Goal: Browse casually: Explore the website without a specific task or goal

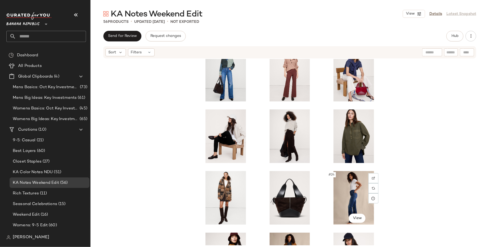
scroll to position [448, 0]
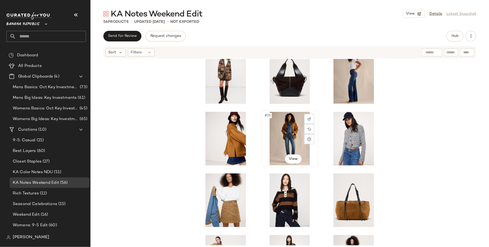
click at [281, 141] on div "#26 View" at bounding box center [289, 139] width 53 height 54
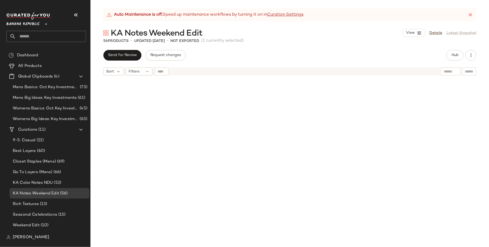
scroll to position [821, 0]
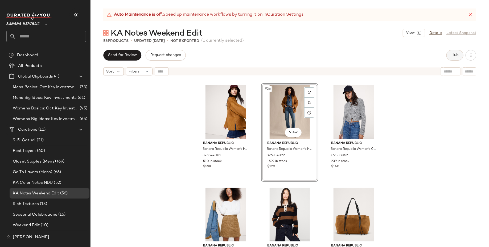
click at [453, 53] on span "Hub" at bounding box center [454, 55] width 7 height 4
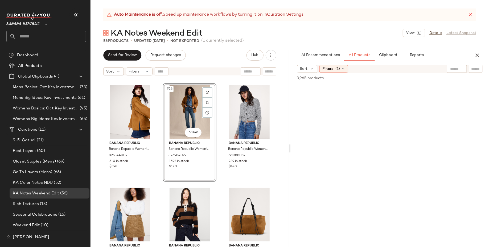
click at [450, 69] on input "text" at bounding box center [457, 69] width 14 height 6
click at [472, 69] on input "Filter" at bounding box center [457, 69] width 45 height 6
paste input "**********"
type input "**********"
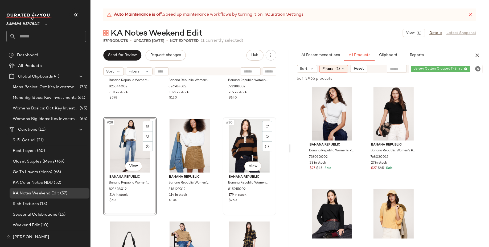
scroll to position [923, 0]
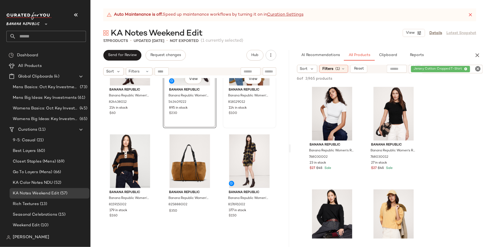
scroll to position [989, 0]
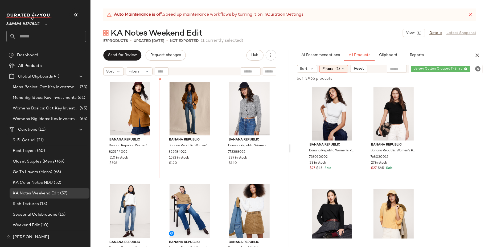
scroll to position [815, 0]
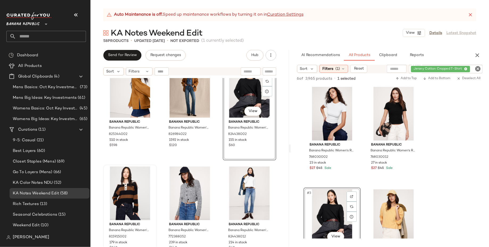
scroll to position [842, 0]
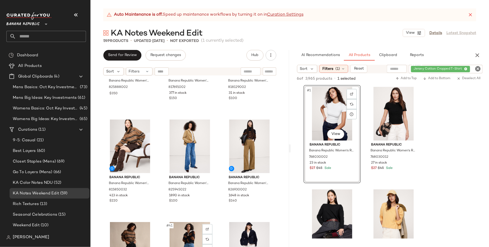
scroll to position [1264, 0]
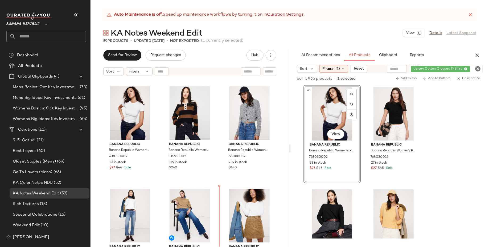
scroll to position [921, 0]
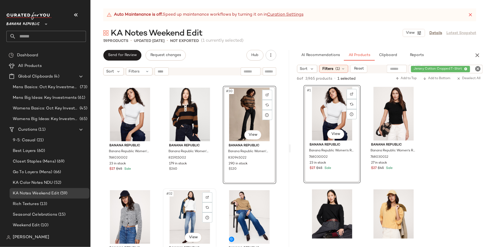
scroll to position [927, 0]
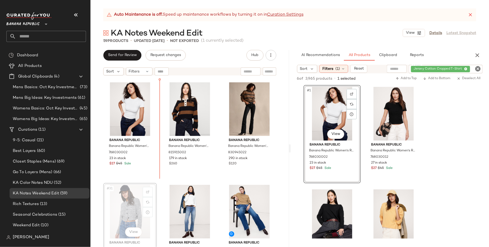
scroll to position [927, 0]
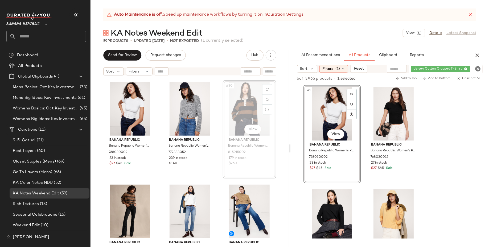
scroll to position [925, 0]
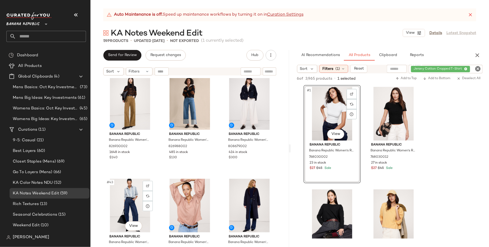
scroll to position [1343, 0]
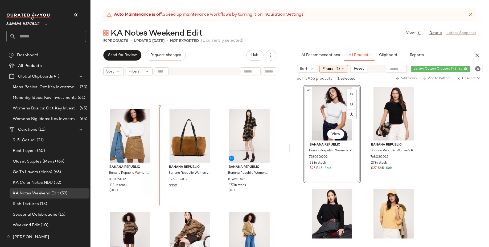
scroll to position [1092, 0]
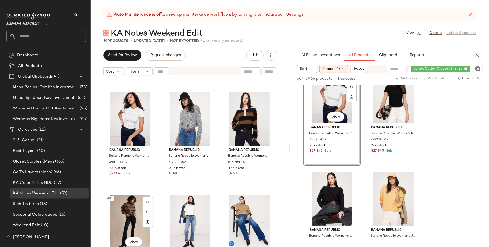
scroll to position [965, 0]
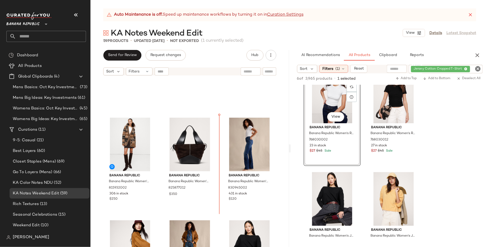
scroll to position [684, 0]
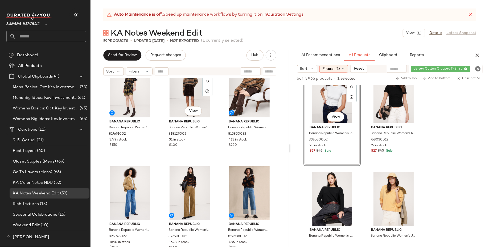
scroll to position [1257, 0]
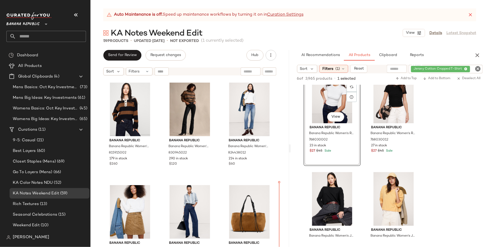
scroll to position [1027, 0]
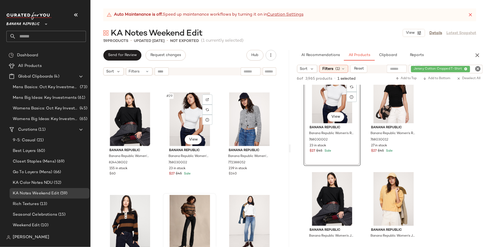
scroll to position [914, 0]
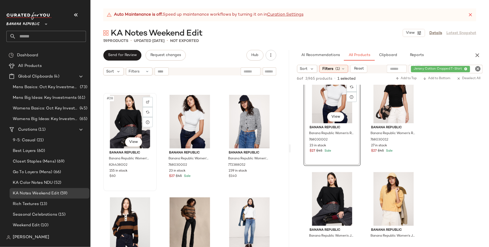
click at [125, 118] on div "#28 View" at bounding box center [130, 122] width 50 height 54
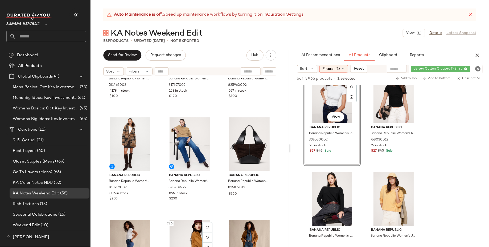
scroll to position [686, 0]
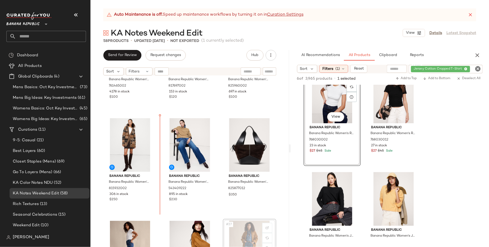
scroll to position [686, 0]
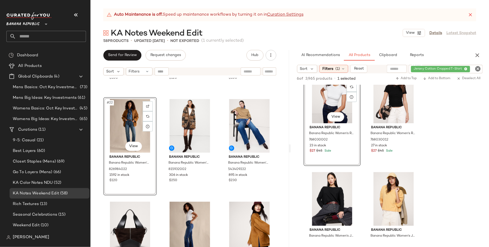
scroll to position [704, 0]
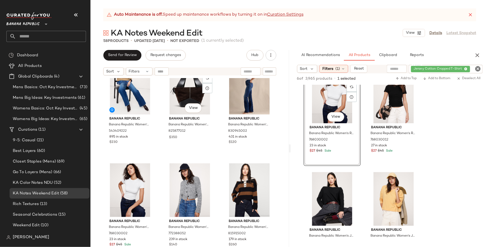
scroll to position [869, 0]
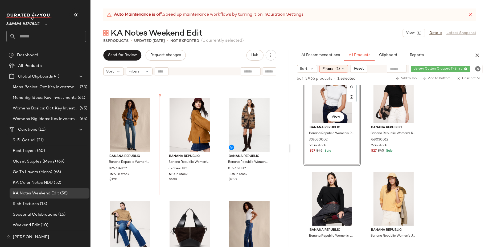
scroll to position [705, 0]
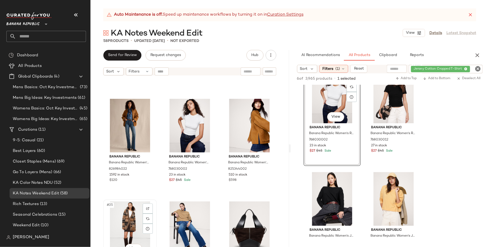
click at [154, 216] on div "#25 View" at bounding box center [130, 229] width 50 height 54
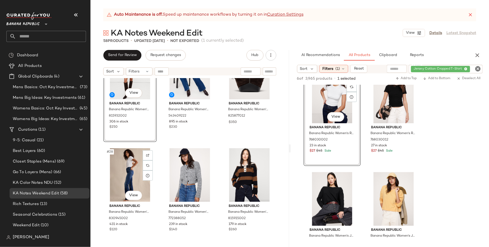
scroll to position [996, 0]
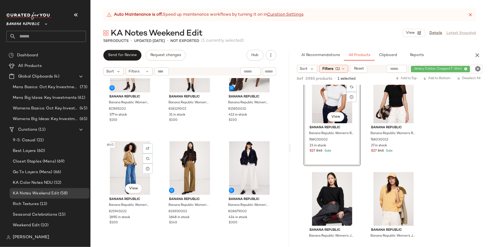
scroll to position [1283, 0]
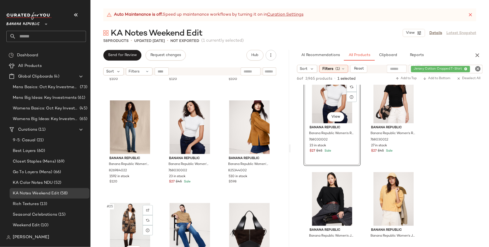
scroll to position [702, 0]
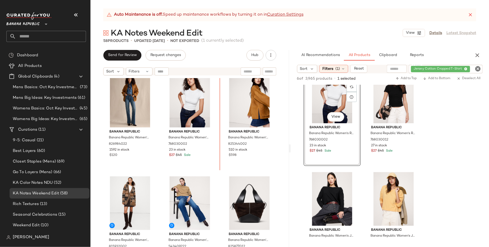
scroll to position [707, 0]
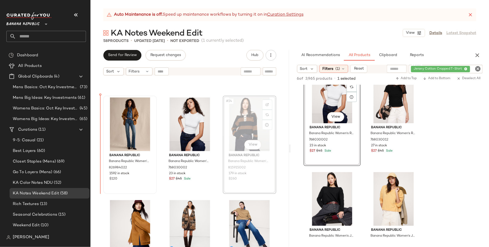
drag, startPoint x: 238, startPoint y: 122, endPoint x: 113, endPoint y: 136, distance: 126.0
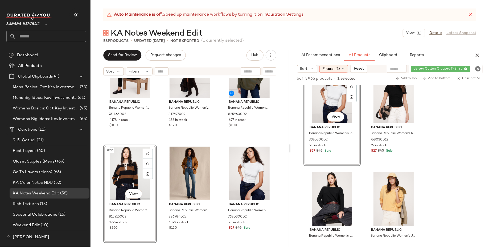
scroll to position [657, 0]
click at [158, 193] on div "Banana Republic Banana Republic Women's Skinny Everywhere Ponte Pant Black Peti…" at bounding box center [189, 169] width 198 height 182
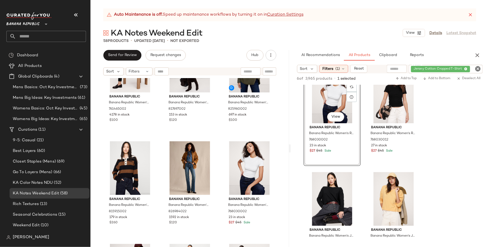
scroll to position [731, 0]
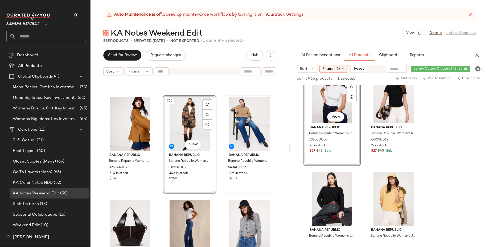
scroll to position [809, 0]
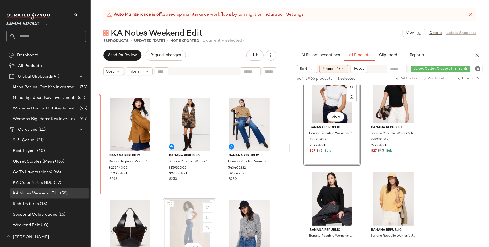
scroll to position [809, 0]
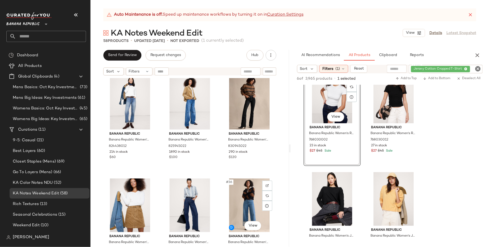
scroll to position [1035, 0]
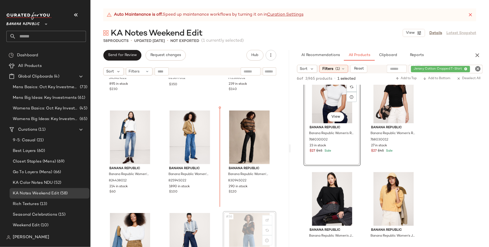
scroll to position [1000, 0]
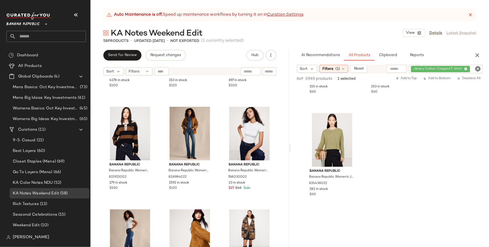
scroll to position [317, 0]
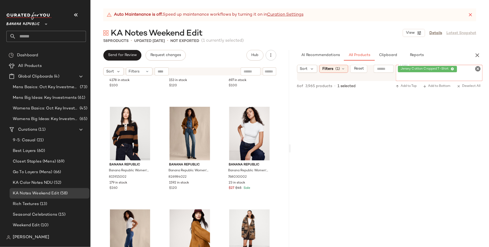
click at [465, 69] on div "Jersey Cotton Cropped T-Shirt" at bounding box center [438, 73] width 87 height 16
click at [452, 69] on icon at bounding box center [452, 69] width 3 height 3
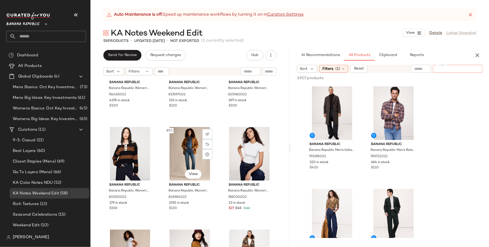
scroll to position [691, 0]
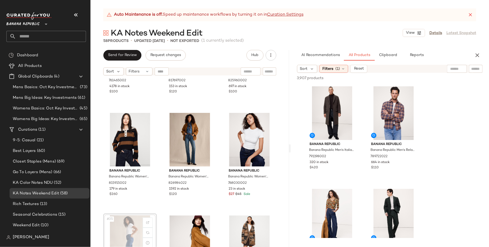
scroll to position [691, 0]
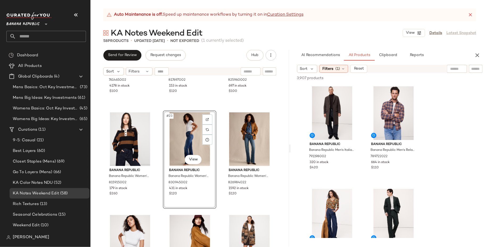
click at [159, 231] on div "Banana Republic Banana Republic Women's Skinny Everywhere Ponte Pant Black Peti…" at bounding box center [189, 169] width 198 height 182
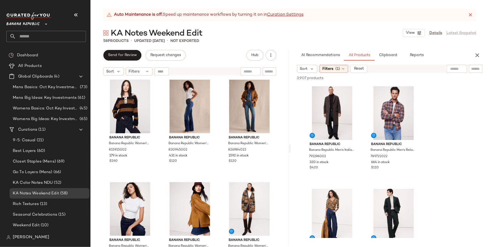
scroll to position [724, 0]
click at [456, 69] on input "text" at bounding box center [433, 69] width 46 height 6
click at [472, 70] on input "Filter" at bounding box center [457, 69] width 45 height 6
paste input "**********"
type input "**********"
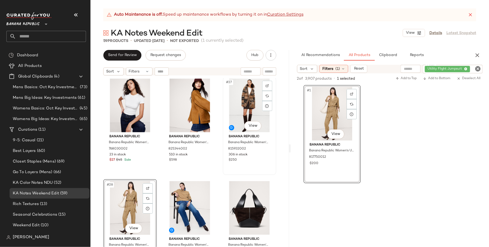
scroll to position [834, 0]
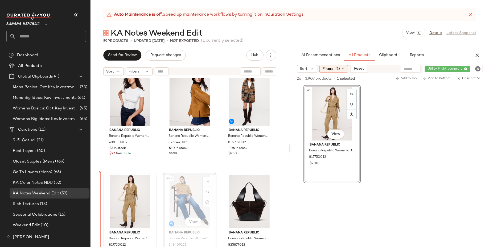
drag, startPoint x: 175, startPoint y: 198, endPoint x: 111, endPoint y: 199, distance: 64.6
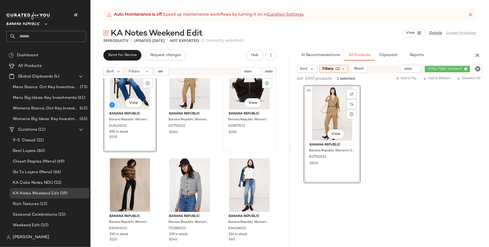
scroll to position [957, 0]
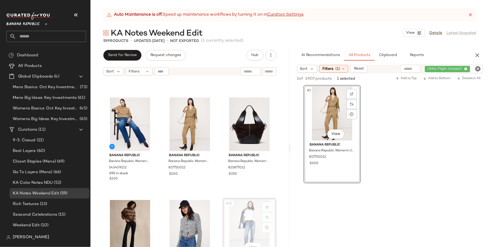
scroll to position [913, 0]
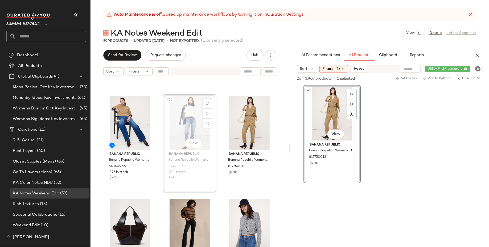
scroll to position [911, 0]
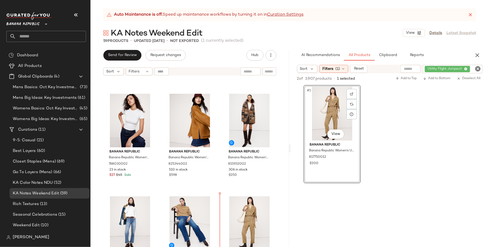
scroll to position [792, 0]
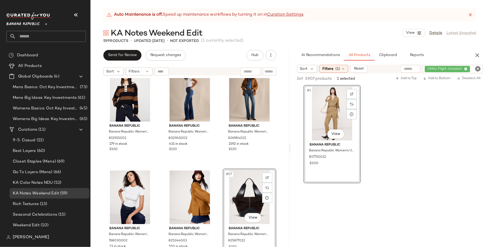
scroll to position [702, 0]
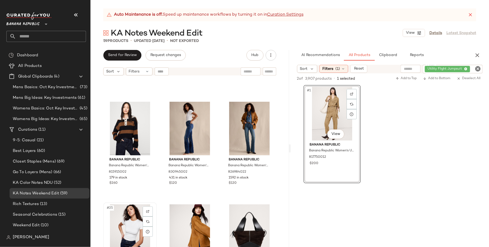
click at [123, 222] on div "#25 View" at bounding box center [130, 232] width 50 height 54
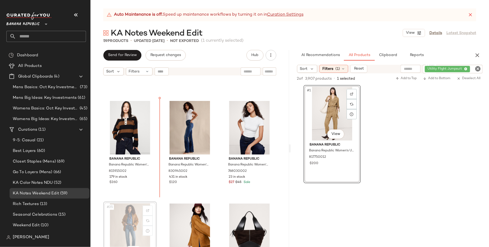
scroll to position [703, 0]
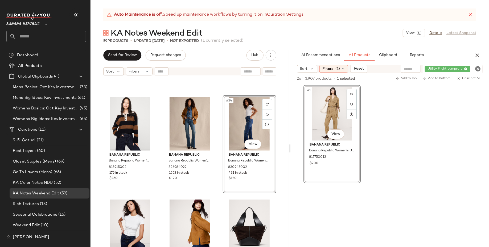
scroll to position [709, 0]
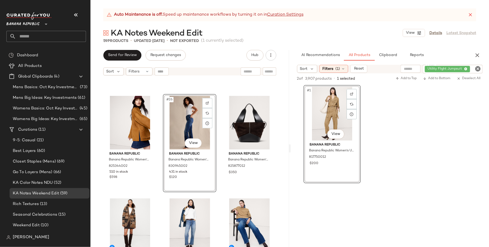
scroll to position [809, 0]
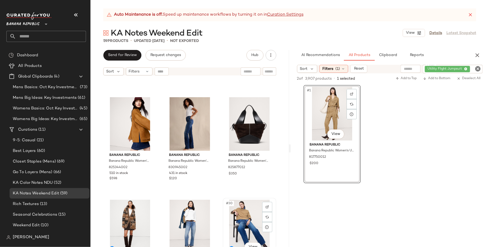
click at [243, 221] on div "#30 View" at bounding box center [249, 227] width 50 height 54
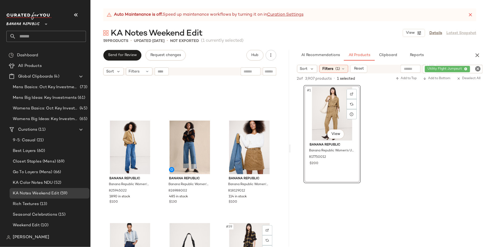
scroll to position [1172, 0]
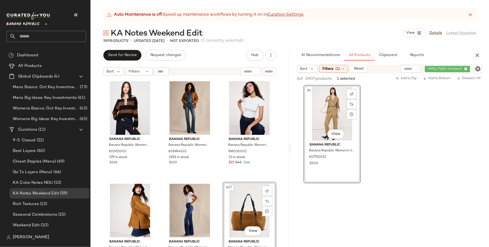
scroll to position [722, 0]
click at [465, 68] on div "Utility Flight Jumpsuit" at bounding box center [452, 69] width 60 height 9
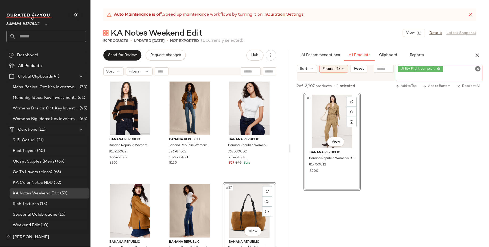
click at [439, 68] on icon at bounding box center [438, 69] width 3 height 3
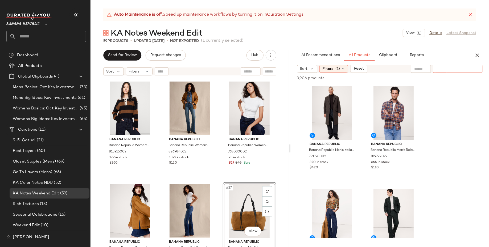
click at [443, 68] on input "Filter" at bounding box center [457, 69] width 45 height 6
paste input "**********"
type input "**********"
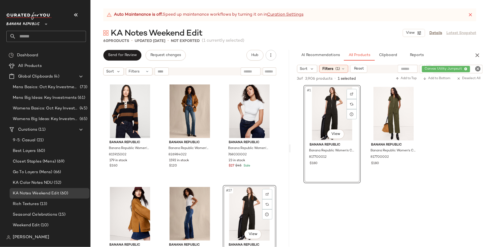
scroll to position [719, 0]
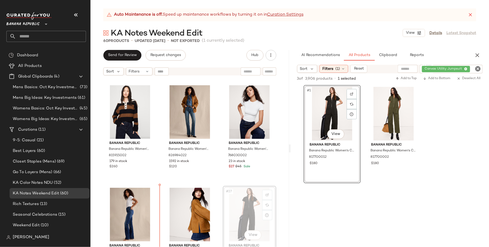
scroll to position [720, 0]
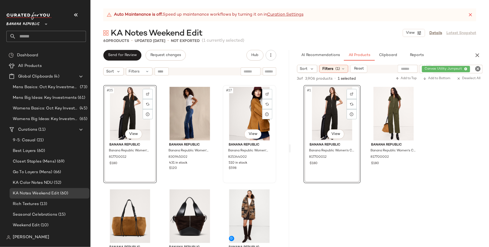
scroll to position [820, 0]
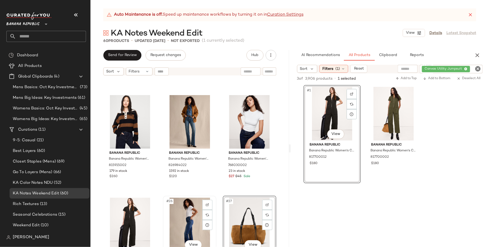
scroll to position [725, 0]
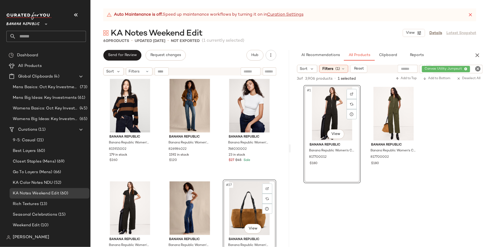
click at [218, 194] on div "Banana Republic Banana Republic Women's Oversized Cashmere Cropped Sweater Polo…" at bounding box center [189, 169] width 198 height 182
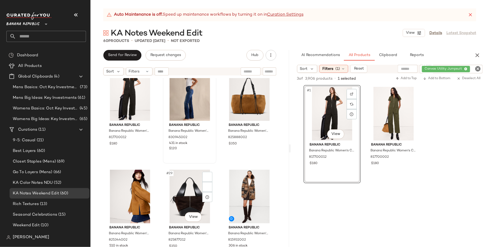
scroll to position [839, 0]
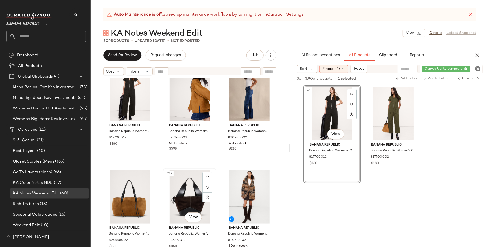
drag, startPoint x: 180, startPoint y: 221, endPoint x: 182, endPoint y: 212, distance: 9.1
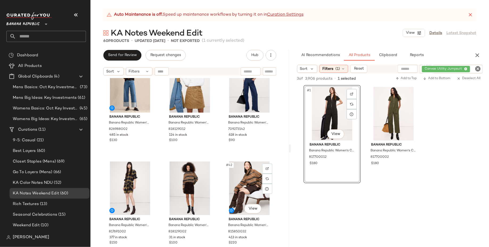
scroll to position [1190, 0]
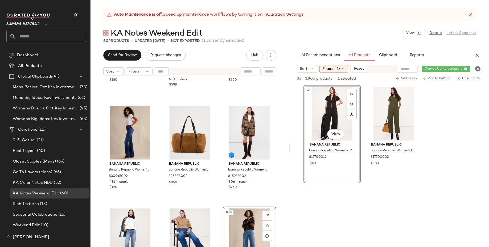
scroll to position [902, 0]
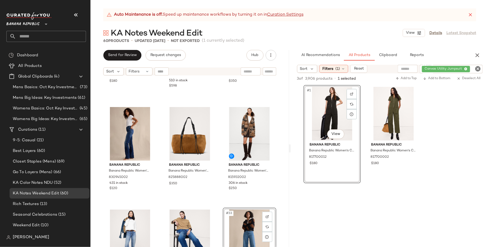
drag, startPoint x: 123, startPoint y: 159, endPoint x: 460, endPoint y: 0, distance: 373.0
click at [465, 69] on div "Canvas Utility Jumpsuit" at bounding box center [450, 69] width 63 height 9
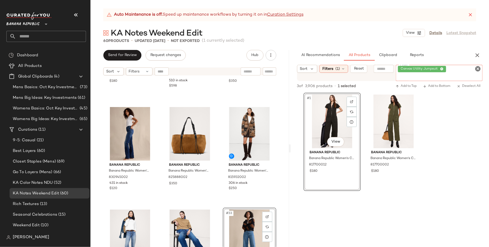
click at [441, 69] on icon at bounding box center [441, 69] width 3 height 3
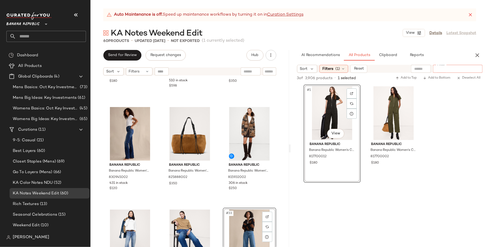
paste input "**********"
type input "**********"
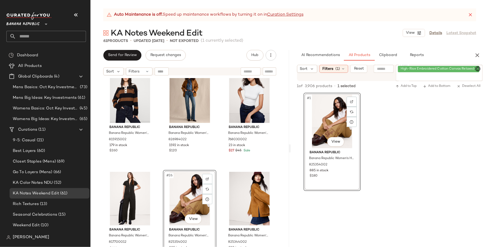
scroll to position [734, 0]
click at [159, 211] on div "Banana Republic Banana Republic Women's Oversized Cashmere Cropped Sweater Polo…" at bounding box center [189, 169] width 198 height 182
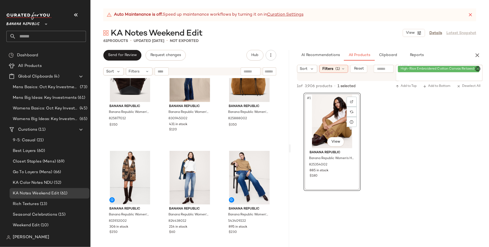
scroll to position [965, 0]
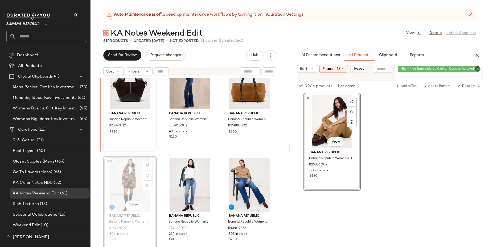
scroll to position [950, 0]
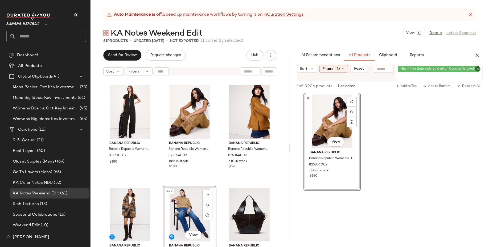
scroll to position [820, 0]
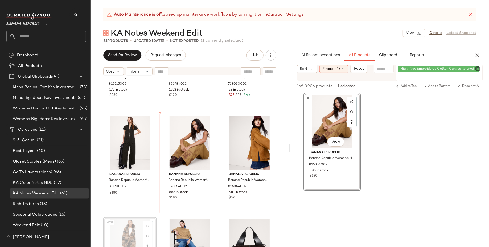
scroll to position [790, 0]
drag, startPoint x: 123, startPoint y: 235, endPoint x: 134, endPoint y: 225, distance: 14.7
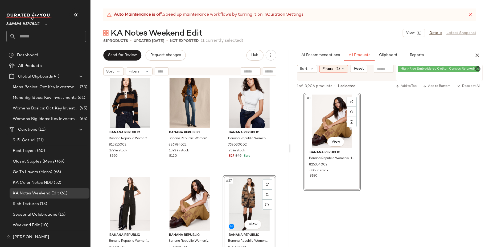
scroll to position [725, 0]
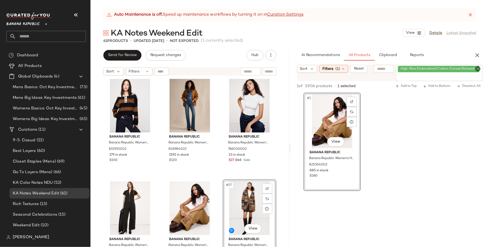
click at [216, 214] on div "Banana Republic Banana Republic Women's Oversized Cashmere Cropped Sweater Polo…" at bounding box center [189, 169] width 198 height 182
click at [224, 203] on div "#27 View" at bounding box center [249, 209] width 50 height 54
click at [218, 203] on div "Banana Republic Banana Republic Women's Oversized Cashmere Cropped Sweater Polo…" at bounding box center [189, 169] width 198 height 182
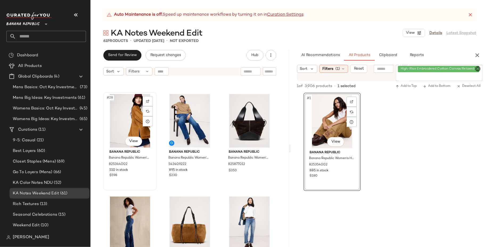
scroll to position [916, 0]
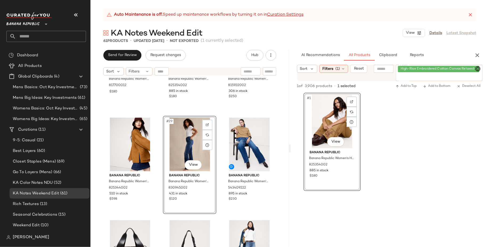
scroll to position [901, 0]
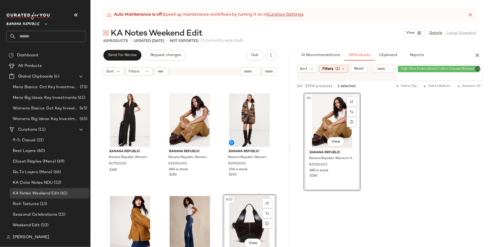
scroll to position [811, 0]
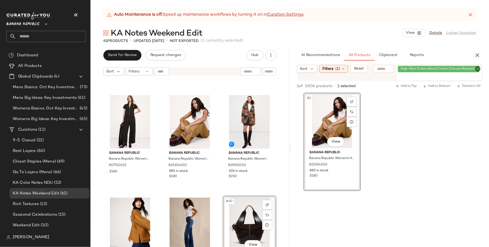
click at [217, 191] on div "Banana Republic Banana Republic Women's Canvas Utility Jumpsuit Black Size XXS …" at bounding box center [189, 169] width 198 height 182
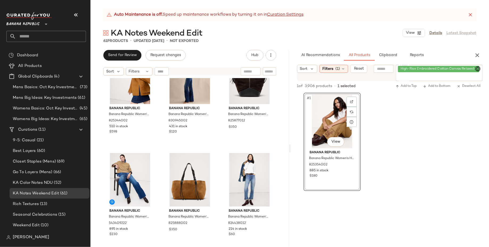
scroll to position [960, 0]
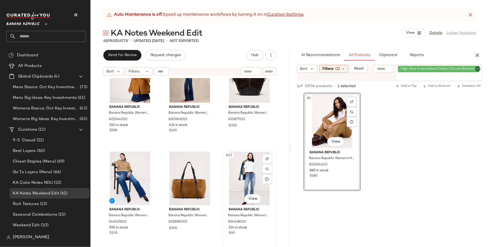
click at [240, 181] on div "#33 View" at bounding box center [249, 179] width 50 height 54
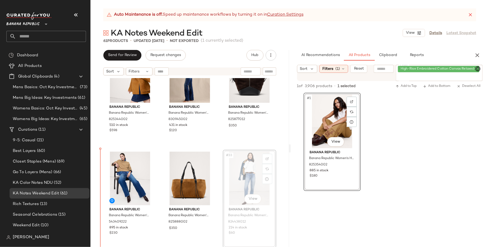
drag, startPoint x: 245, startPoint y: 179, endPoint x: 243, endPoint y: 179, distance: 2.9
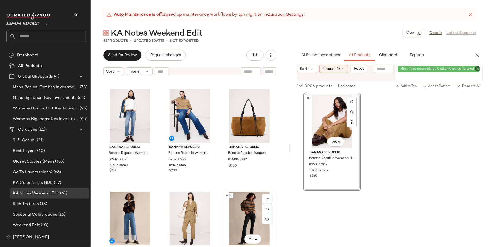
scroll to position [1023, 0]
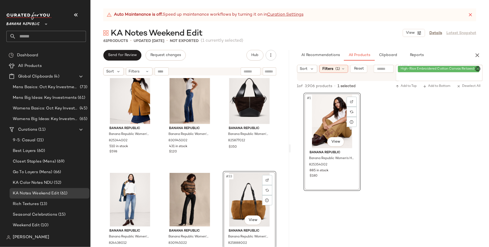
scroll to position [938, 0]
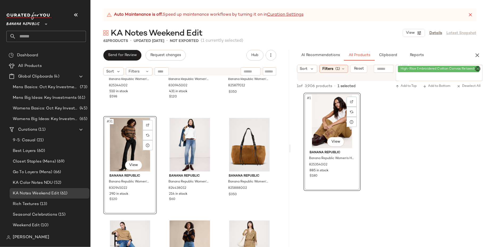
scroll to position [1032, 0]
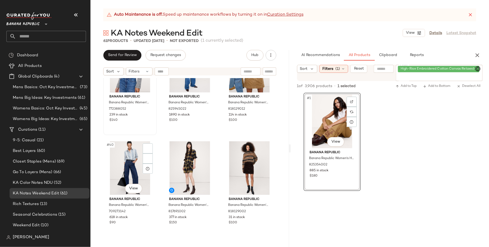
scroll to position [1310, 0]
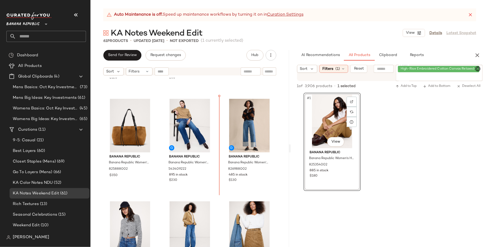
scroll to position [1078, 0]
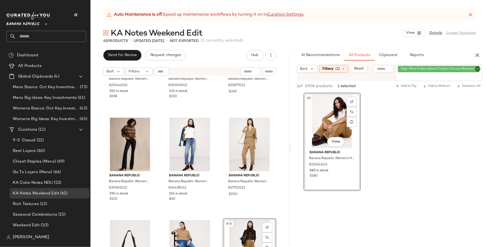
scroll to position [997, 0]
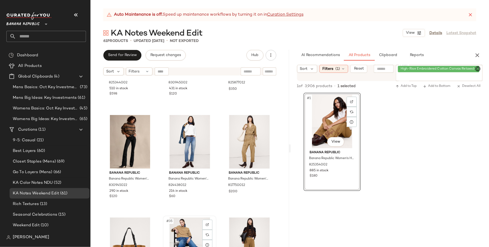
scroll to position [997, 0]
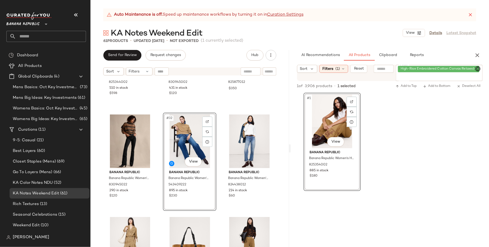
click at [159, 215] on div "Banana Republic Banana Republic Women's Heritage Suede Jacket Camel Size M 8253…" at bounding box center [189, 169] width 198 height 182
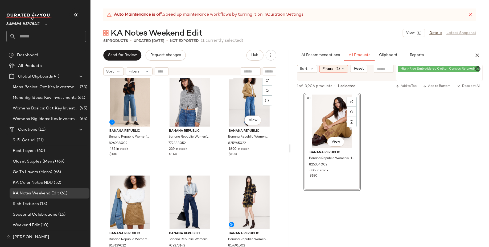
scroll to position [1244, 0]
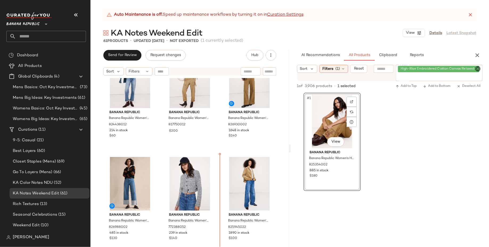
scroll to position [1120, 0]
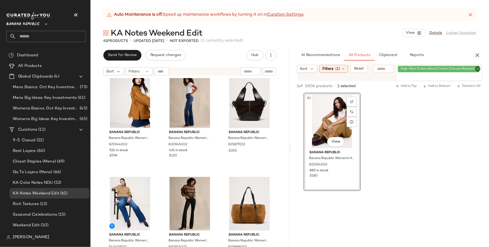
scroll to position [934, 0]
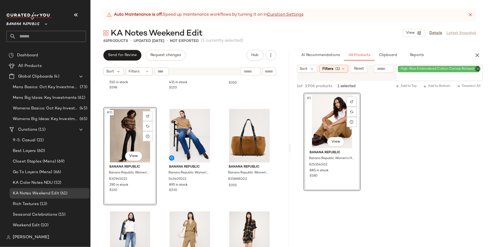
scroll to position [1015, 0]
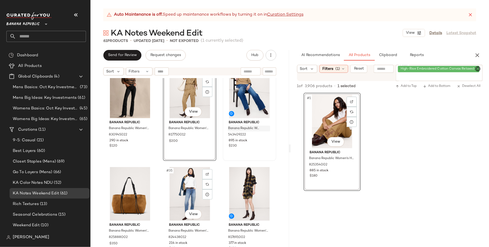
scroll to position [1054, 0]
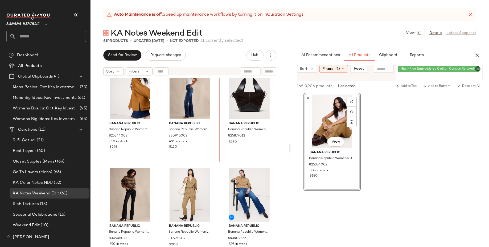
scroll to position [930, 0]
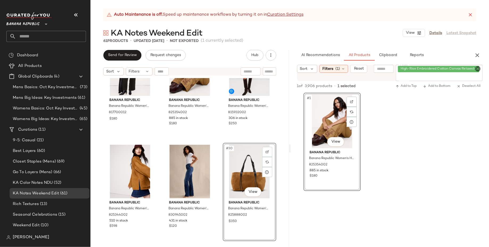
scroll to position [946, 0]
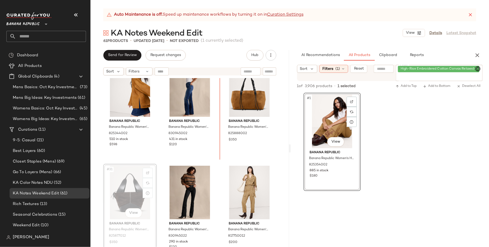
scroll to position [940, 0]
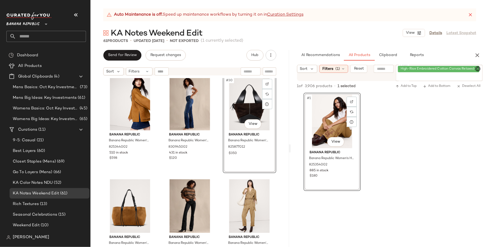
scroll to position [932, 0]
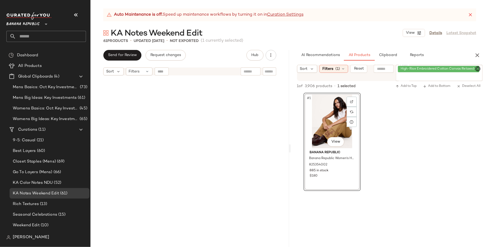
scroll to position [1974, 0]
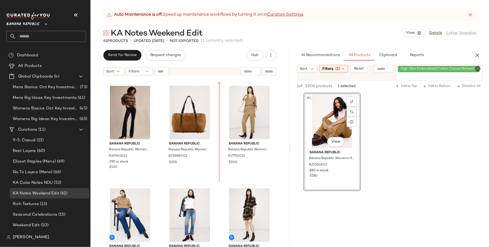
scroll to position [1014, 0]
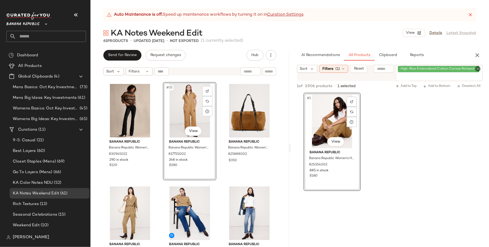
scroll to position [1027, 0]
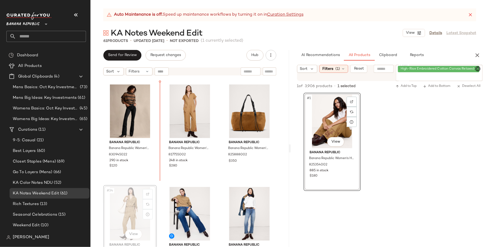
drag, startPoint x: 127, startPoint y: 212, endPoint x: 129, endPoint y: 210, distance: 3.1
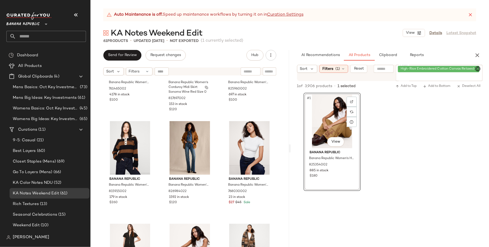
scroll to position [684, 0]
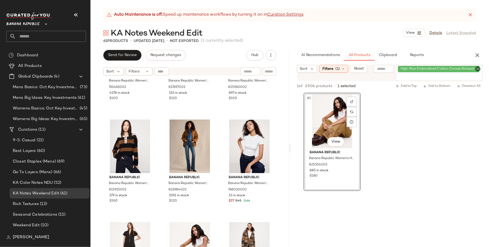
click at [295, 209] on div at bounding box center [389, 242] width 198 height 103
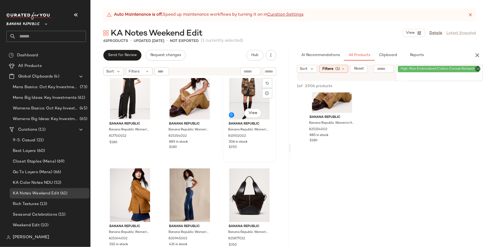
scroll to position [840, 0]
click at [246, 190] on div "#30 View" at bounding box center [249, 196] width 50 height 54
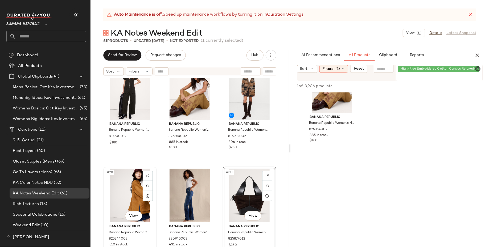
click at [123, 198] on div "#28 View" at bounding box center [130, 196] width 50 height 54
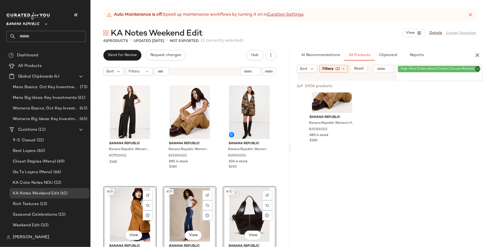
scroll to position [821, 0]
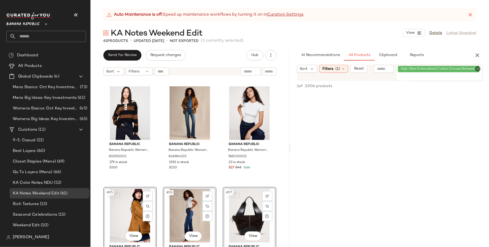
scroll to position [820, 0]
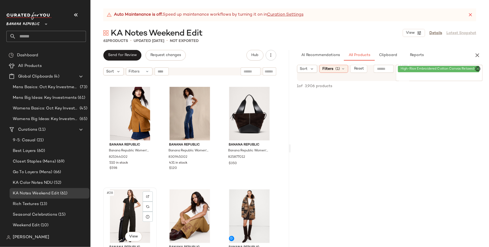
click at [127, 205] on div "#28 View" at bounding box center [130, 217] width 50 height 54
click at [241, 209] on div "#30 View" at bounding box center [249, 217] width 50 height 54
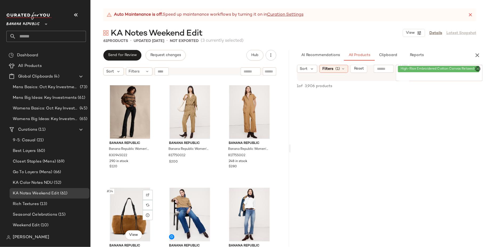
scroll to position [1026, 0]
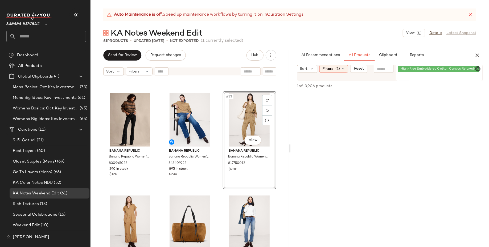
scroll to position [1019, 0]
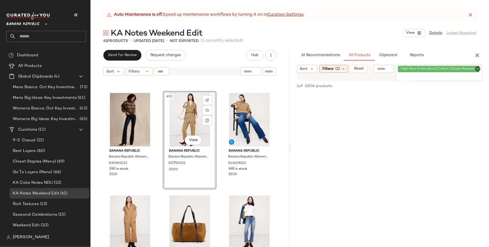
click at [478, 68] on icon "Clear Filter" at bounding box center [477, 69] width 6 height 6
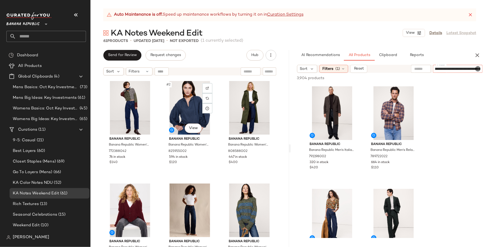
type input "**********"
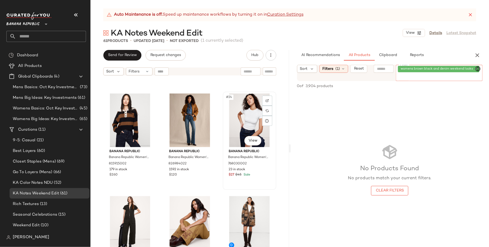
scroll to position [711, 0]
click at [462, 68] on span "womens brown black and denim weekend looks" at bounding box center [437, 69] width 75 height 5
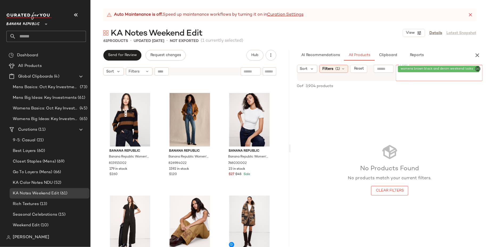
click at [476, 69] on icon "Clear Filter" at bounding box center [477, 69] width 6 height 6
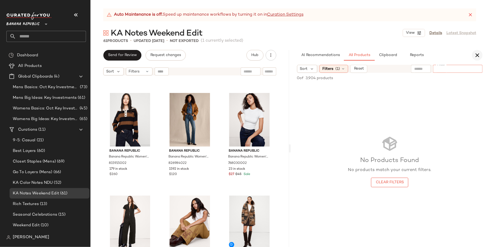
click at [481, 55] on button "button" at bounding box center [477, 55] width 11 height 11
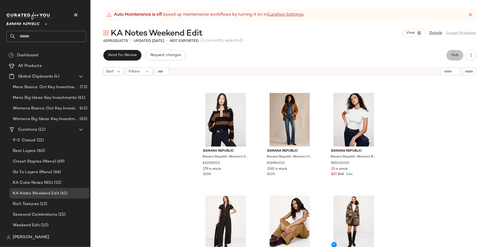
click at [451, 56] on span "Hub" at bounding box center [454, 55] width 7 height 4
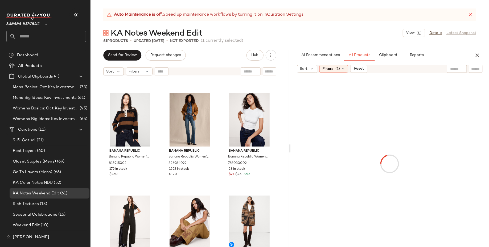
click at [456, 69] on input "text" at bounding box center [457, 69] width 14 height 6
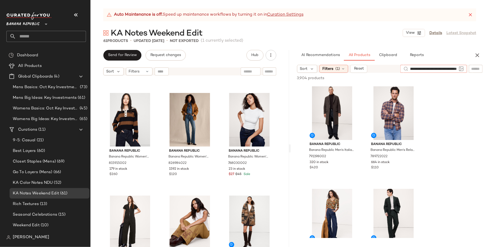
type input "**********"
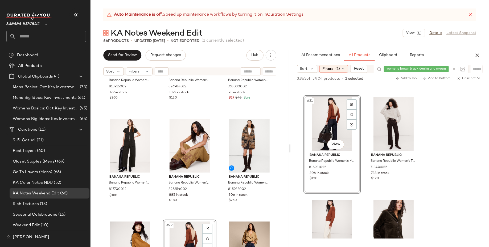
scroll to position [882, 0]
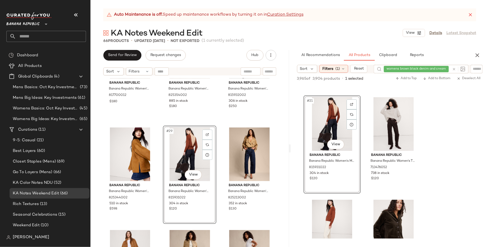
click at [190, 150] on div "#29 View" at bounding box center [190, 155] width 50 height 54
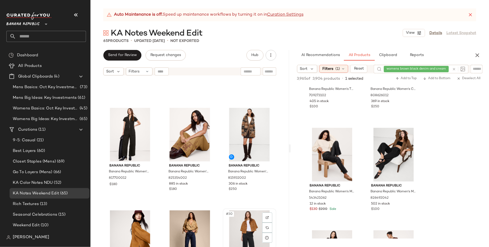
scroll to position [831, 0]
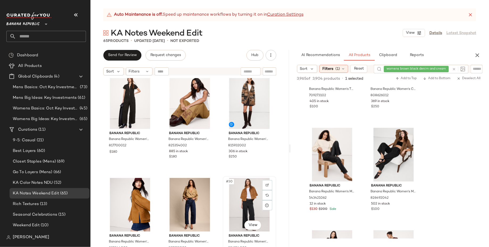
click at [241, 206] on div "#30 View" at bounding box center [249, 205] width 50 height 54
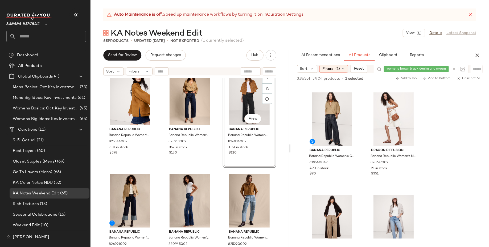
scroll to position [2972, 0]
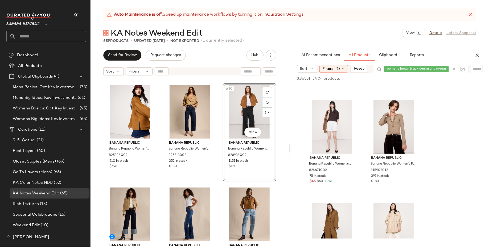
scroll to position [925, 0]
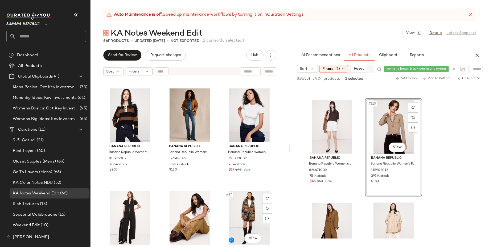
scroll to position [717, 0]
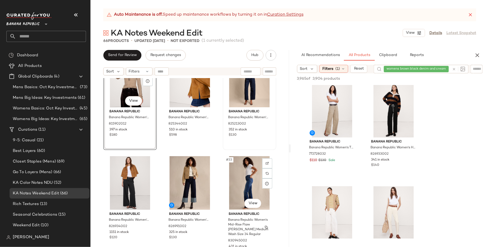
scroll to position [969, 0]
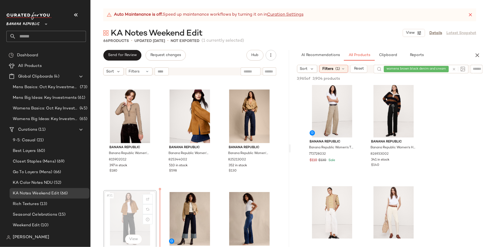
scroll to position [790, 0]
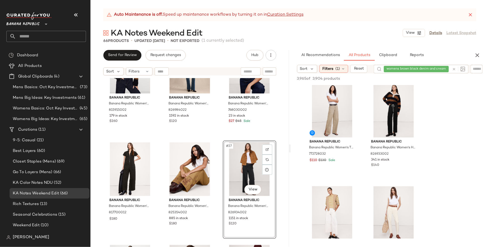
scroll to position [763, 0]
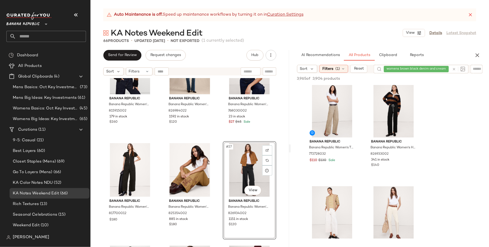
click at [218, 236] on div "Banana Republic Banana Republic Women's Oversized Cashmere Cropped Sweater Polo…" at bounding box center [189, 169] width 198 height 182
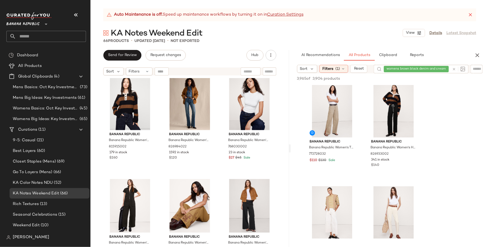
scroll to position [727, 0]
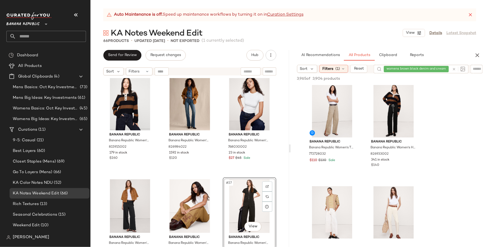
click at [289, 215] on div at bounding box center [290, 148] width 2 height 197
click at [281, 214] on div "Banana Republic Banana Republic Women's Oversized Cashmere Cropped Sweater Polo…" at bounding box center [189, 169] width 198 height 182
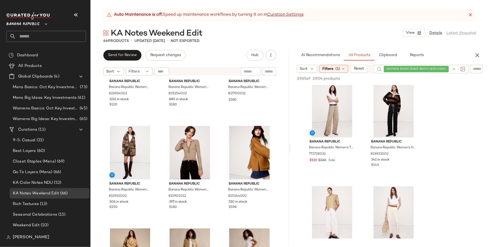
scroll to position [910, 0]
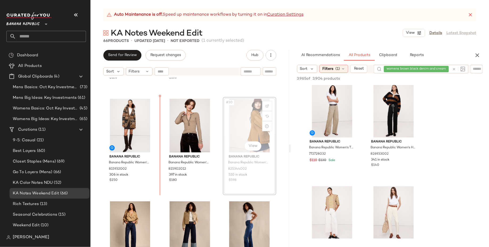
drag, startPoint x: 250, startPoint y: 136, endPoint x: 244, endPoint y: 136, distance: 5.3
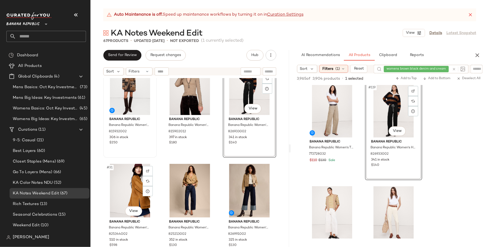
scroll to position [917, 0]
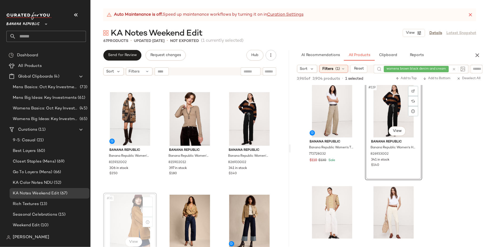
scroll to position [917, 0]
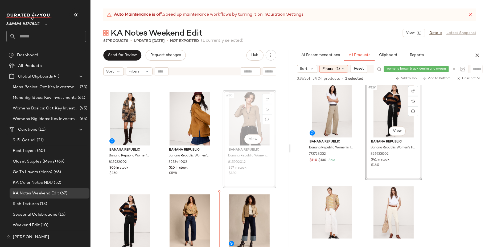
scroll to position [921, 0]
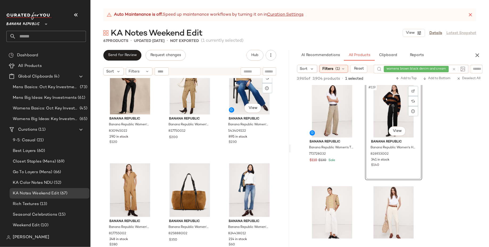
scroll to position [1258, 0]
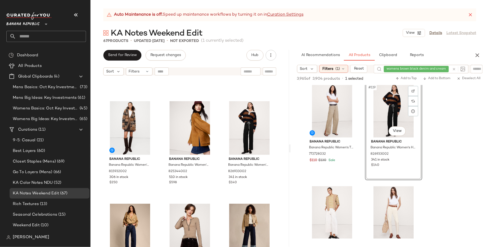
scroll to position [904, 0]
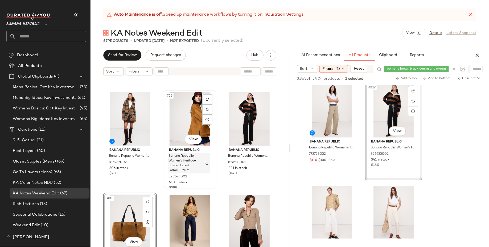
scroll to position [912, 0]
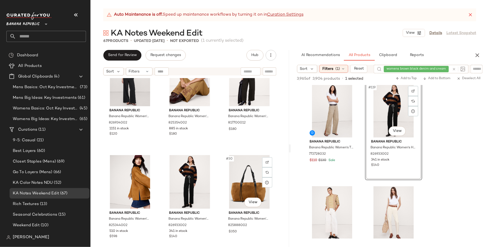
scroll to position [854, 0]
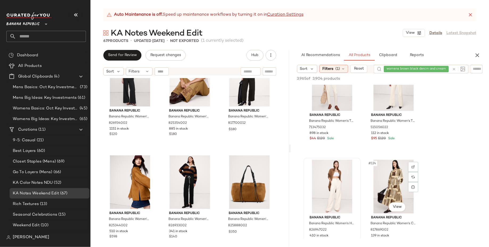
click at [376, 198] on div "#124 View" at bounding box center [392, 187] width 53 height 54
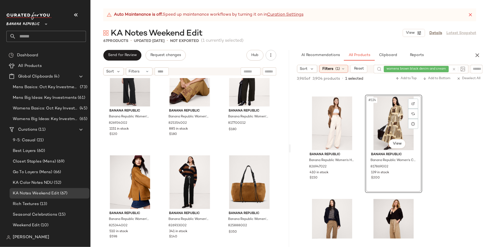
scroll to position [5534, 0]
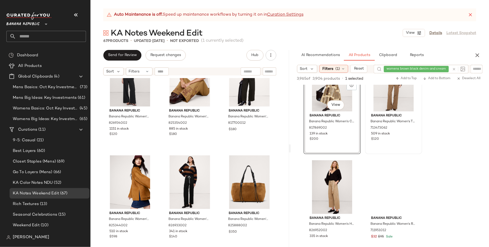
click at [312, 111] on div "#124 View" at bounding box center [331, 85] width 53 height 54
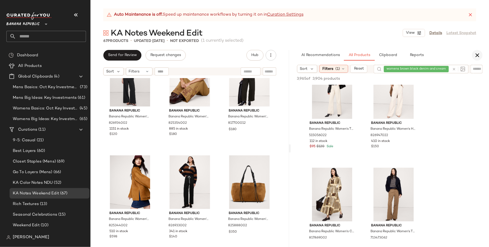
scroll to position [5462, 0]
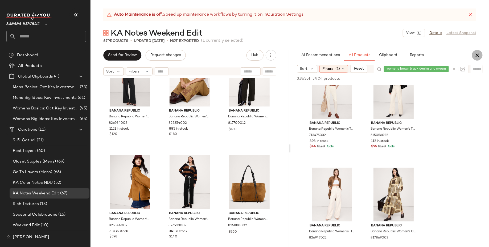
click at [476, 55] on icon "button" at bounding box center [477, 55] width 6 height 6
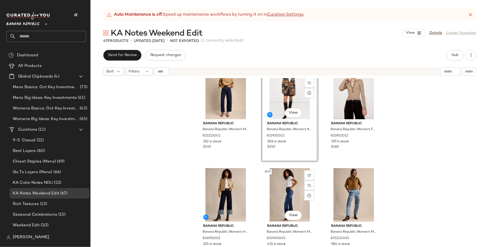
scroll to position [1047, 0]
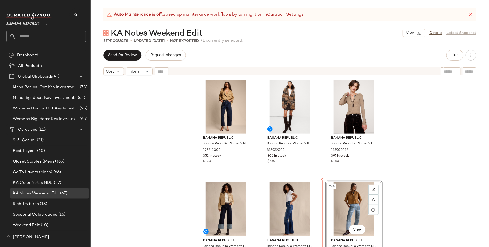
scroll to position [1035, 0]
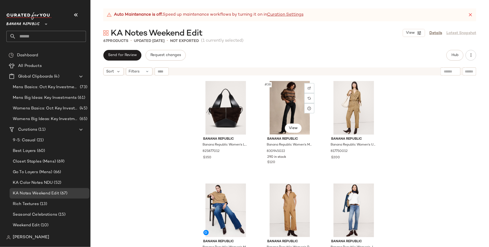
scroll to position [1239, 0]
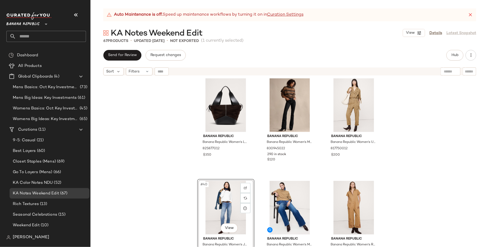
click at [149, 203] on div "Banana Republic Banana Republic Women's High-Rise Stovepipe Straight Leg Jean I…" at bounding box center [289, 169] width 398 height 182
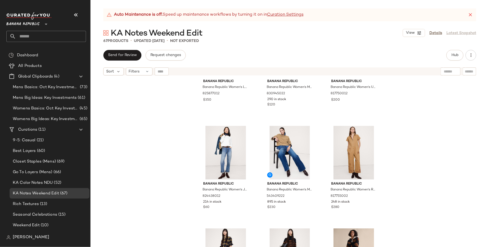
scroll to position [1328, 0]
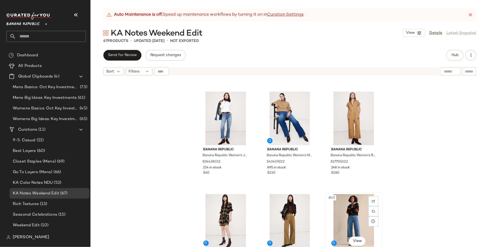
scroll to position [1329, 0]
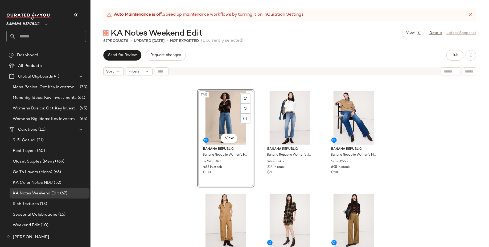
click at [153, 159] on div "Banana Republic Banana Republic Women's Large Patchwork Medium Zip Tote Chocola…" at bounding box center [289, 169] width 398 height 182
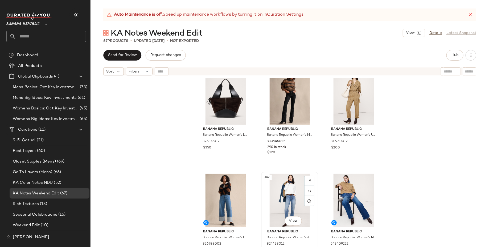
scroll to position [1245, 0]
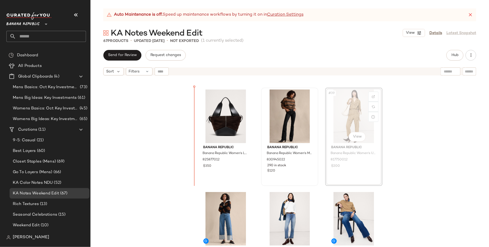
scroll to position [1213, 0]
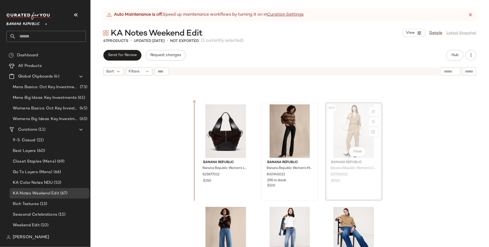
drag, startPoint x: 341, startPoint y: 97, endPoint x: 303, endPoint y: 101, distance: 38.4
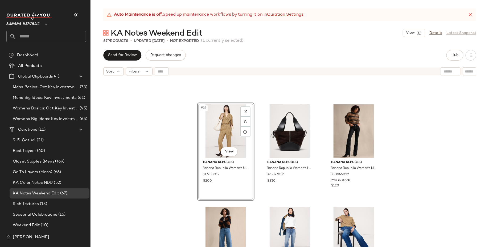
click at [176, 181] on div "#37 View Banana Republic Banana Republic Women's Utility Flight Jumpsuit Whiske…" at bounding box center [289, 169] width 398 height 182
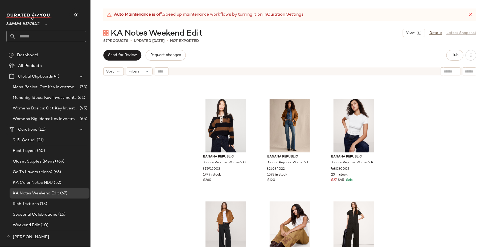
scroll to position [717, 0]
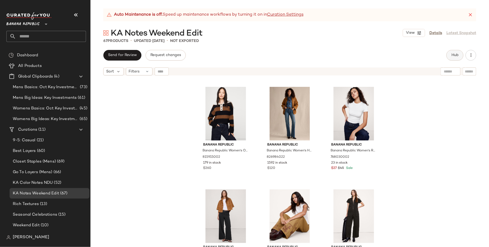
click at [458, 56] on span "Hub" at bounding box center [454, 55] width 7 height 4
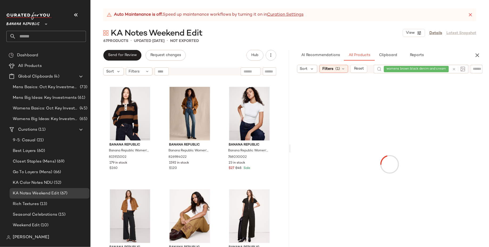
click at [454, 69] on div at bounding box center [456, 69] width 15 height 9
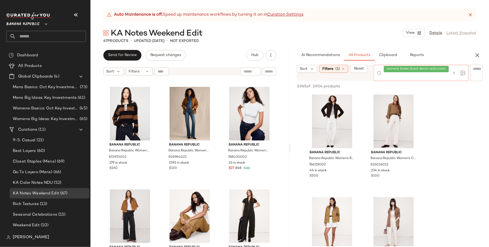
click at [432, 70] on span "womens brown black denim and cream weekend outfits" at bounding box center [429, 69] width 87 height 5
click at [456, 73] on div at bounding box center [458, 73] width 13 height 5
click at [454, 73] on icon at bounding box center [454, 73] width 4 height 4
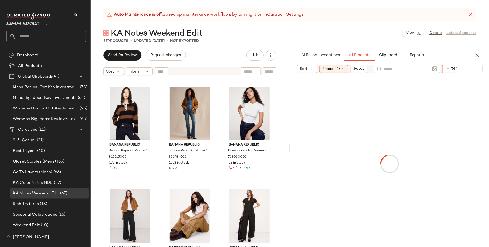
click at [476, 67] on input "Filter" at bounding box center [466, 69] width 45 height 6
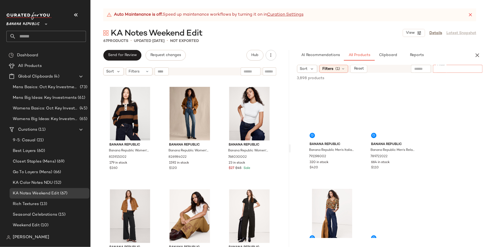
paste input "**********"
type input "**********"
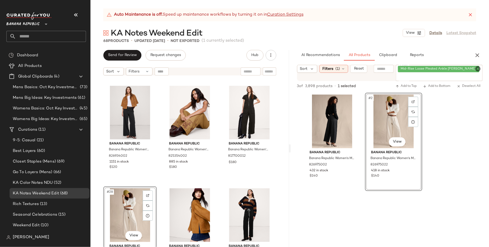
scroll to position [826, 0]
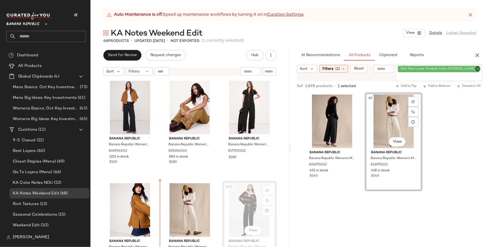
drag, startPoint x: 231, startPoint y: 206, endPoint x: 228, endPoint y: 206, distance: 3.5
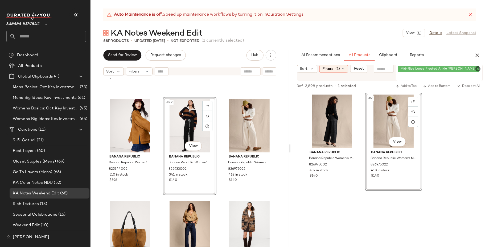
scroll to position [913, 0]
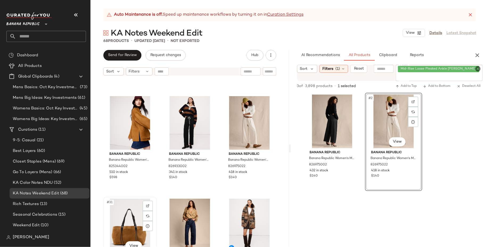
scroll to position [914, 0]
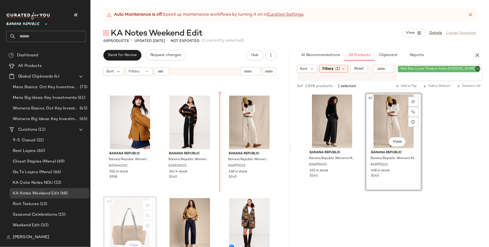
drag, startPoint x: 134, startPoint y: 223, endPoint x: 136, endPoint y: 220, distance: 3.8
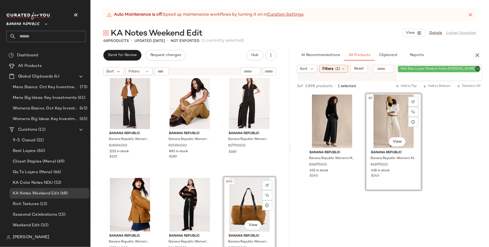
scroll to position [831, 0]
click at [465, 68] on div "Mid-Rise Loose Pleated Ankle Jean" at bounding box center [438, 73] width 87 height 16
click at [478, 68] on icon at bounding box center [479, 69] width 3 height 3
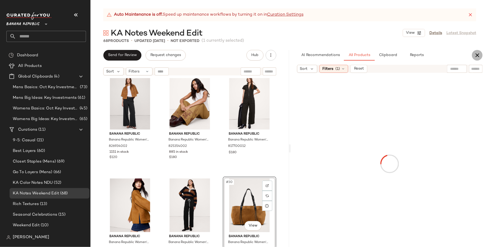
click at [478, 54] on icon "button" at bounding box center [477, 55] width 6 height 6
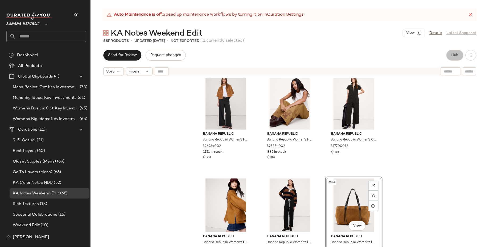
click at [458, 53] on span "Hub" at bounding box center [454, 55] width 7 height 4
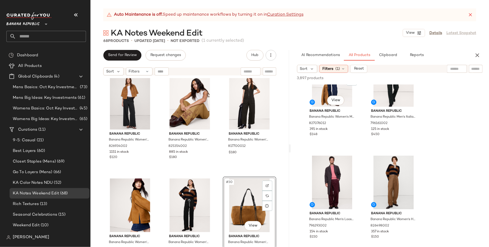
scroll to position [138, 0]
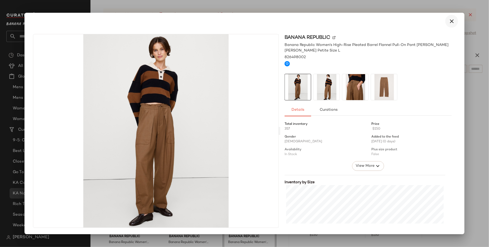
click at [452, 22] on icon "button" at bounding box center [451, 21] width 6 height 6
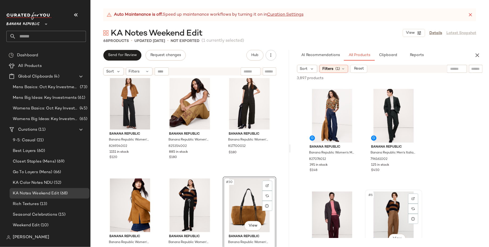
scroll to position [99, 0]
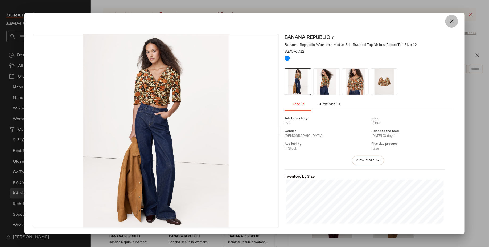
click at [449, 22] on icon "button" at bounding box center [451, 21] width 6 height 6
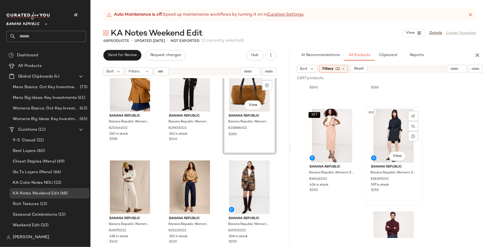
scroll to position [3079, 0]
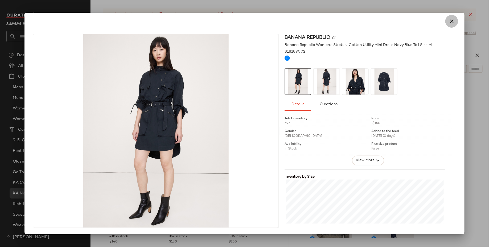
click at [452, 24] on icon "button" at bounding box center [451, 21] width 6 height 6
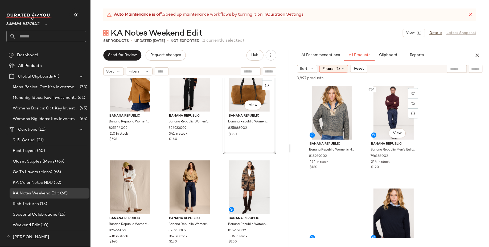
scroll to position [3182, 0]
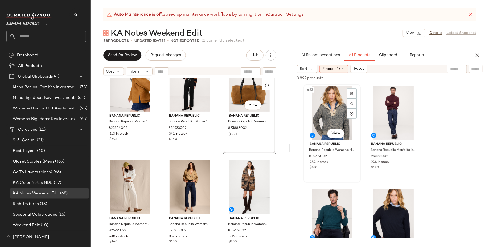
click at [328, 120] on div "#63 View" at bounding box center [331, 113] width 53 height 54
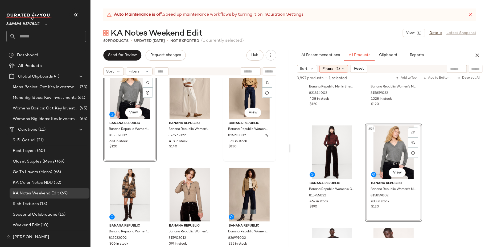
scroll to position [1044, 0]
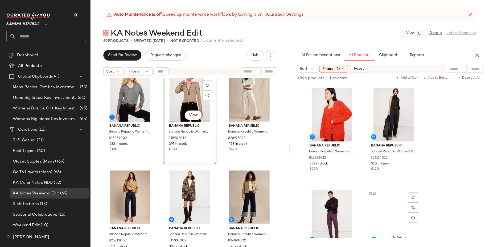
scroll to position [5337, 0]
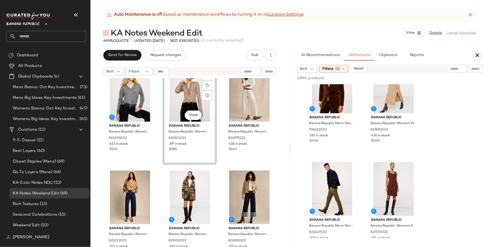
scroll to position [5468, 0]
click at [477, 55] on icon "button" at bounding box center [477, 55] width 6 height 6
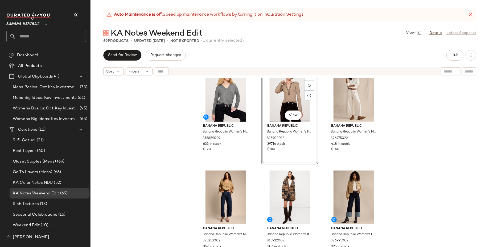
click at [457, 155] on div "Banana Republic Banana Republic Women's Heritage Suede Jacket Camel Size M 8253…" at bounding box center [289, 169] width 398 height 182
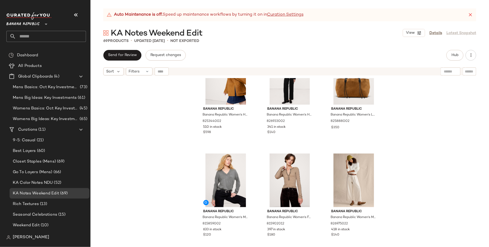
scroll to position [973, 0]
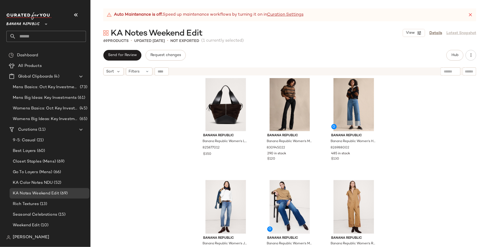
scroll to position [1467, 0]
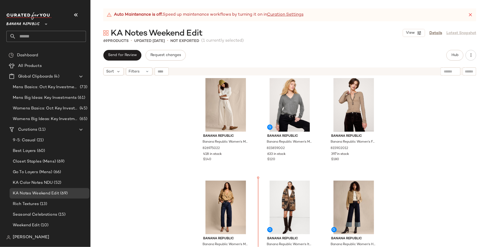
scroll to position [1010, 0]
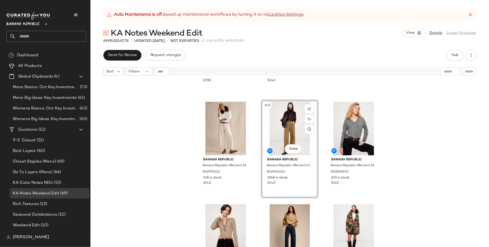
click at [161, 166] on div "Banana Republic Banana Republic Women's Heritage Suede Jacket Camel Size M 8253…" at bounding box center [289, 169] width 398 height 182
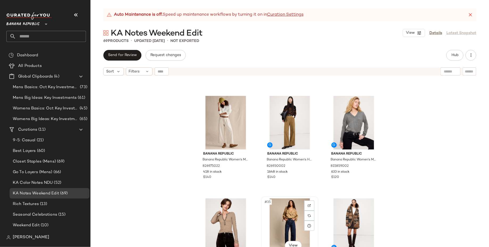
scroll to position [1031, 0]
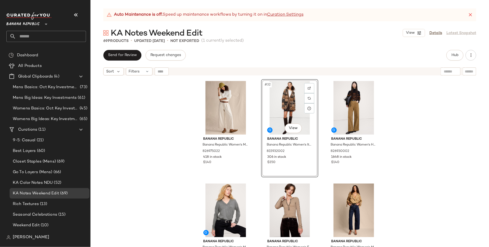
click at [156, 158] on div "Banana Republic Banana Republic Women's Heritage Suede Jacket Camel Size M 8253…" at bounding box center [289, 169] width 398 height 182
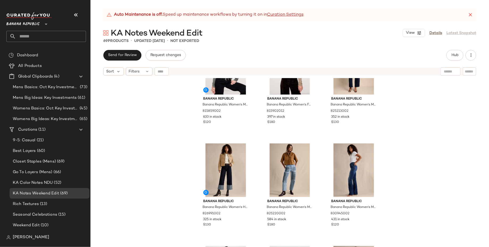
scroll to position [1193, 0]
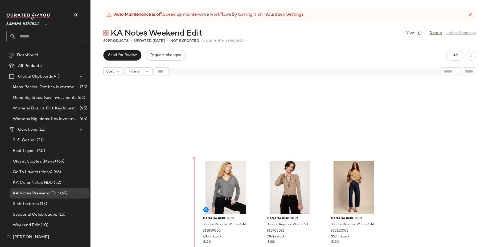
scroll to position [1041, 0]
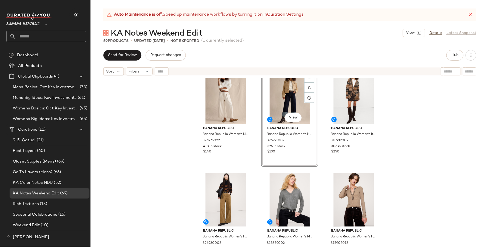
click at [144, 136] on div "Banana Republic Banana Republic Women's Mid-Rise Loose Pleated Ankle Jean Ecru …" at bounding box center [289, 169] width 398 height 182
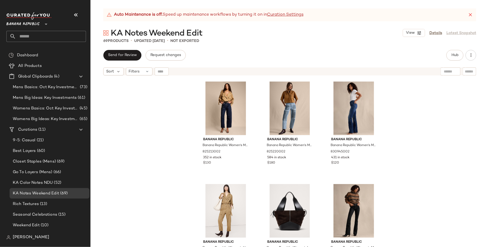
scroll to position [1236, 0]
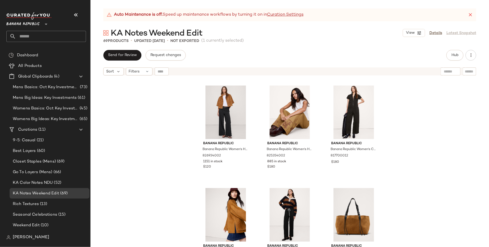
scroll to position [823, 0]
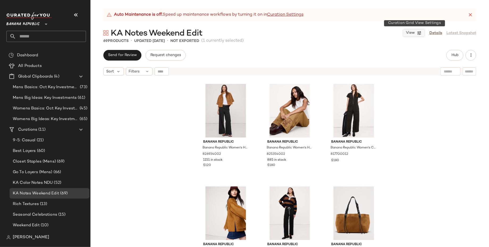
click at [418, 33] on icon "button" at bounding box center [418, 33] width 5 height 5
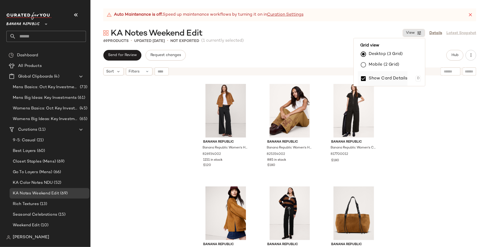
click at [395, 80] on label "Show Card Details" at bounding box center [387, 78] width 39 height 15
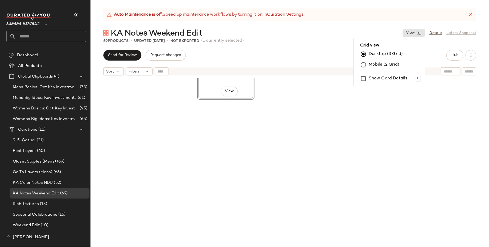
scroll to position [740, 0]
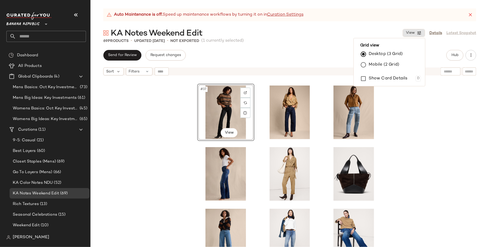
click at [415, 152] on div "#37 View" at bounding box center [289, 169] width 398 height 182
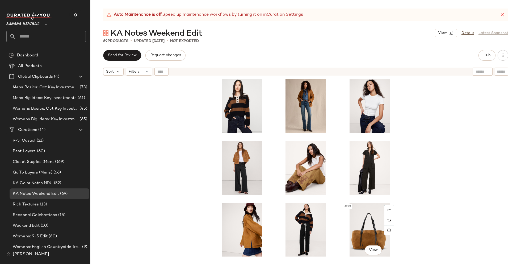
scroll to position [439, 0]
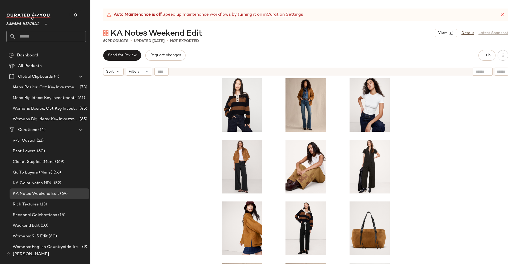
click at [436, 189] on div at bounding box center [305, 177] width 431 height 199
click at [488, 57] on span "Hub" at bounding box center [486, 55] width 7 height 4
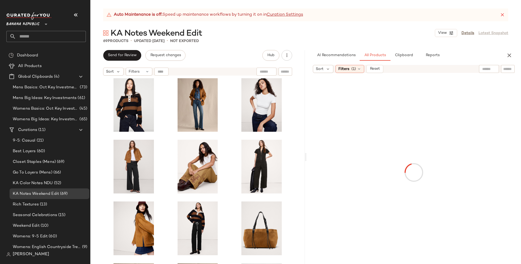
click at [488, 70] on input "text" at bounding box center [489, 69] width 14 height 6
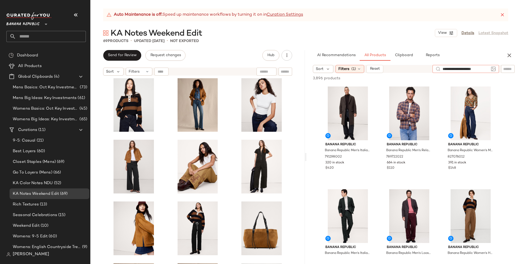
type input "**********"
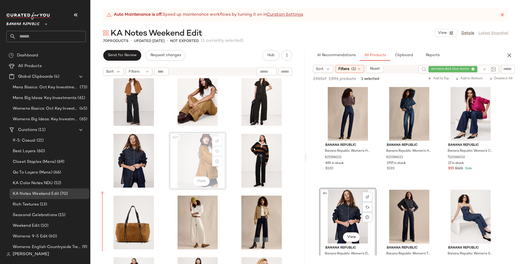
scroll to position [508, 0]
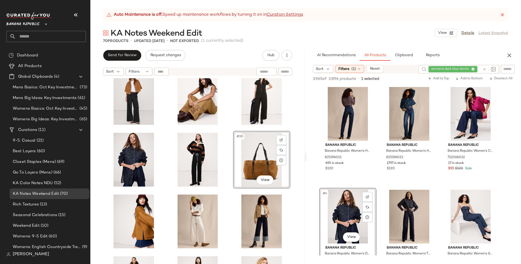
click at [226, 203] on div "#30 View" at bounding box center [197, 177] width 215 height 199
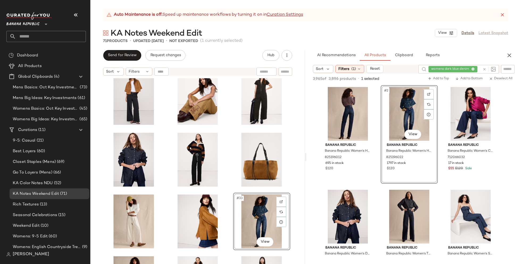
click at [230, 237] on div "#33 View" at bounding box center [197, 177] width 215 height 199
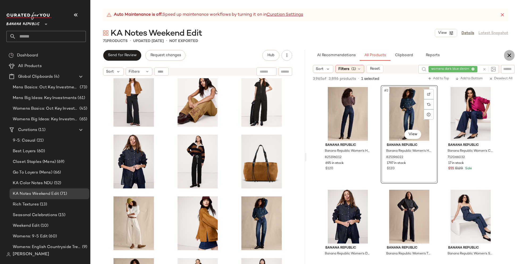
click at [488, 56] on icon "button" at bounding box center [509, 55] width 6 height 6
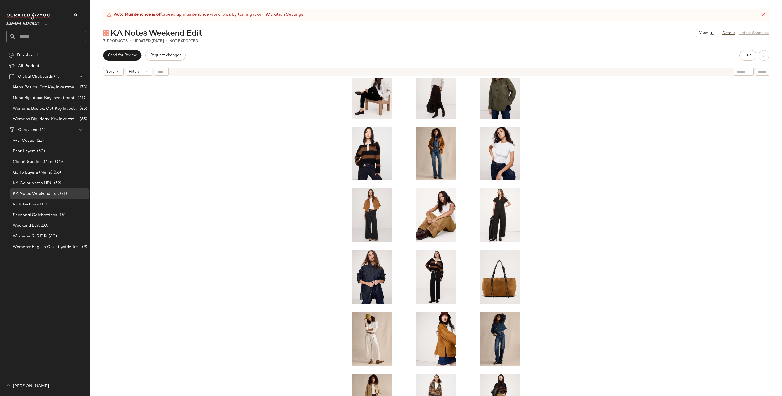
scroll to position [386, 0]
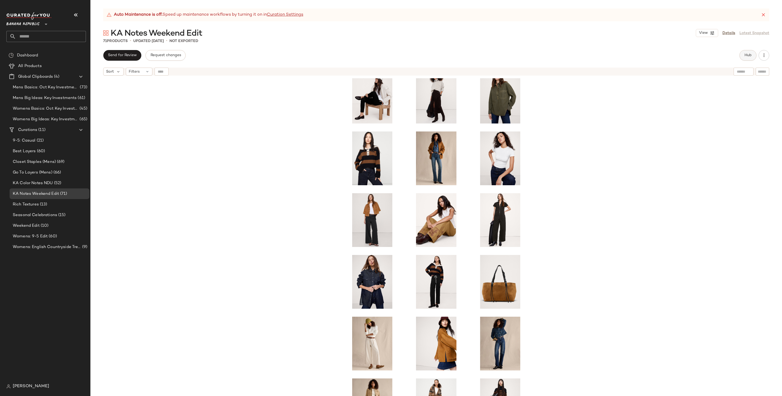
click at [488, 57] on button "Hub" at bounding box center [747, 55] width 17 height 11
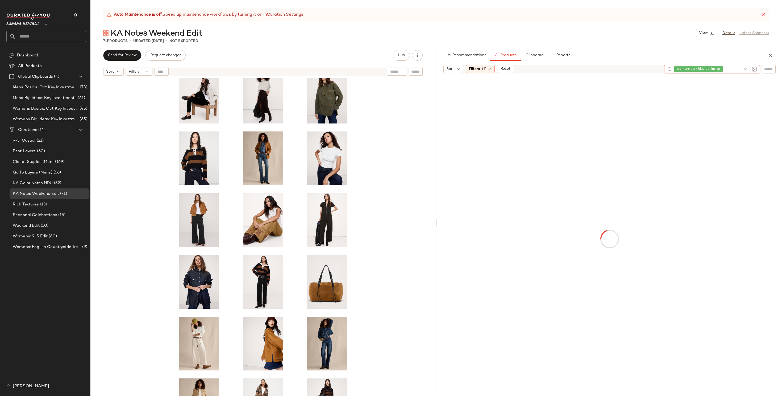
click at [488, 69] on icon at bounding box center [745, 69] width 4 height 4
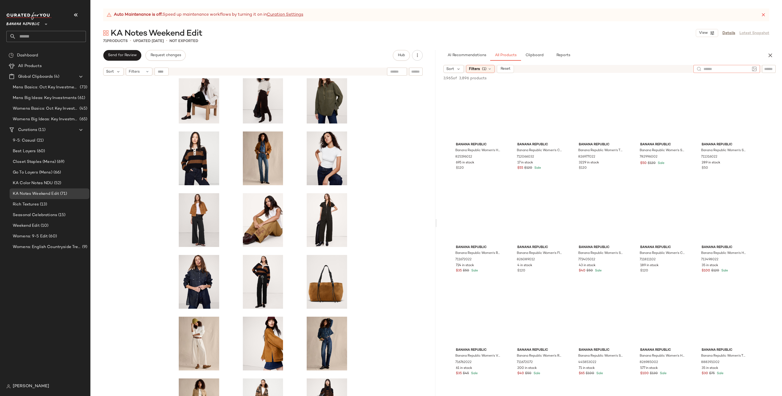
click at [488, 68] on input "text" at bounding box center [726, 69] width 46 height 6
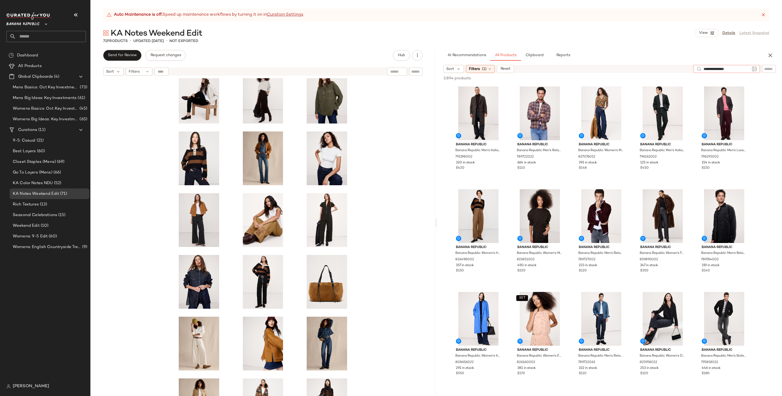
type input "**********"
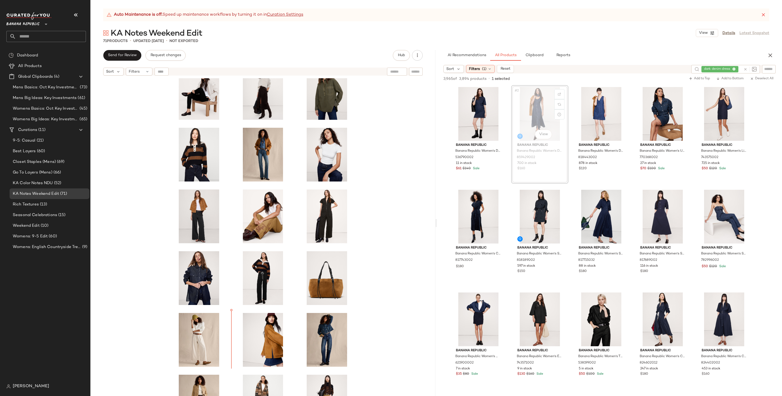
scroll to position [391, 0]
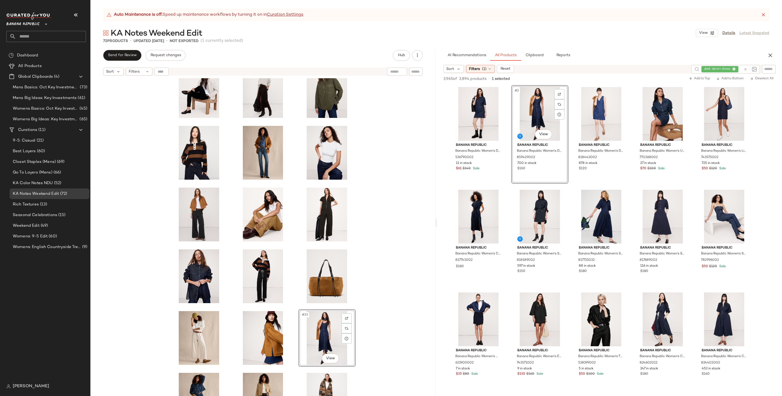
click at [411, 247] on div "#33 View" at bounding box center [262, 243] width 345 height 331
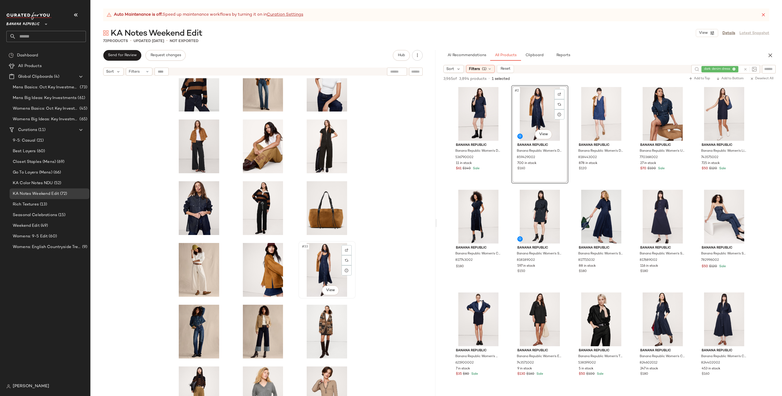
scroll to position [461, 0]
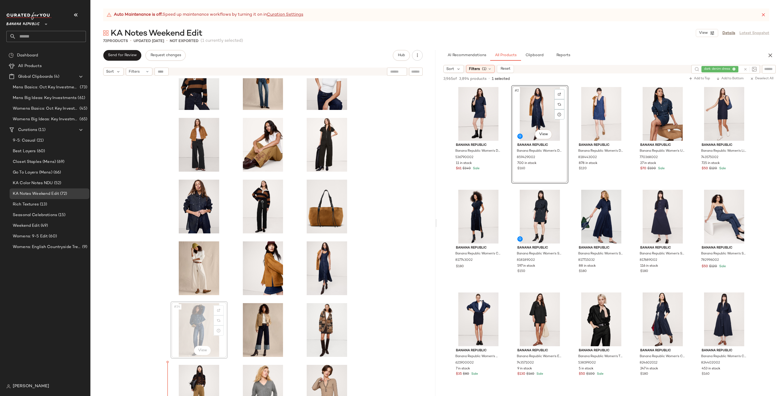
scroll to position [485, 0]
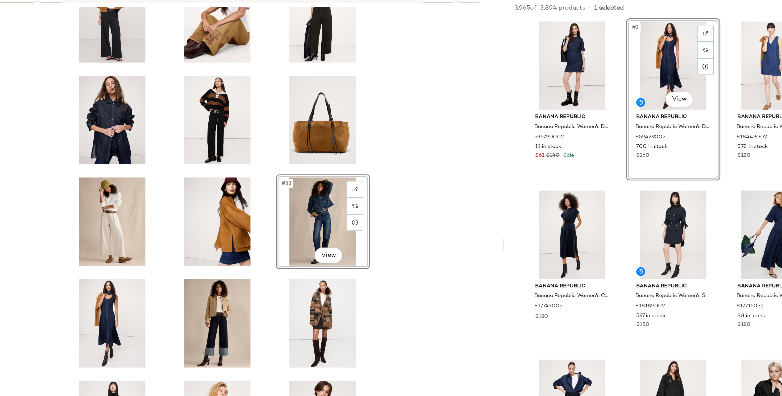
scroll to position [526, 0]
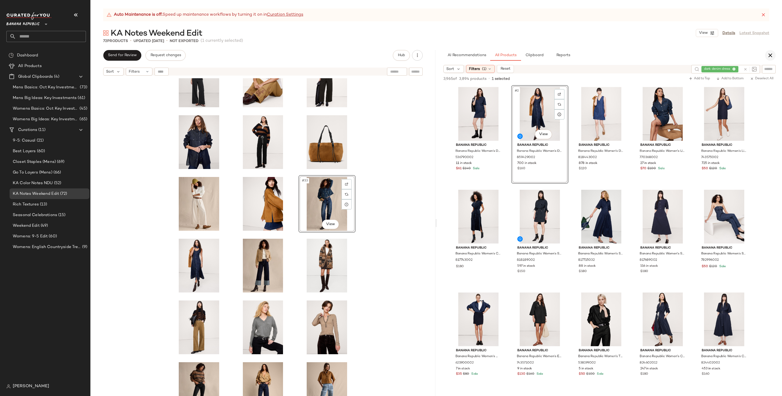
click at [488, 52] on icon "button" at bounding box center [770, 55] width 6 height 6
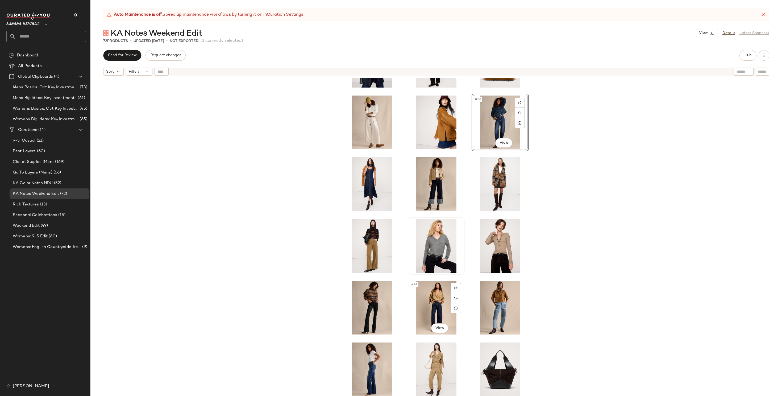
scroll to position [606, 0]
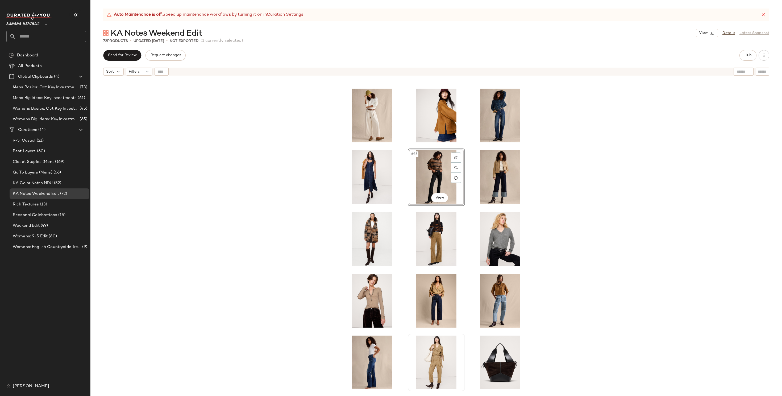
scroll to position [612, 0]
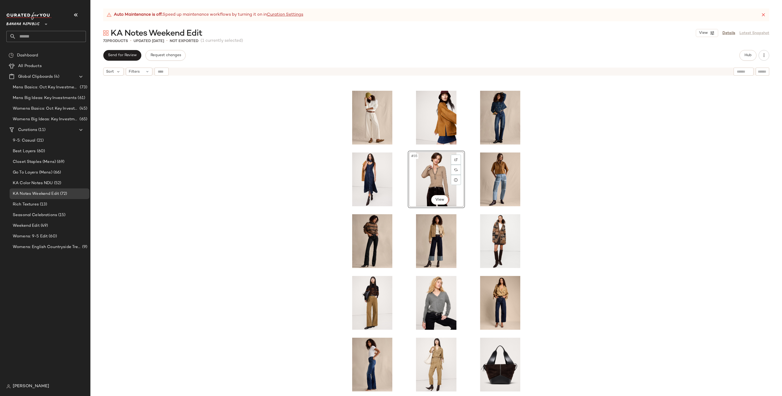
click at [488, 218] on div "#35 View" at bounding box center [435, 243] width 691 height 331
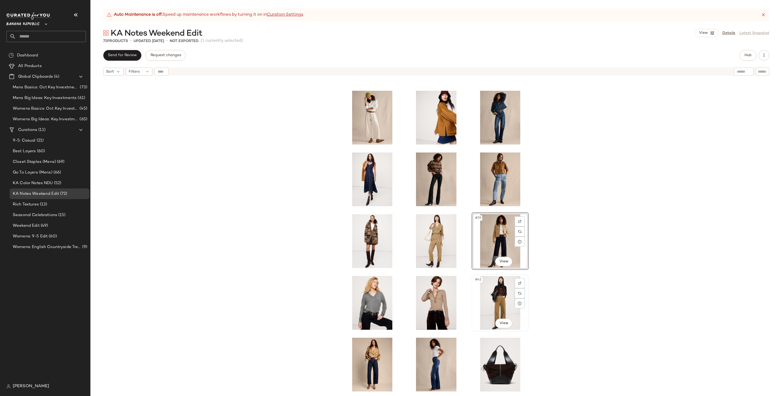
click at [488, 247] on div "#42 View" at bounding box center [499, 303] width 53 height 54
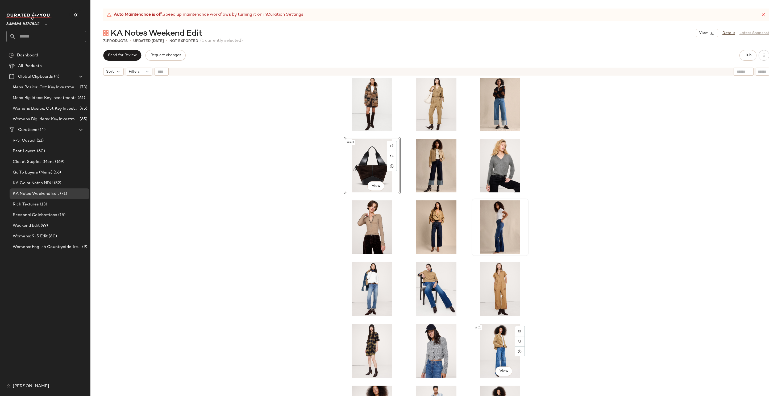
scroll to position [747, 0]
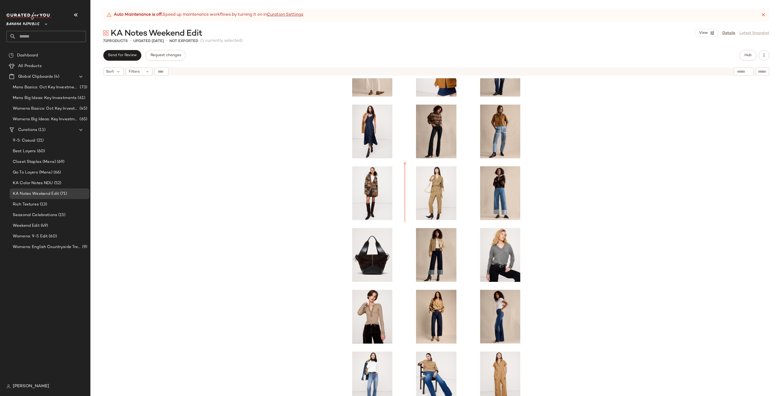
scroll to position [597, 0]
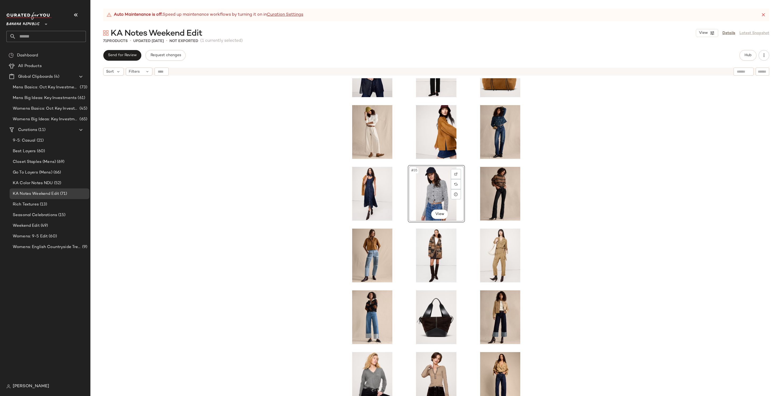
click at [285, 244] on div "#35 View" at bounding box center [435, 243] width 691 height 331
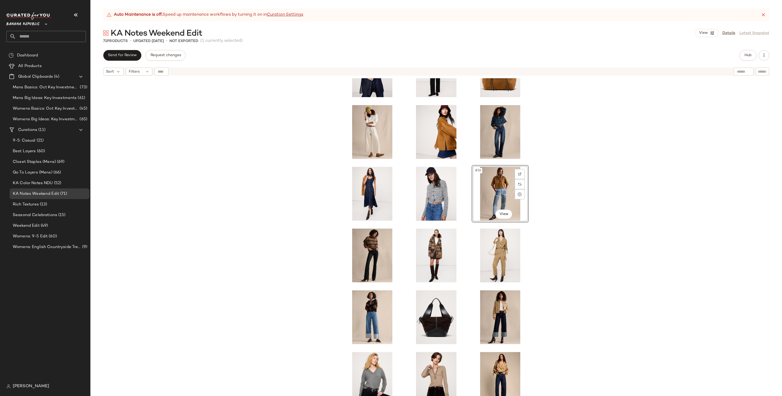
click at [488, 247] on div "#36 View" at bounding box center [435, 243] width 691 height 331
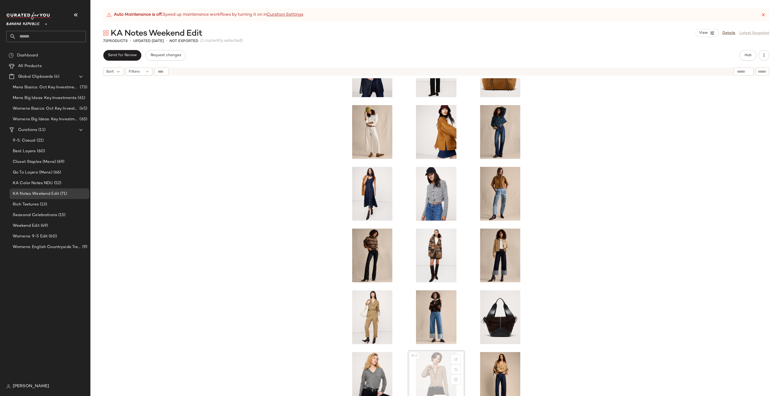
scroll to position [598, 0]
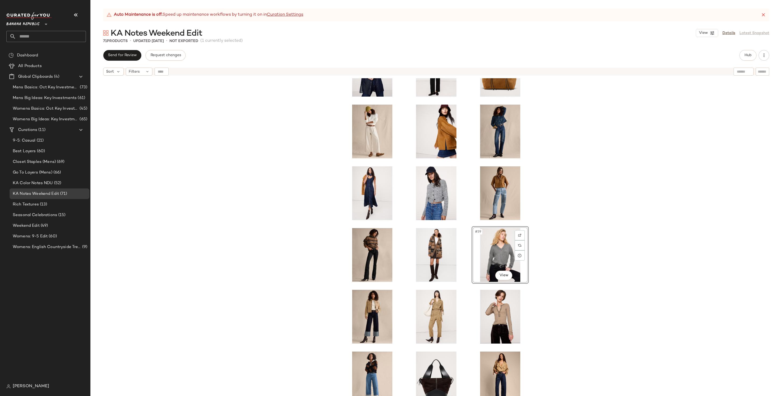
click at [488, 247] on div "#39 View" at bounding box center [435, 243] width 691 height 331
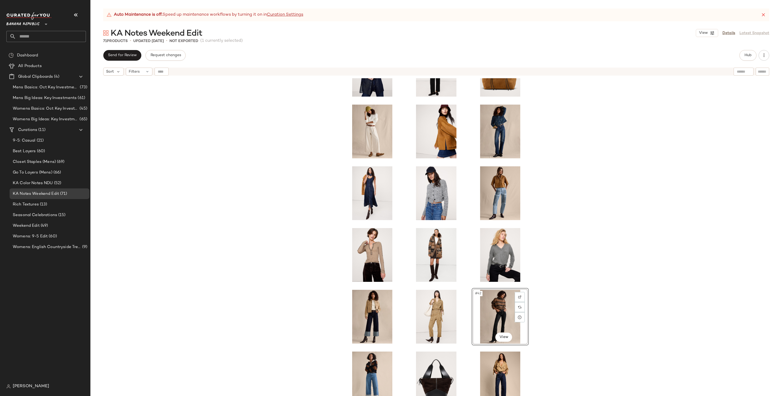
click at [286, 247] on div "#42 View" at bounding box center [435, 243] width 691 height 331
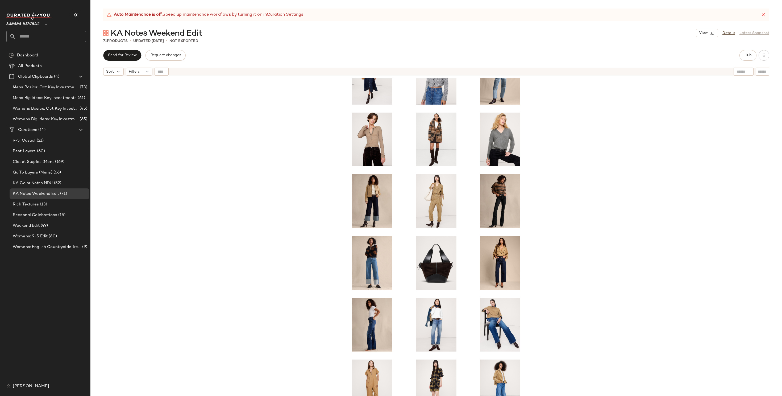
scroll to position [723, 0]
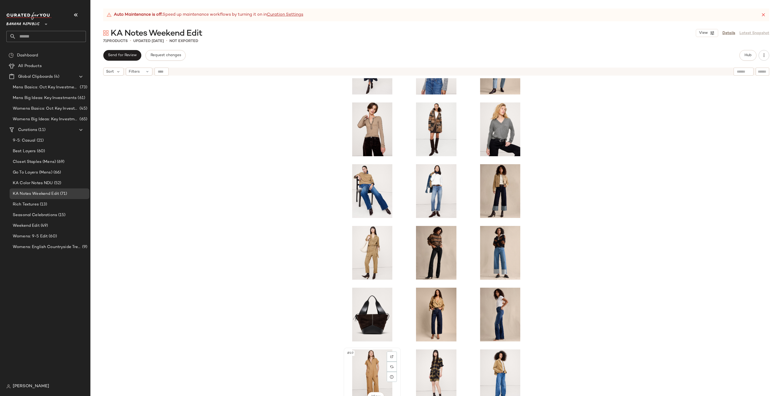
scroll to position [724, 0]
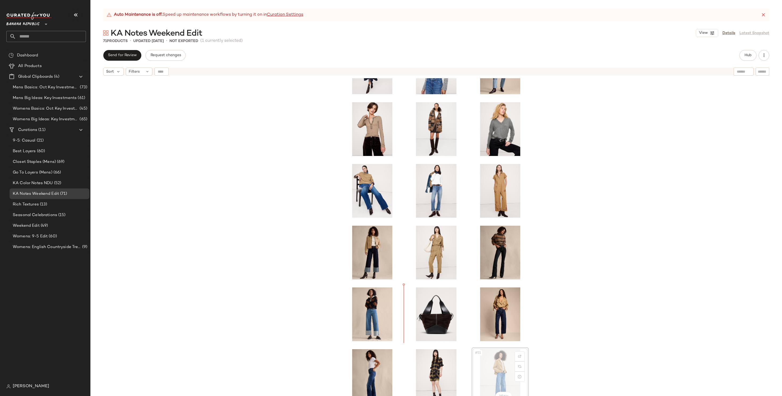
scroll to position [724, 0]
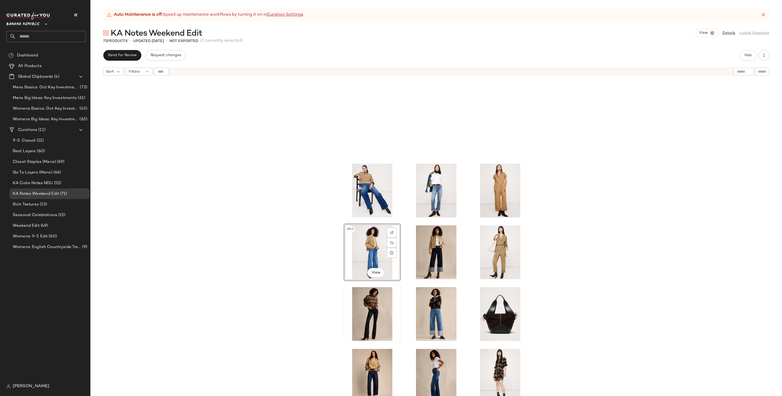
scroll to position [836, 0]
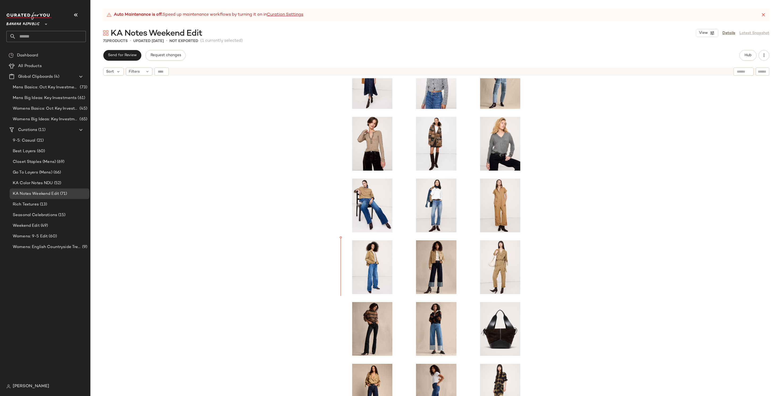
scroll to position [671, 0]
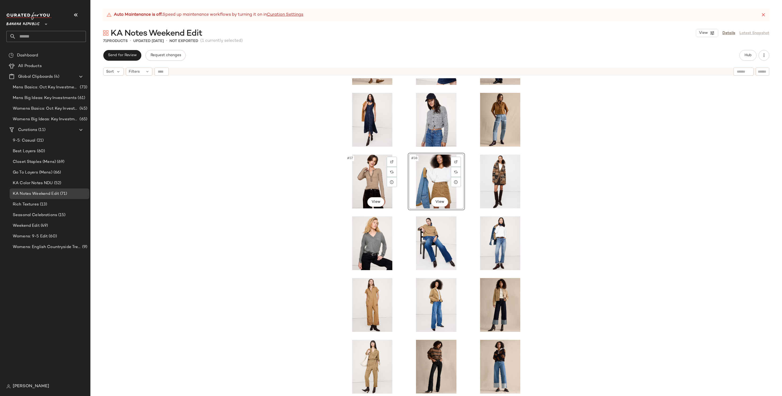
click at [288, 222] on div "#37 View #38 View" at bounding box center [435, 243] width 691 height 331
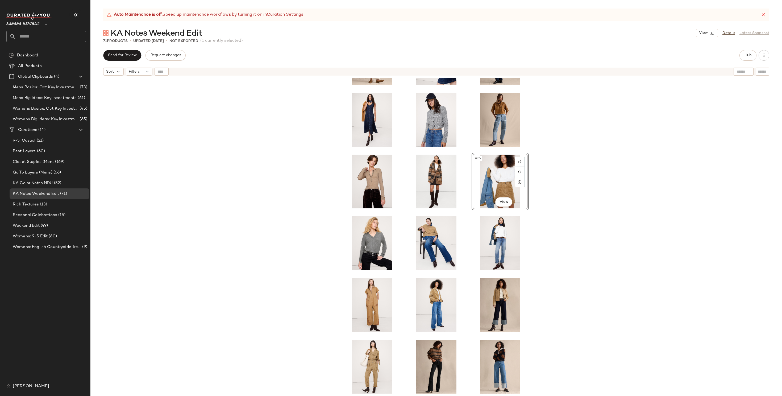
click at [315, 193] on div "#39 View" at bounding box center [435, 243] width 691 height 331
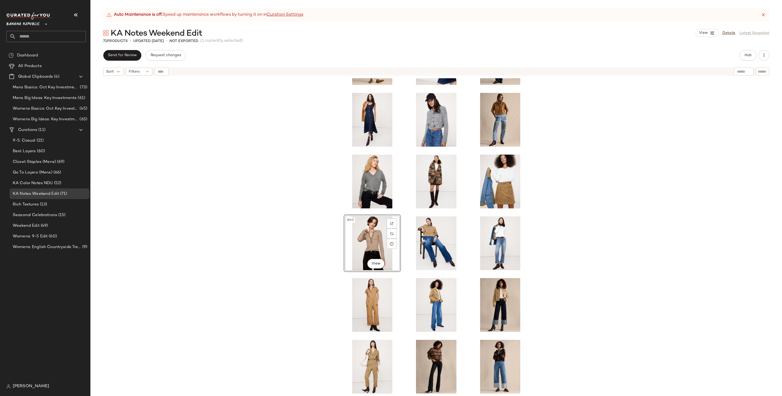
click at [306, 239] on div "#40 View" at bounding box center [435, 243] width 691 height 331
click at [360, 183] on div "#37 View" at bounding box center [371, 182] width 53 height 54
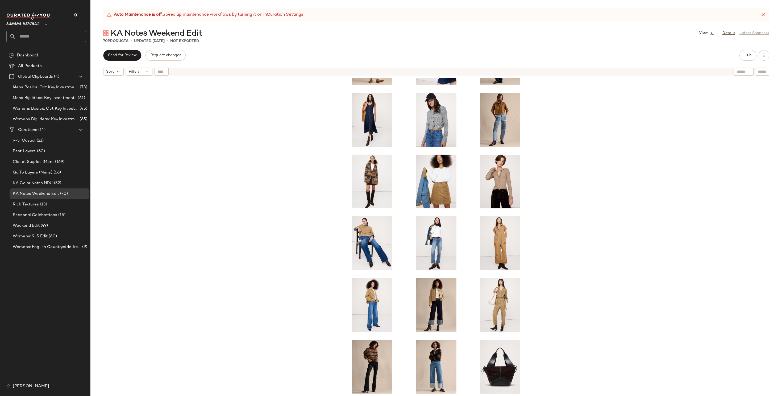
click at [290, 207] on div at bounding box center [435, 243] width 691 height 331
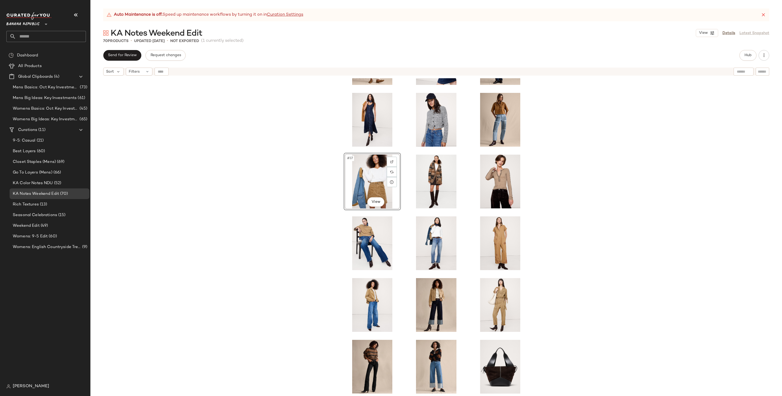
click at [287, 237] on div "#37 View" at bounding box center [435, 243] width 691 height 331
click at [360, 188] on div "#37 View" at bounding box center [371, 182] width 53 height 54
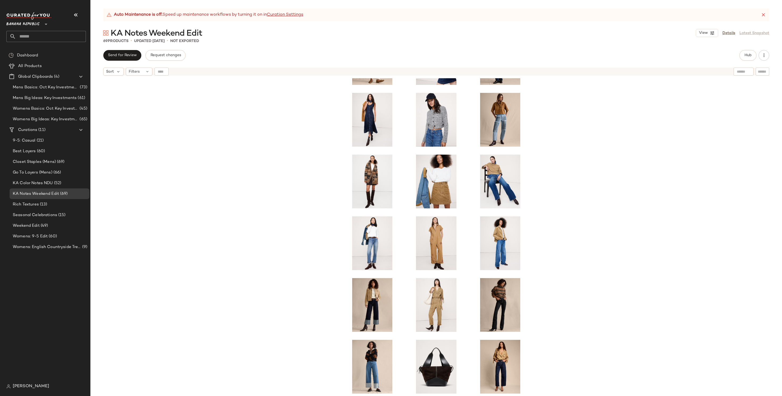
click at [303, 231] on div at bounding box center [435, 243] width 691 height 331
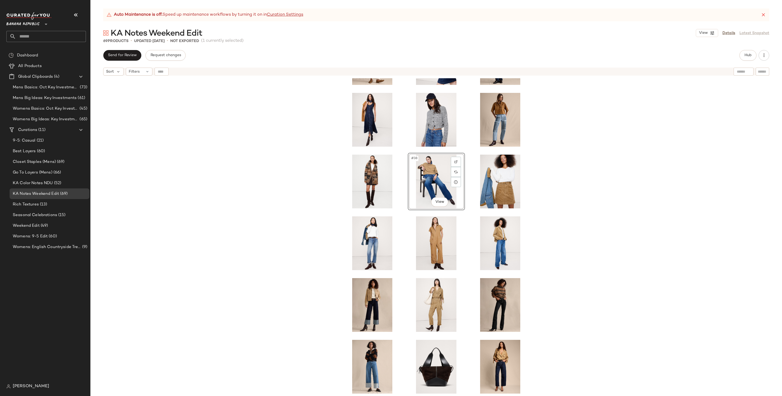
click at [293, 203] on div "#38 View" at bounding box center [435, 243] width 691 height 331
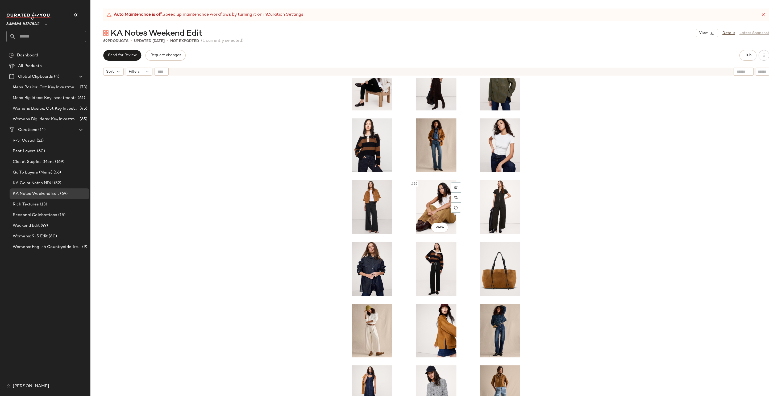
scroll to position [399, 0]
click at [571, 280] on div "#37 View" at bounding box center [435, 243] width 691 height 331
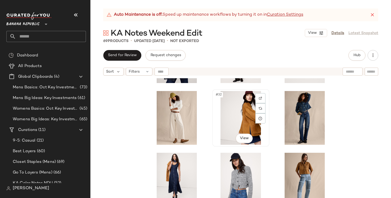
scroll to position [613, 0]
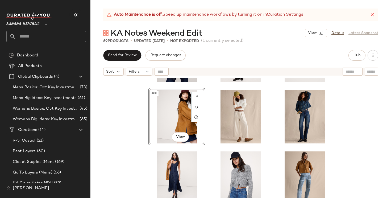
click at [124, 118] on div "#31 View" at bounding box center [240, 144] width 301 height 133
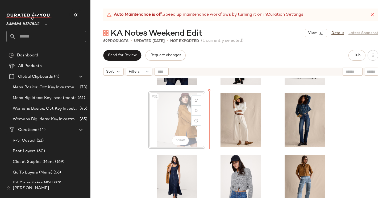
scroll to position [609, 0]
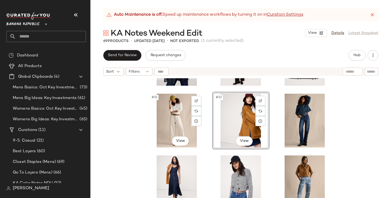
click at [128, 126] on div "#31 View #32 View" at bounding box center [240, 144] width 301 height 133
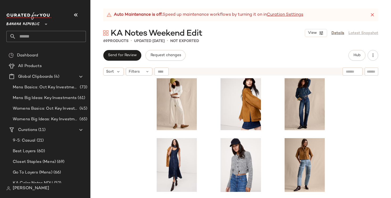
scroll to position [626, 0]
click at [337, 158] on div at bounding box center [240, 144] width 301 height 133
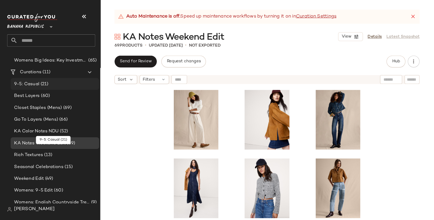
scroll to position [69, 0]
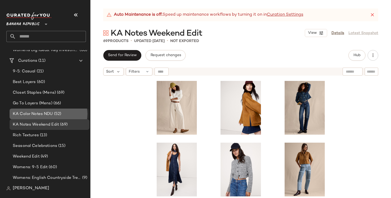
click at [52, 114] on span "KA Color Notes NDU" at bounding box center [33, 114] width 40 height 6
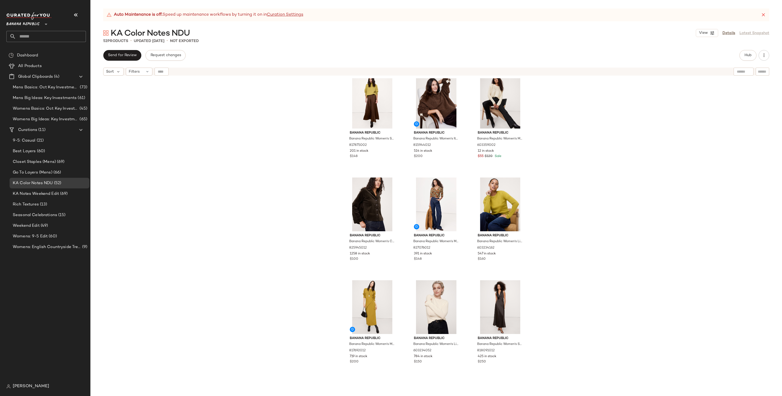
scroll to position [7, 0]
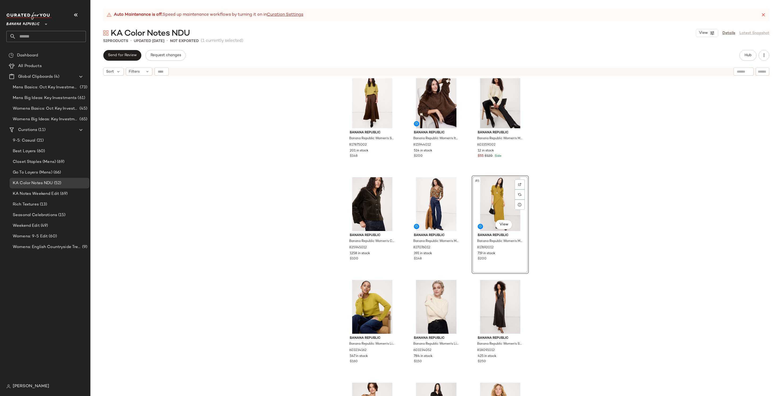
click at [285, 322] on div "Banana Republic Banana Republic Women's Stretch-Satin Maxi Skirt Espresso Brown…" at bounding box center [435, 243] width 691 height 331
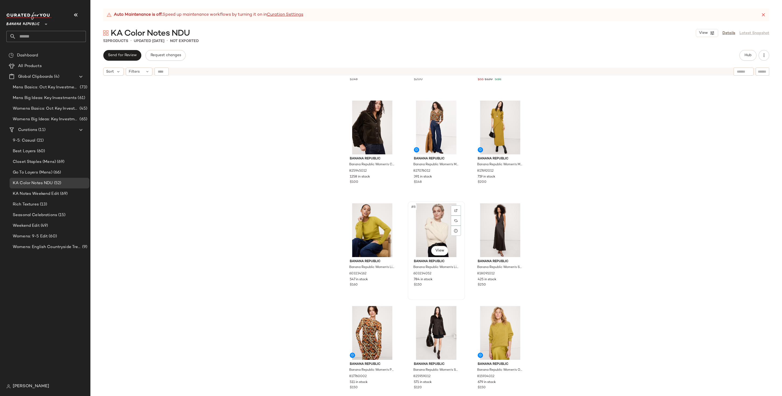
scroll to position [81, 0]
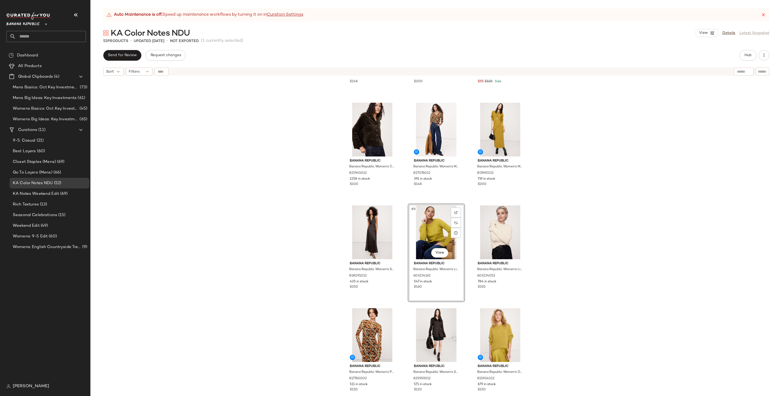
click at [592, 261] on div "Banana Republic Banana Republic Women's Stretch-Satin Maxi Skirt Espresso Brown…" at bounding box center [435, 243] width 691 height 331
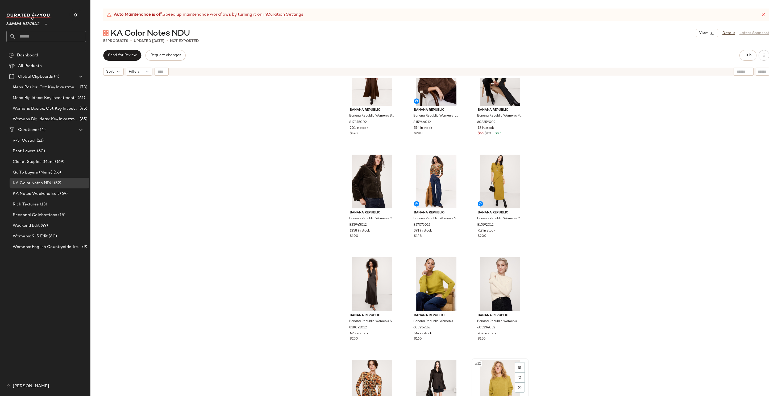
scroll to position [30, 0]
drag, startPoint x: 502, startPoint y: 377, endPoint x: 499, endPoint y: 373, distance: 5.1
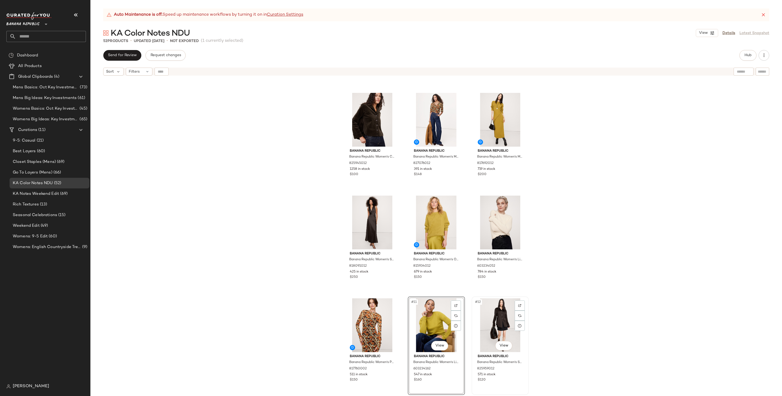
scroll to position [101, 0]
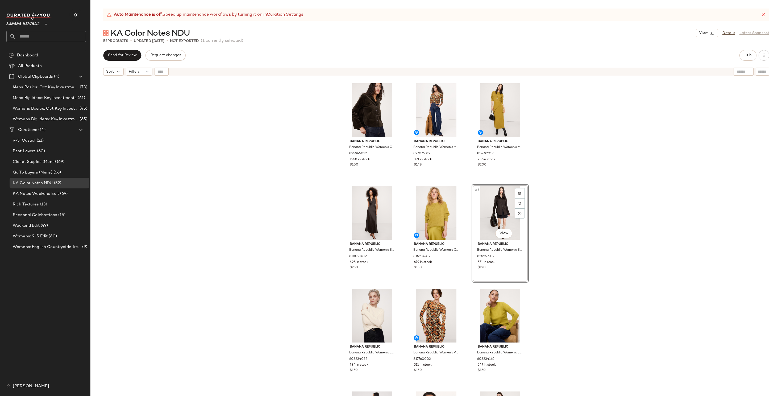
click at [590, 241] on div "Banana Republic Banana Republic Women's Stretch-Satin Maxi Skirt Espresso Brown…" at bounding box center [435, 243] width 691 height 331
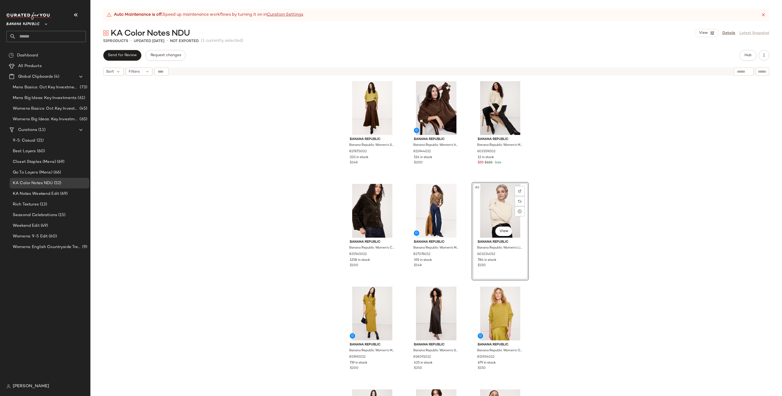
click at [284, 265] on div "Banana Republic Banana Republic Women's Stretch-Satin Maxi Skirt Espresso Brown…" at bounding box center [435, 243] width 691 height 331
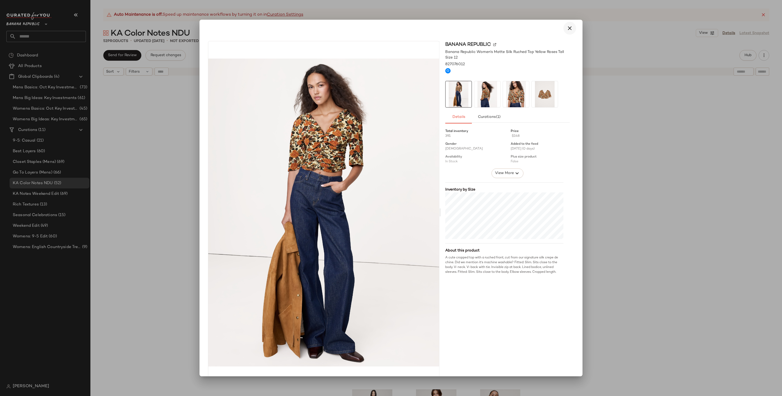
click at [567, 34] on button "button" at bounding box center [569, 28] width 13 height 13
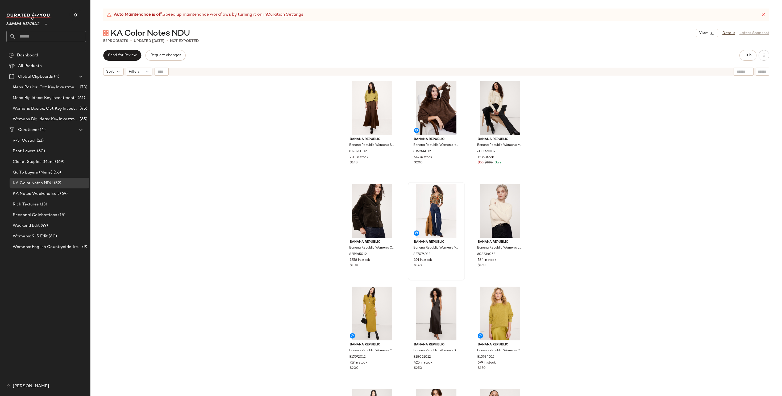
click at [629, 187] on div "Banana Republic Banana Republic Women's Stretch-Satin Maxi Skirt Espresso Brown…" at bounding box center [435, 243] width 691 height 331
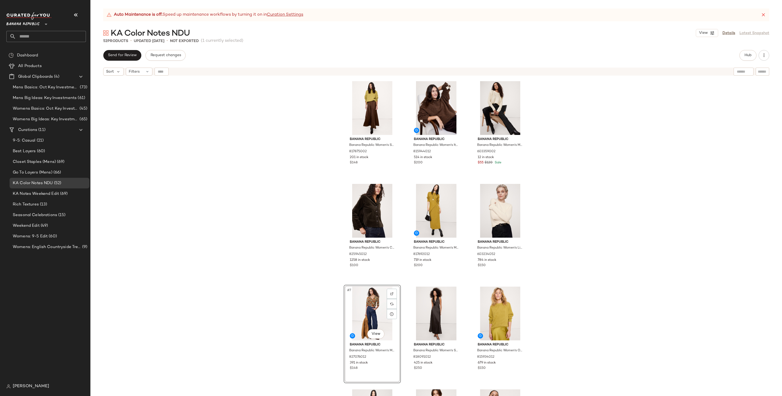
click at [606, 297] on div "Banana Republic Banana Republic Women's Stretch-Satin Maxi Skirt Espresso Brown…" at bounding box center [435, 243] width 691 height 331
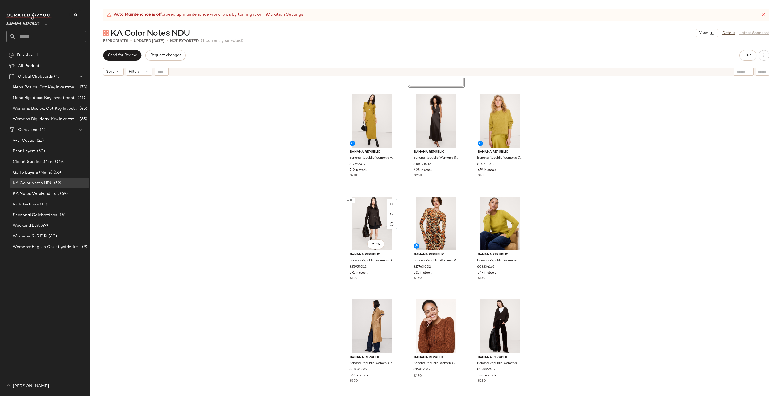
scroll to position [197, 0]
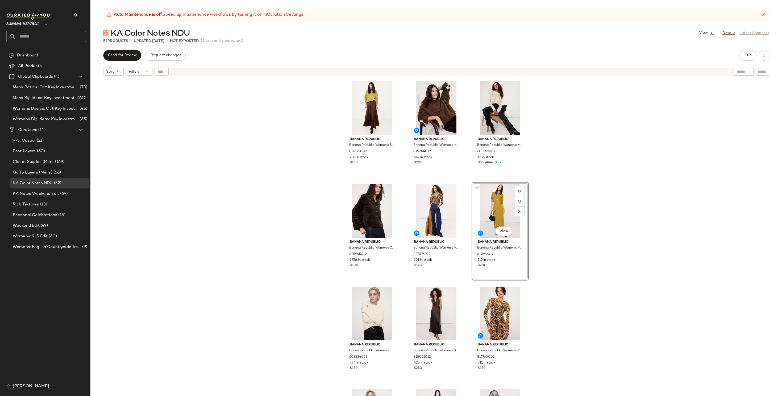
click at [592, 264] on div "Banana Republic Banana Republic Women's Stretch-Satin Maxi Skirt Espresso Brown…" at bounding box center [435, 243] width 691 height 331
drag, startPoint x: 486, startPoint y: 206, endPoint x: 483, endPoint y: 206, distance: 2.9
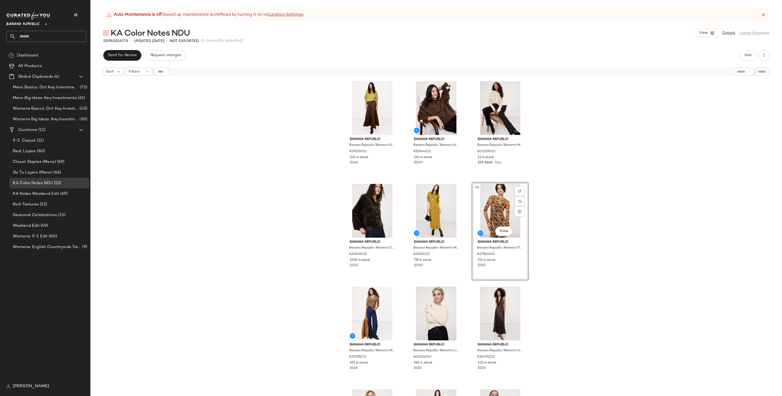
click at [606, 262] on div "Banana Republic Banana Republic Women's Stretch-Satin Maxi Skirt Espresso Brown…" at bounding box center [435, 243] width 691 height 331
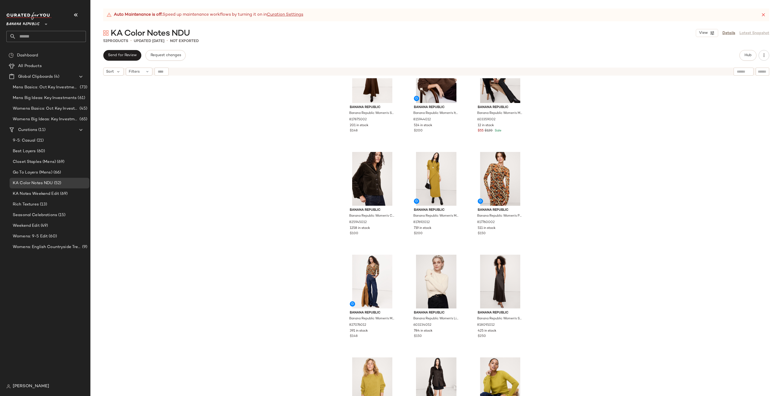
scroll to position [45, 0]
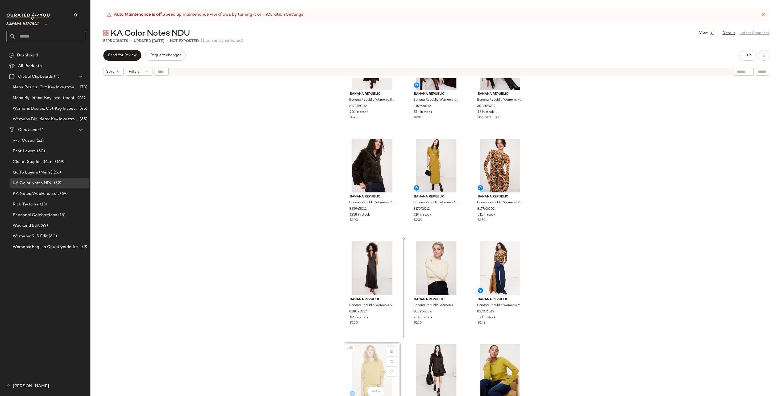
scroll to position [46, 0]
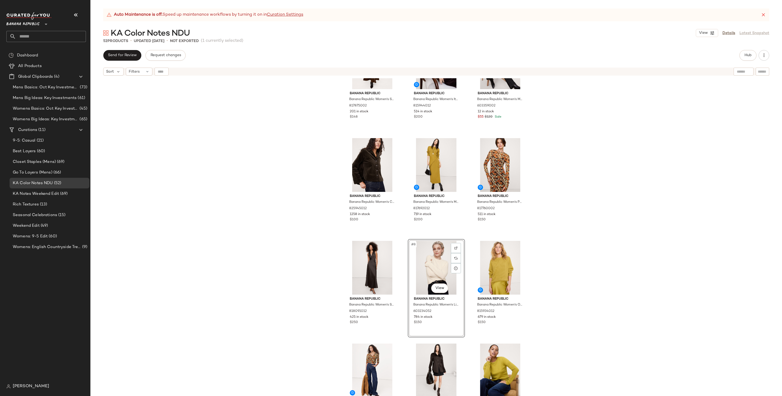
click at [607, 276] on div "Banana Republic Banana Republic Women's Stretch-Satin Maxi Skirt Espresso Brown…" at bounding box center [435, 243] width 691 height 331
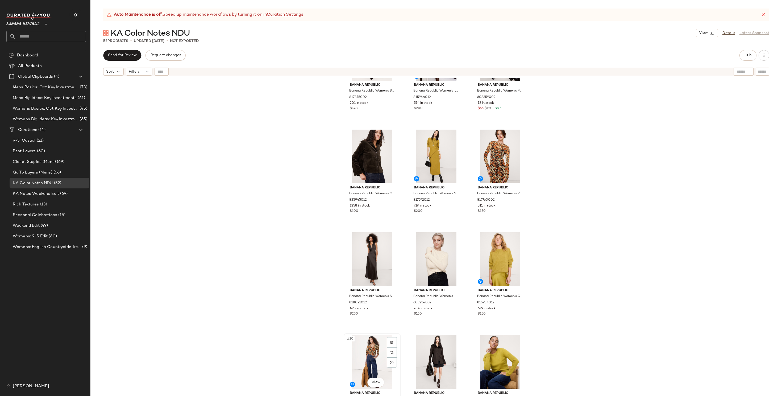
scroll to position [55, 0]
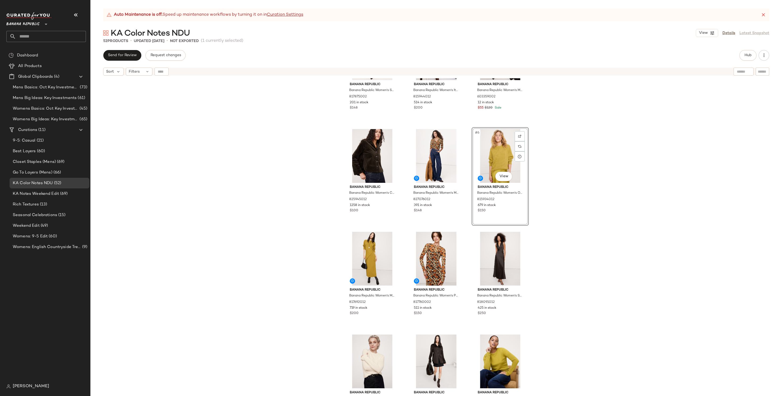
click at [553, 230] on div "Banana Republic Banana Republic Women's Stretch-Satin Maxi Skirt Espresso Brown…" at bounding box center [435, 243] width 691 height 331
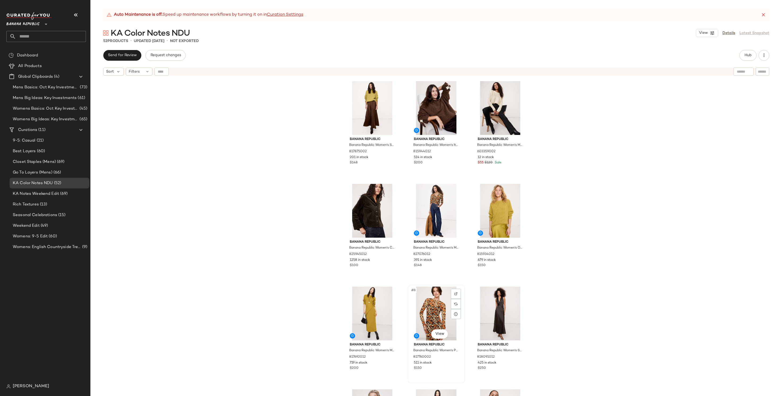
scroll to position [69, 0]
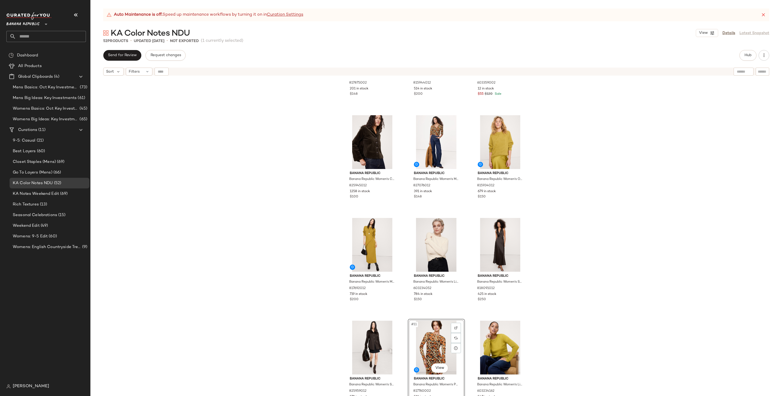
click at [287, 310] on div "Banana Republic Banana Republic Women's Stretch-Satin Maxi Skirt Espresso Brown…" at bounding box center [435, 243] width 691 height 331
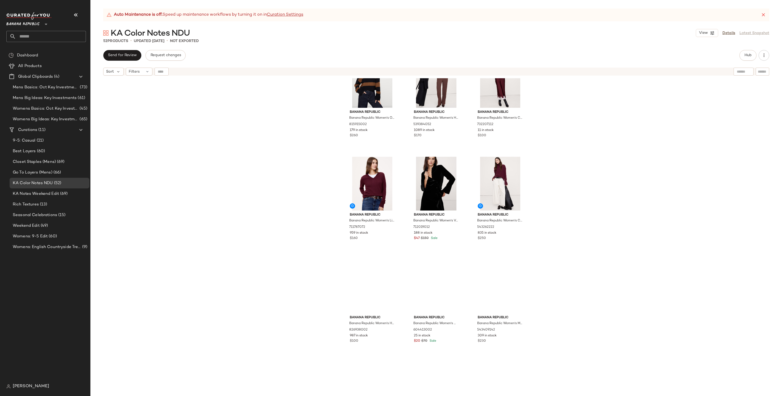
scroll to position [1518, 0]
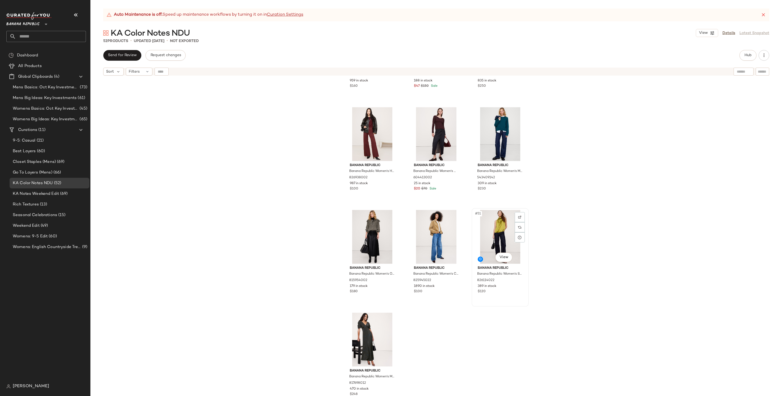
click at [491, 225] on div "#51 View" at bounding box center [499, 237] width 53 height 54
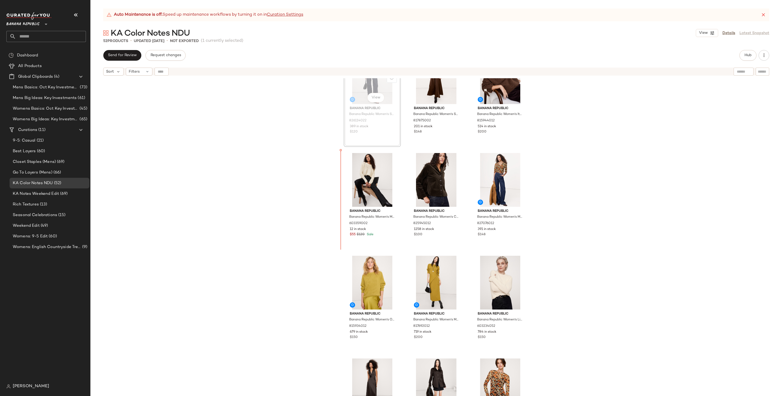
scroll to position [37, 0]
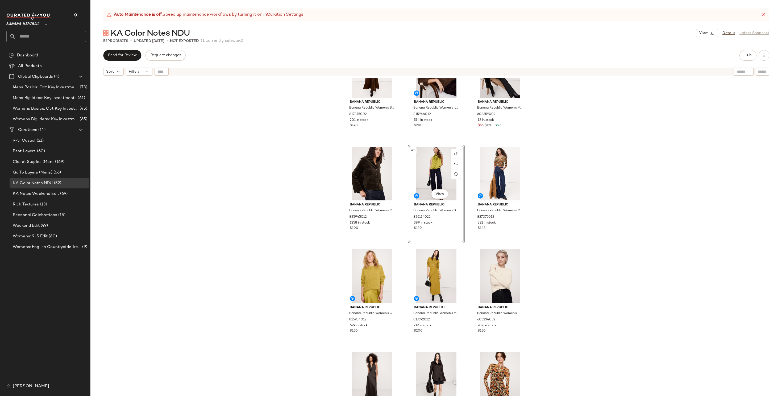
click at [574, 240] on div "Banana Republic Banana Republic Women's Stretch-Satin Maxi Skirt Espresso Brown…" at bounding box center [435, 243] width 691 height 331
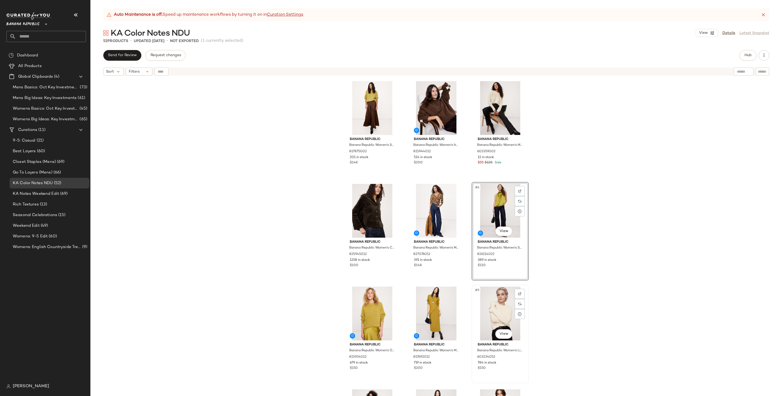
scroll to position [1, 0]
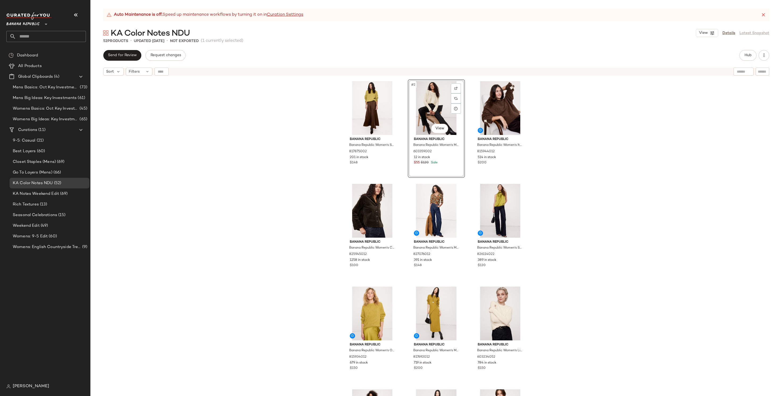
click at [592, 156] on div "Banana Republic Banana Republic Women's Stretch-Satin Maxi Skirt Espresso Brown…" at bounding box center [435, 243] width 691 height 331
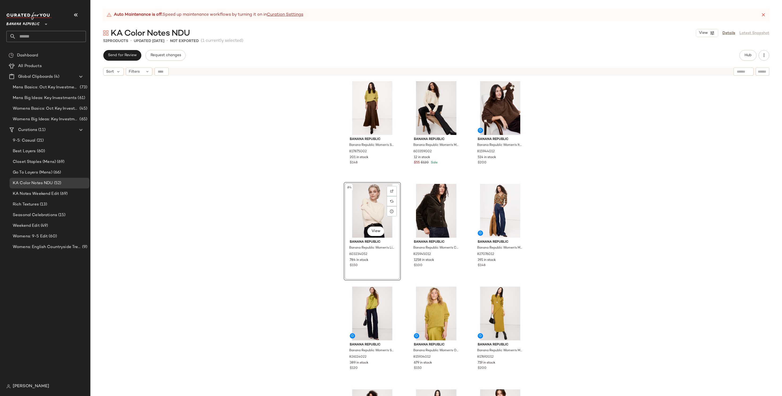
click at [273, 231] on div "Banana Republic Banana Republic Women's Stretch-Satin Maxi Skirt Espresso Brown…" at bounding box center [435, 243] width 691 height 331
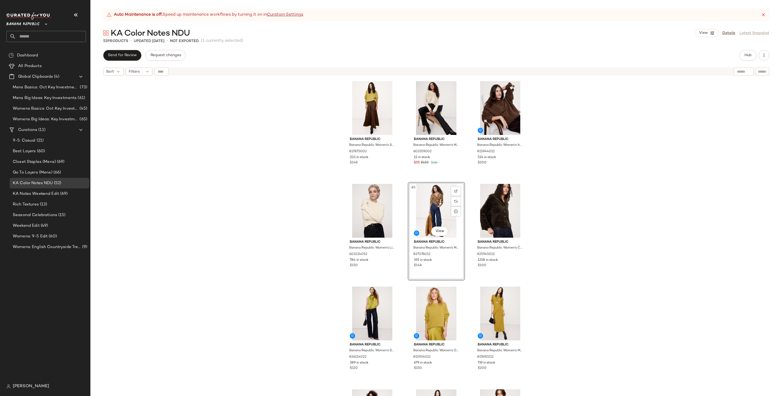
click at [603, 239] on div "Banana Republic Banana Republic Women's Stretch-Satin Maxi Skirt Espresso Brown…" at bounding box center [435, 243] width 691 height 331
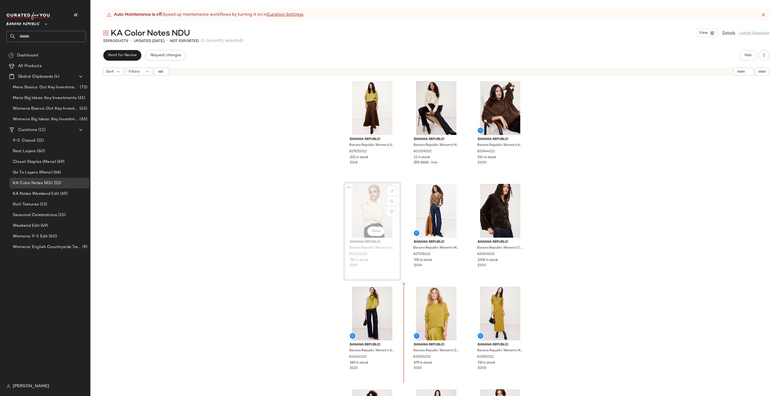
drag, startPoint x: 366, startPoint y: 211, endPoint x: 366, endPoint y: 214, distance: 2.7
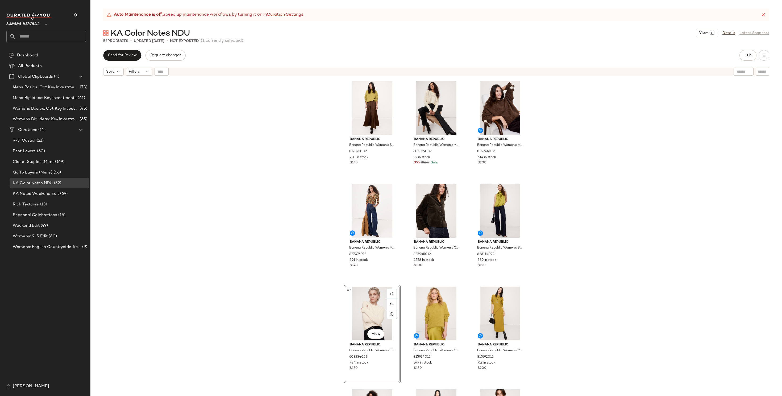
click at [564, 287] on div "Banana Republic Banana Republic Women's Stretch-Satin Maxi Skirt Espresso Brown…" at bounding box center [435, 243] width 691 height 331
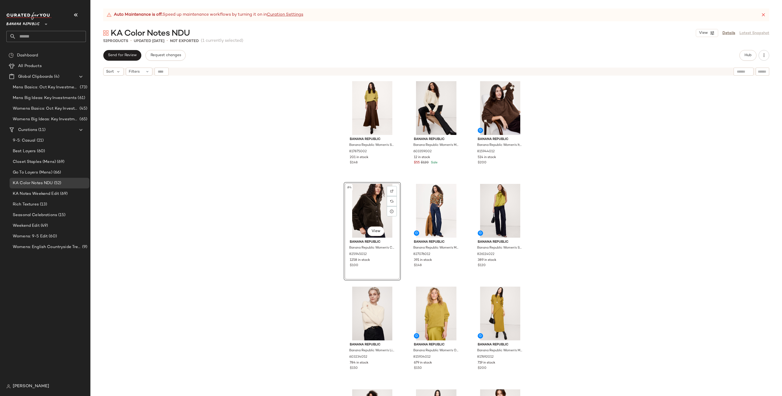
click at [284, 268] on div "Banana Republic Banana Republic Women's Stretch-Satin Maxi Skirt Espresso Brown…" at bounding box center [435, 243] width 691 height 331
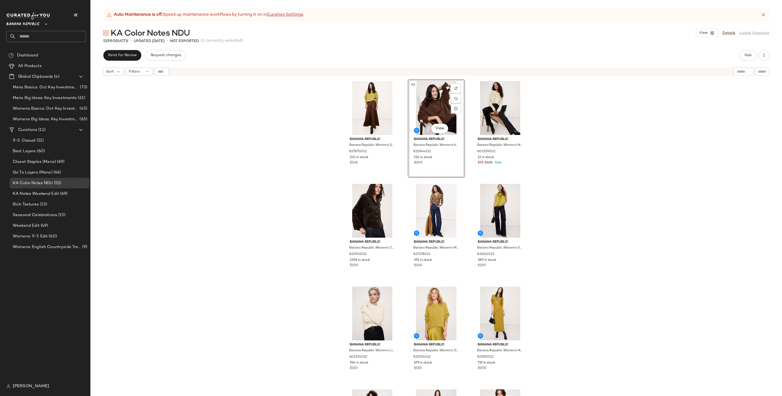
click at [593, 214] on div "Banana Republic Banana Republic Women's Stretch-Satin Maxi Skirt Espresso Brown…" at bounding box center [435, 243] width 691 height 331
click at [740, 54] on button "Hub" at bounding box center [747, 55] width 17 height 11
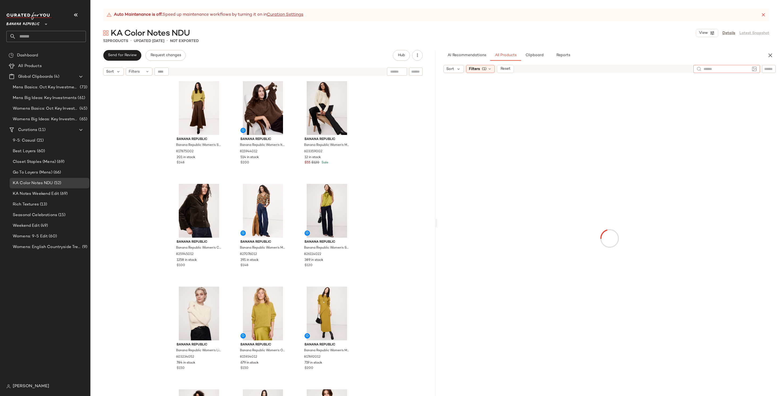
click at [742, 69] on div at bounding box center [726, 69] width 66 height 8
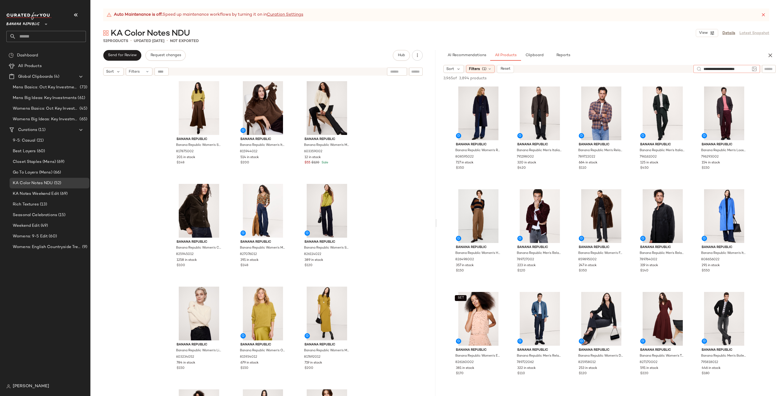
type input "**********"
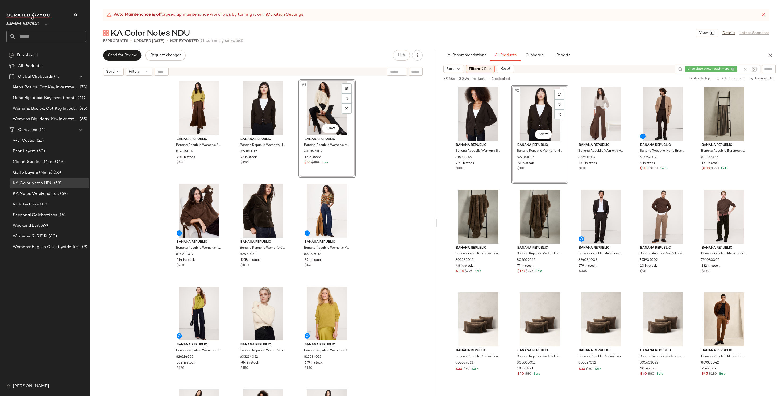
click at [391, 193] on div "Banana Republic Banana Republic Women's Stretch-Satin Maxi Skirt Espresso Brown…" at bounding box center [262, 243] width 345 height 331
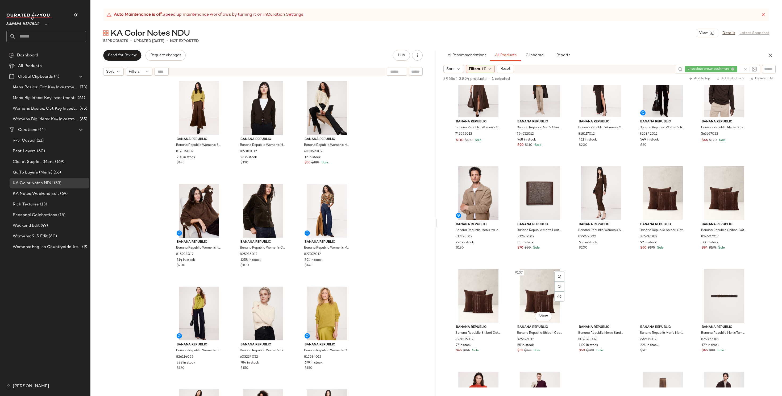
scroll to position [1974, 0]
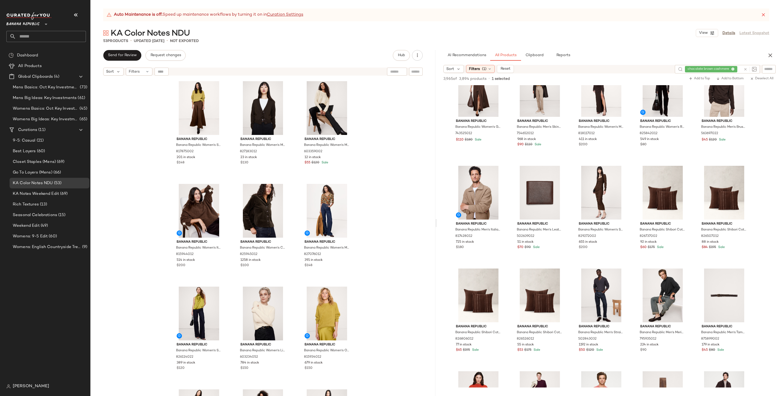
click at [769, 54] on icon "button" at bounding box center [770, 55] width 6 height 6
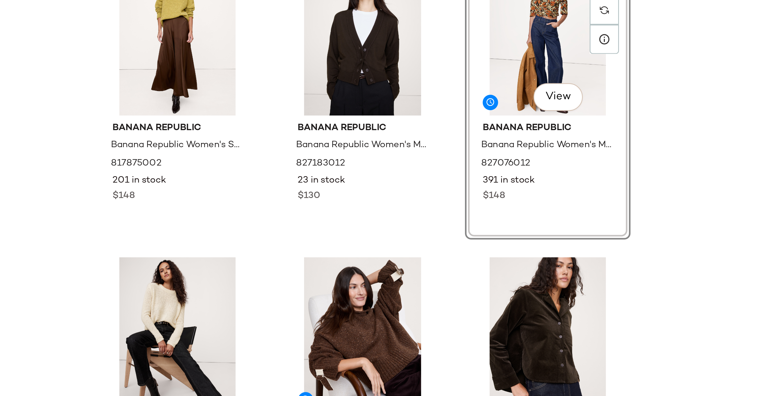
click at [551, 178] on div "Banana Republic Banana Republic Women's Stretch-Satin Maxi Skirt Espresso Brown…" at bounding box center [435, 243] width 691 height 331
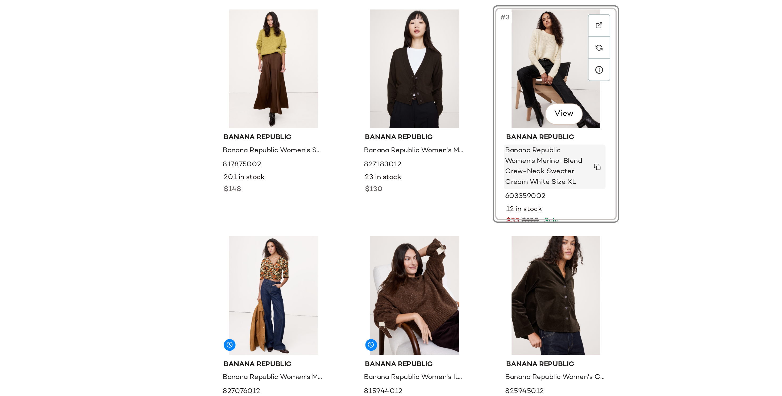
scroll to position [90, 0]
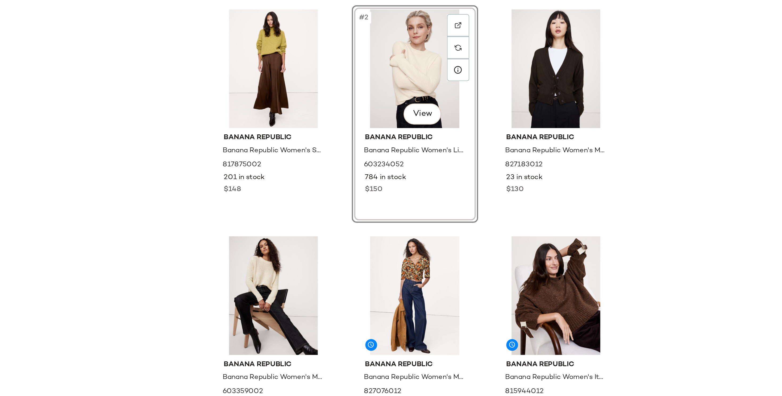
click at [327, 200] on div "Banana Republic Banana Republic Women's Stretch-Satin Maxi Skirt Espresso Brown…" at bounding box center [435, 243] width 691 height 331
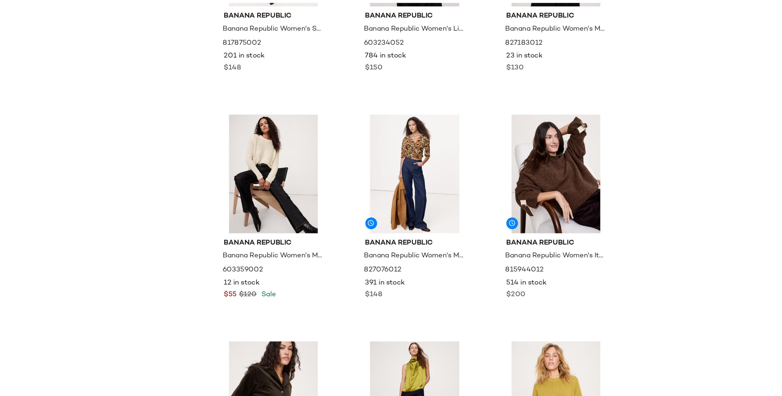
scroll to position [84, 0]
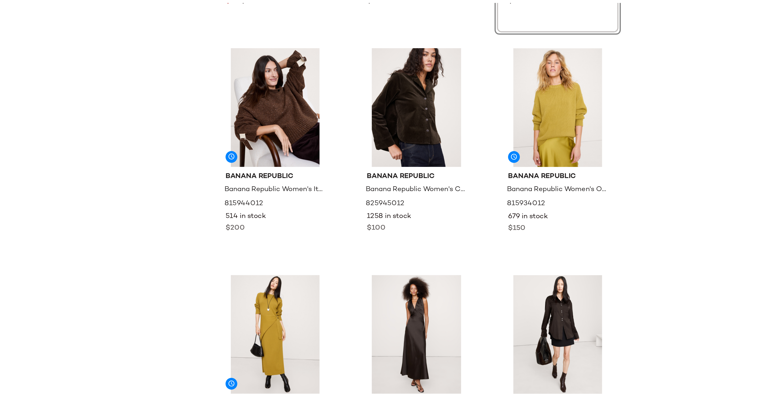
scroll to position [192, 0]
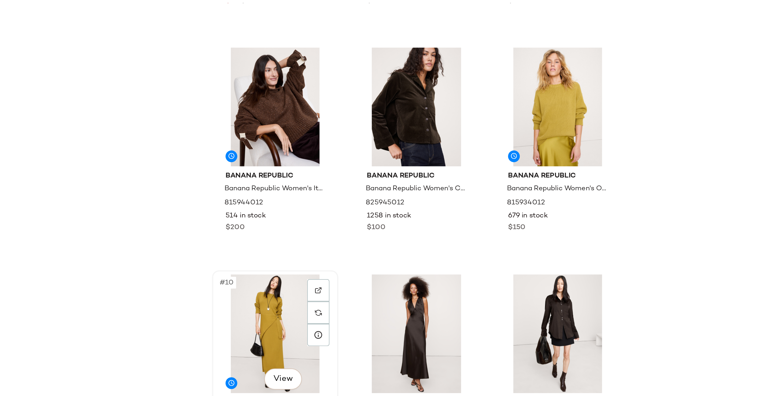
click at [371, 225] on div "#10 View" at bounding box center [371, 228] width 53 height 54
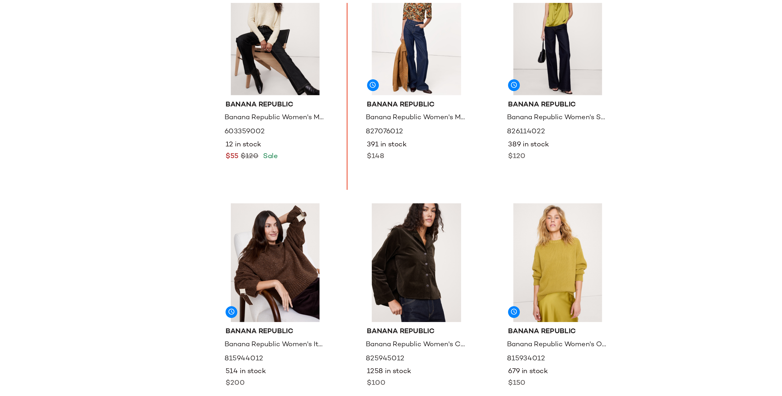
scroll to position [56, 0]
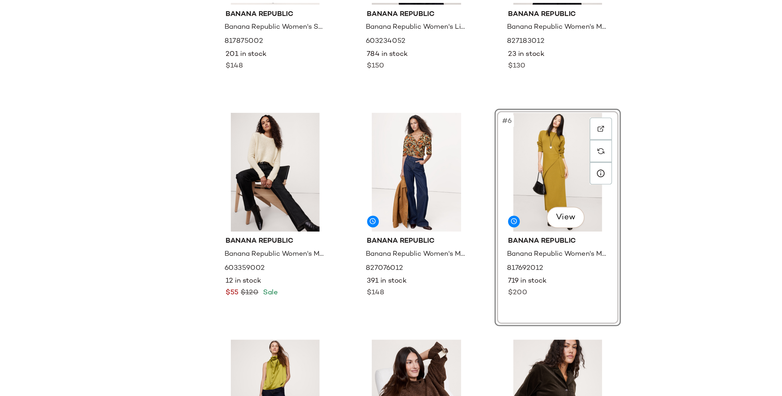
click at [550, 179] on div "Banana Republic Banana Republic Women's Stretch-Satin Maxi Skirt Espresso Brown…" at bounding box center [435, 243] width 691 height 331
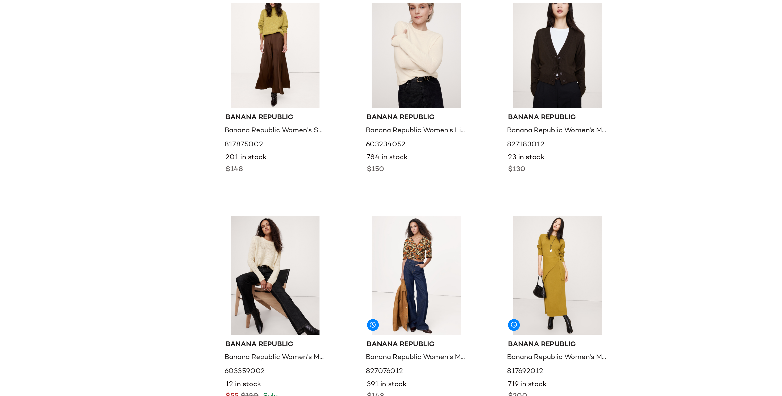
scroll to position [9, 0]
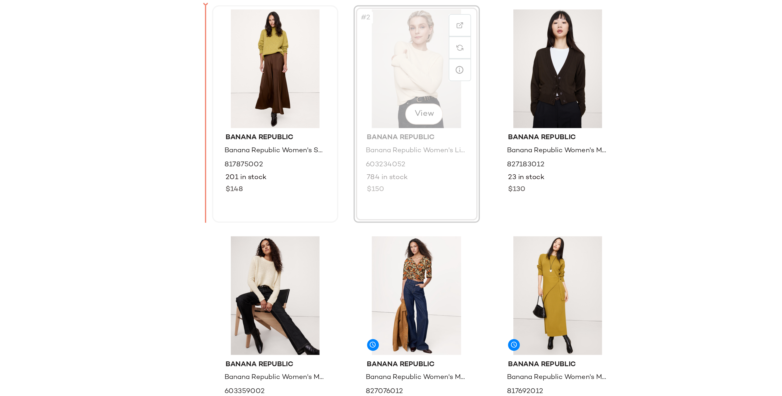
drag, startPoint x: 438, startPoint y: 100, endPoint x: 349, endPoint y: 112, distance: 89.9
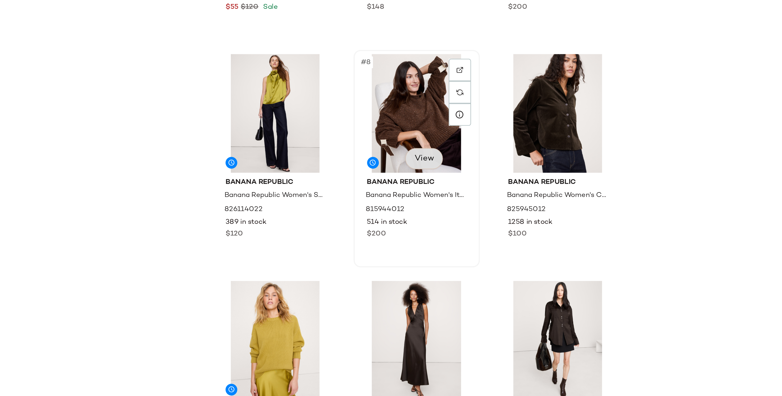
scroll to position [206, 0]
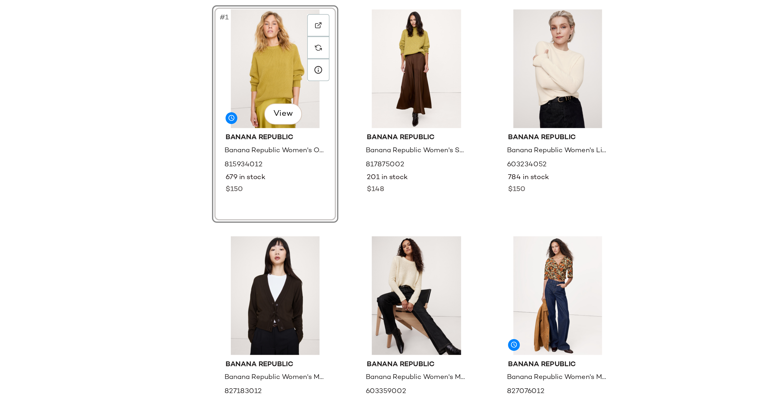
click at [311, 149] on div "#1 View Banana Republic Banana Republic Women's Oversized Merino-Cotton Crew-Ne…" at bounding box center [435, 243] width 691 height 331
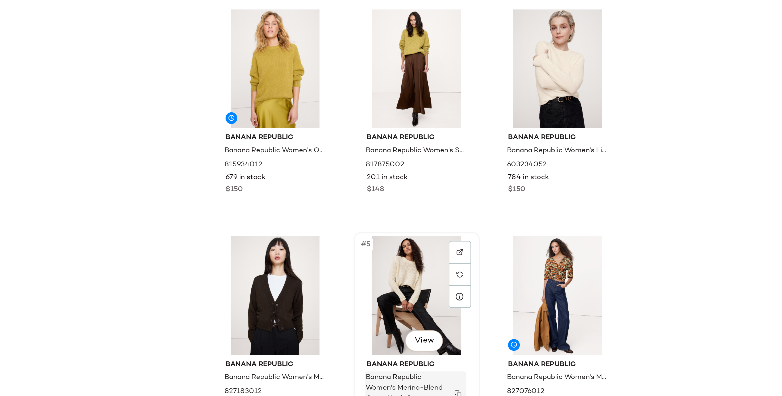
scroll to position [17, 0]
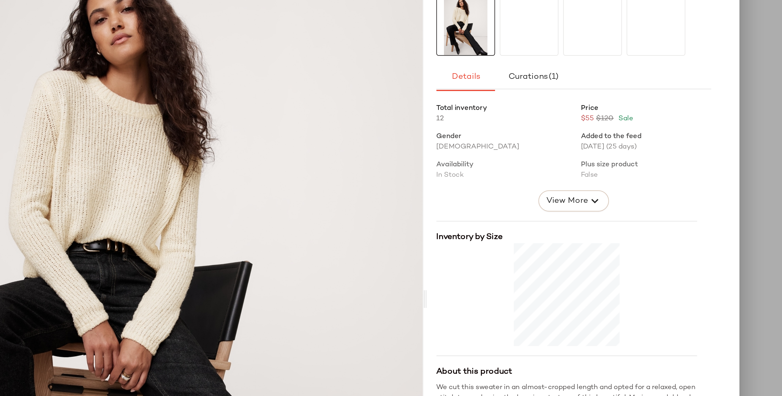
click at [594, 122] on div at bounding box center [391, 198] width 782 height 396
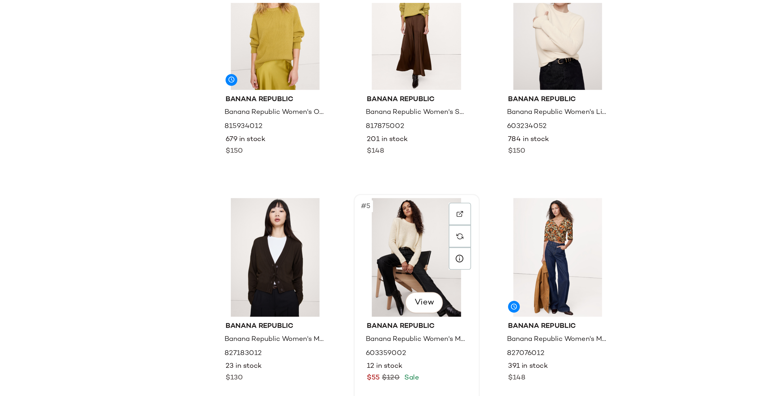
click at [426, 180] on div "#5 View" at bounding box center [436, 193] width 53 height 54
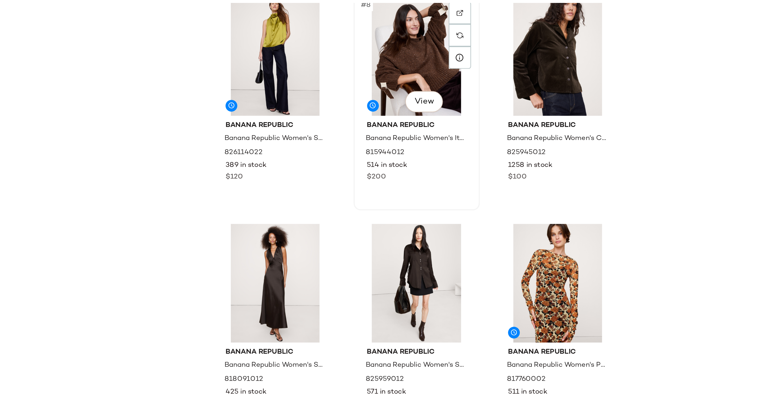
scroll to position [216, 0]
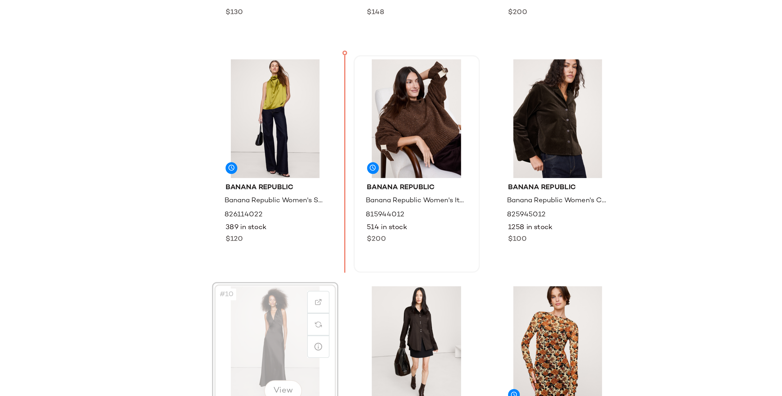
scroll to position [186, 0]
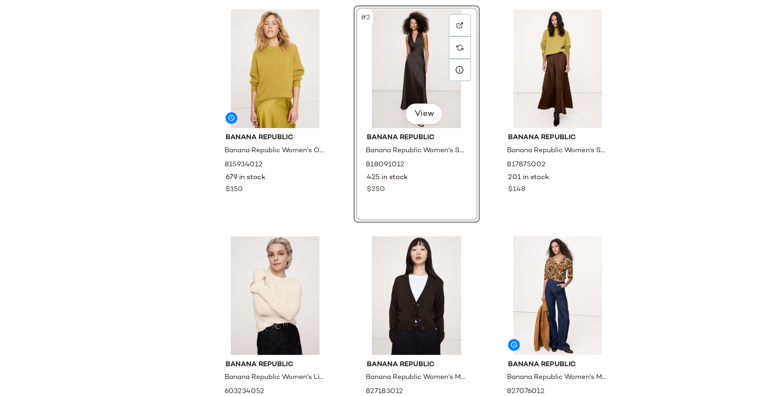
click at [564, 163] on div "Banana Republic Banana Republic Women's Oversized Merino-Cotton Crew-Neck Sweat…" at bounding box center [435, 243] width 691 height 331
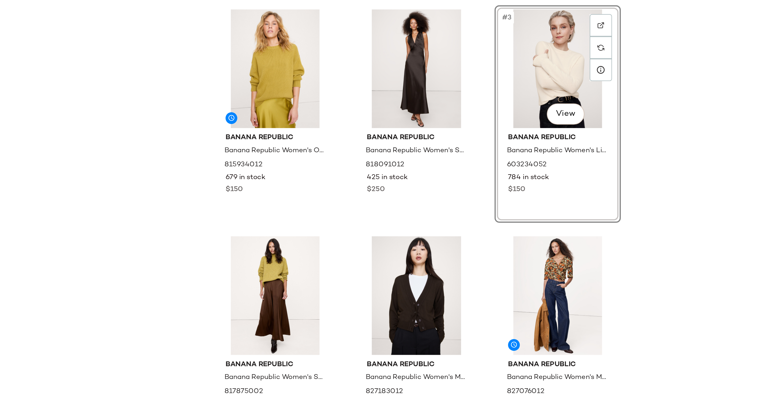
click at [570, 157] on div "Banana Republic Banana Republic Women's Oversized Merino-Cotton Crew-Neck Sweat…" at bounding box center [435, 243] width 691 height 331
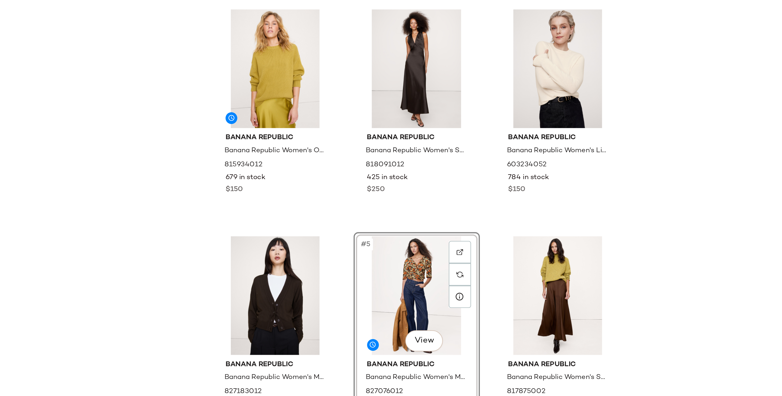
click at [533, 208] on div "Banana Republic Banana Republic Women's Oversized Merino-Cotton Crew-Neck Sweat…" at bounding box center [435, 243] width 691 height 331
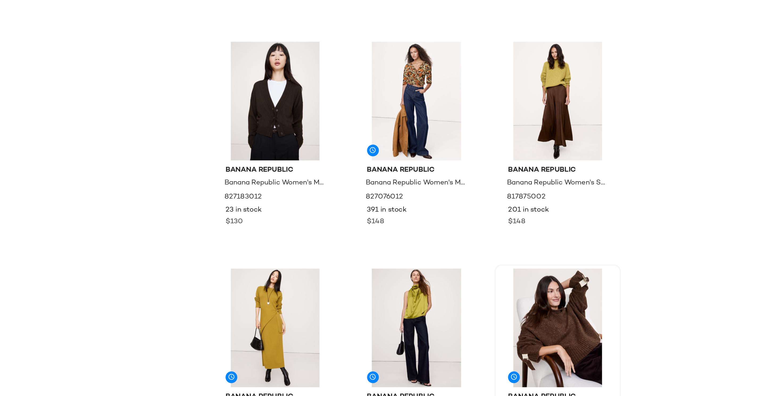
scroll to position [101, 0]
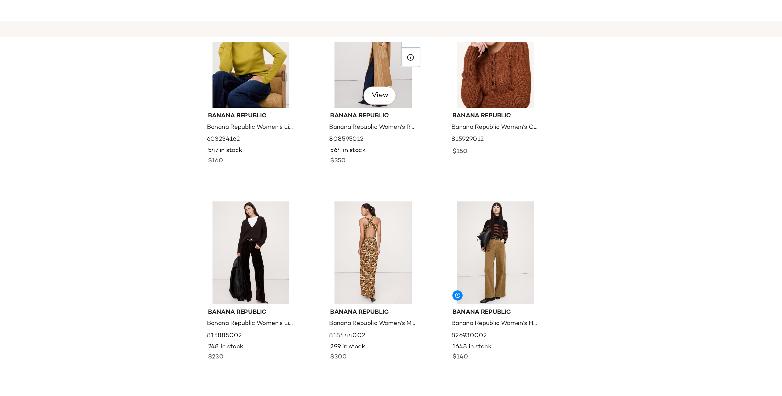
scroll to position [437, 0]
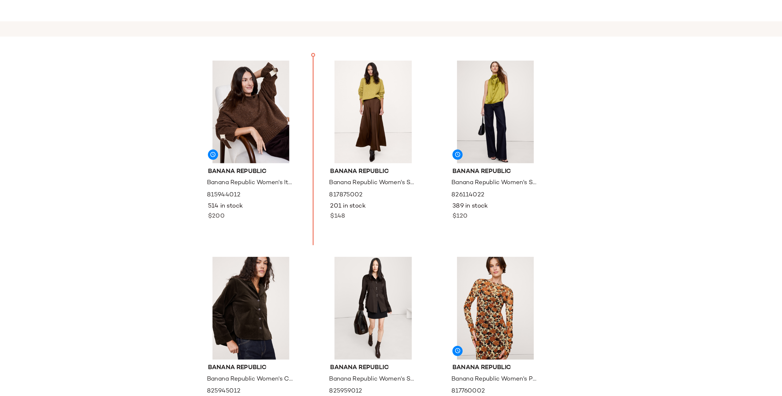
scroll to position [198, 0]
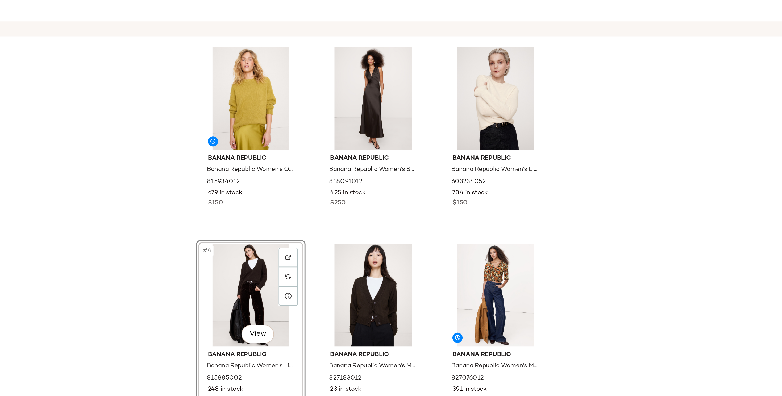
click at [307, 215] on div "Banana Republic Banana Republic Women's Oversized Merino-Cotton Crew-Neck Sweat…" at bounding box center [435, 243] width 691 height 331
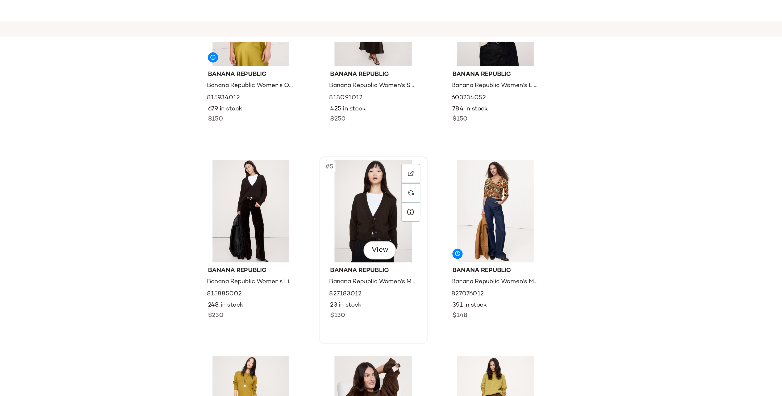
scroll to position [44, 0]
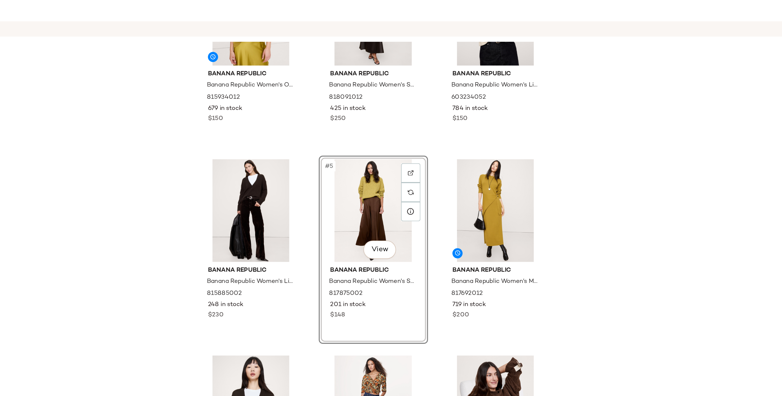
click at [572, 169] on div "Banana Republic Banana Republic Women's Oversized Merino-Cotton Crew-Neck Sweat…" at bounding box center [435, 243] width 691 height 331
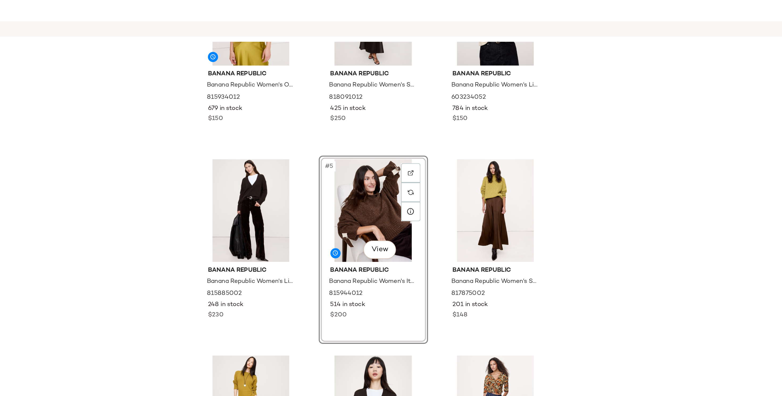
click at [577, 187] on div "Banana Republic Banana Republic Women's Oversized Merino-Cotton Crew-Neck Sweat…" at bounding box center [435, 243] width 691 height 331
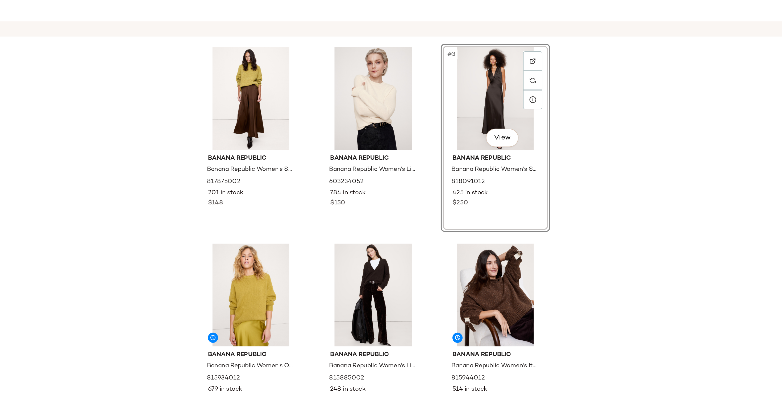
click at [574, 137] on div "Banana Republic Banana Republic Women's Stretch-Satin Maxi Skirt Espresso Brown…" at bounding box center [435, 243] width 691 height 331
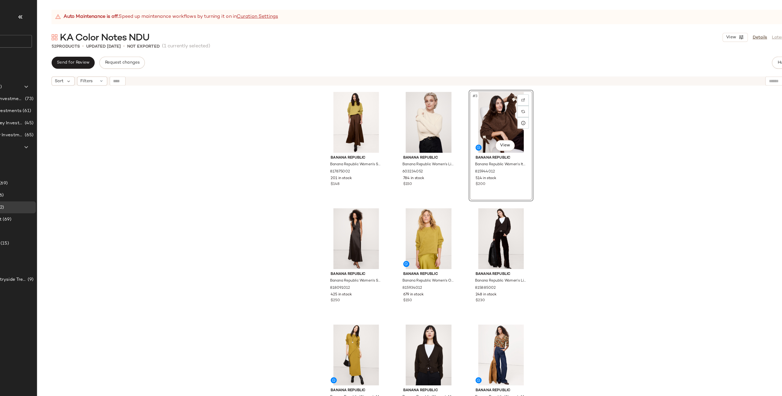
drag, startPoint x: 495, startPoint y: 198, endPoint x: 666, endPoint y: 1, distance: 260.9
click at [743, 56] on button "Hub" at bounding box center [747, 55] width 17 height 11
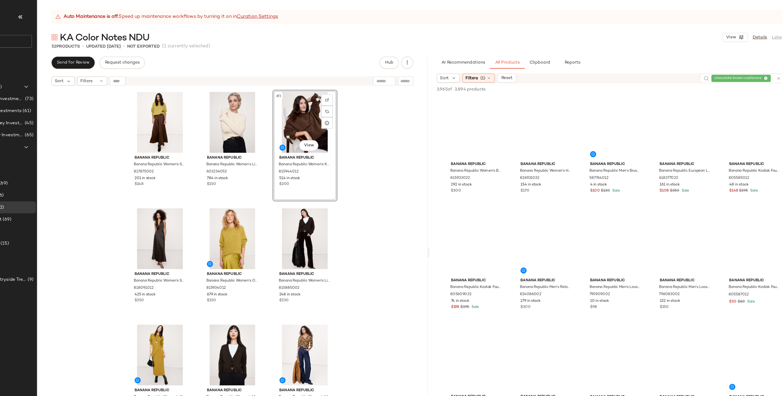
click at [732, 68] on div "chocolate brown cashmere" at bounding box center [713, 69] width 55 height 9
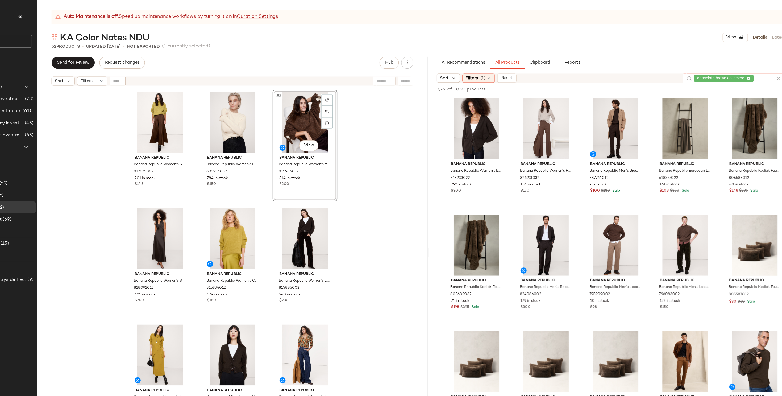
click at [719, 68] on icon at bounding box center [718, 69] width 3 height 3
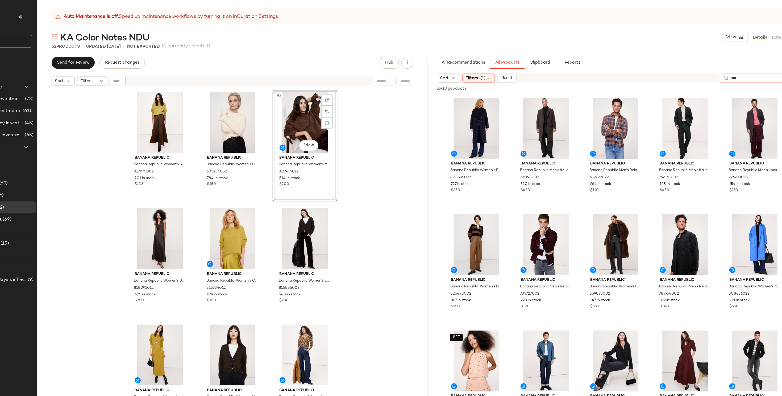
type input "****"
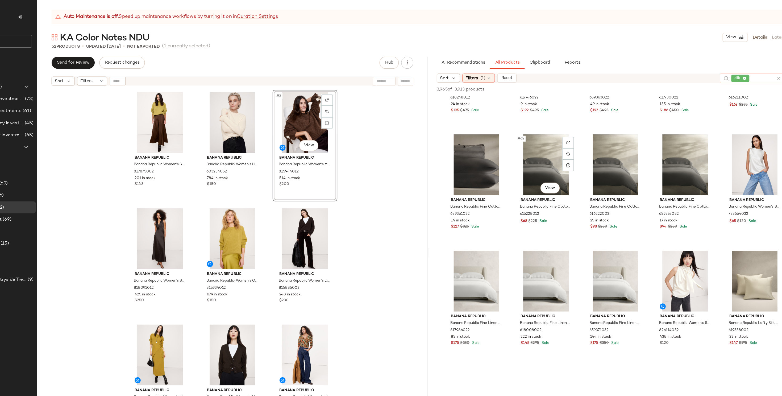
scroll to position [1206, 0]
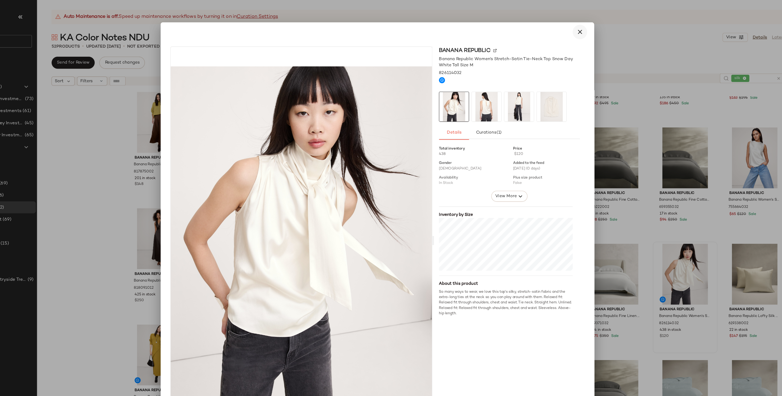
click at [566, 28] on icon "button" at bounding box center [569, 28] width 6 height 6
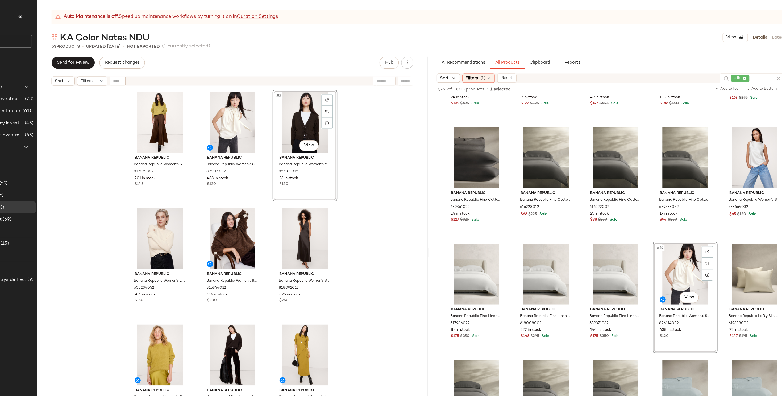
click at [388, 166] on div "Banana Republic Banana Republic Women's Stretch-Satin Maxi Skirt Espresso Brown…" at bounding box center [262, 243] width 345 height 331
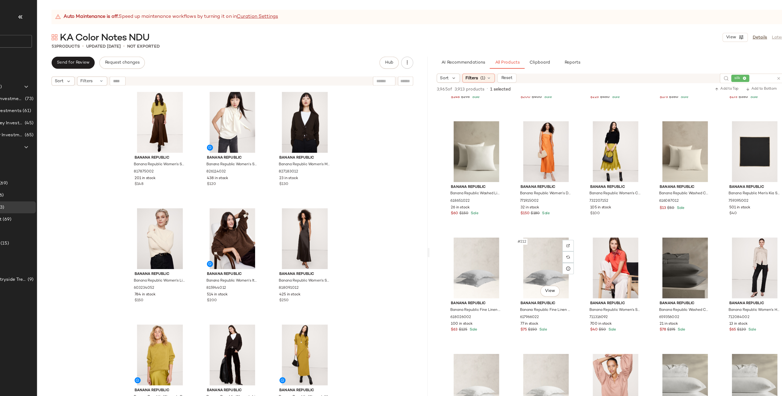
scroll to position [4152, 0]
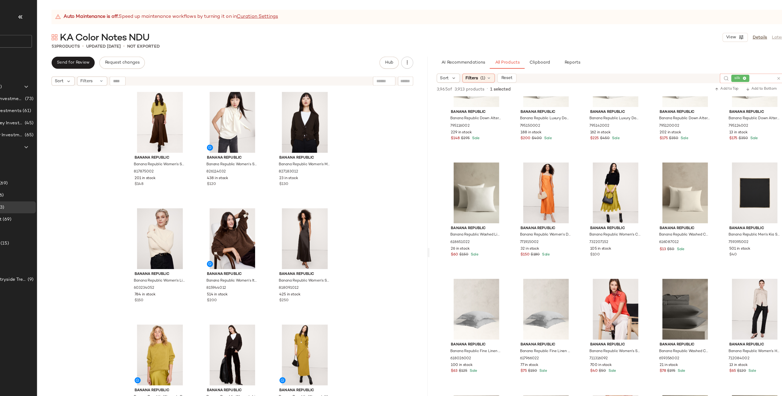
click at [715, 69] on icon at bounding box center [715, 69] width 3 height 3
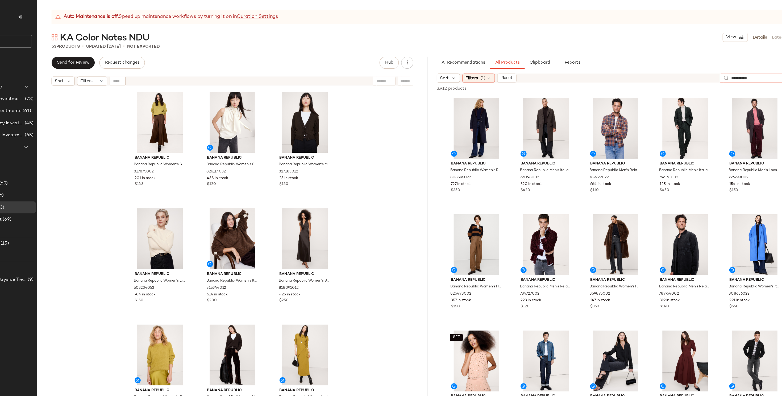
type input "**********"
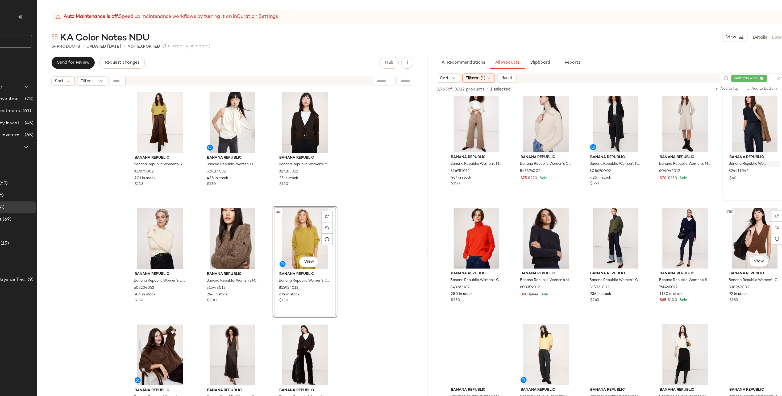
scroll to position [829, 0]
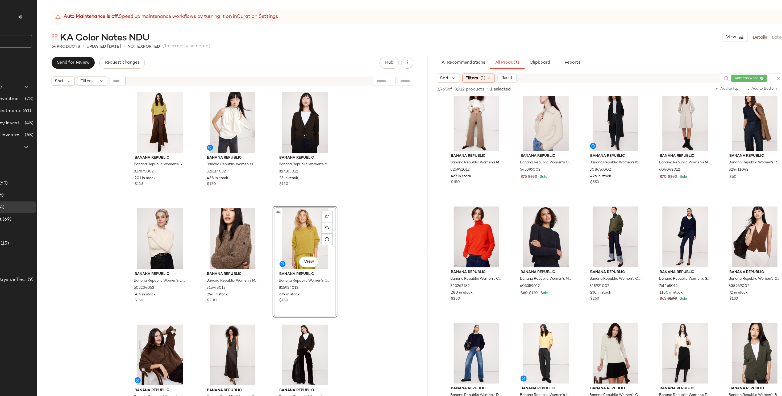
click at [730, 68] on div "womens wool" at bounding box center [722, 69] width 38 height 9
click at [719, 68] on icon at bounding box center [718, 69] width 3 height 3
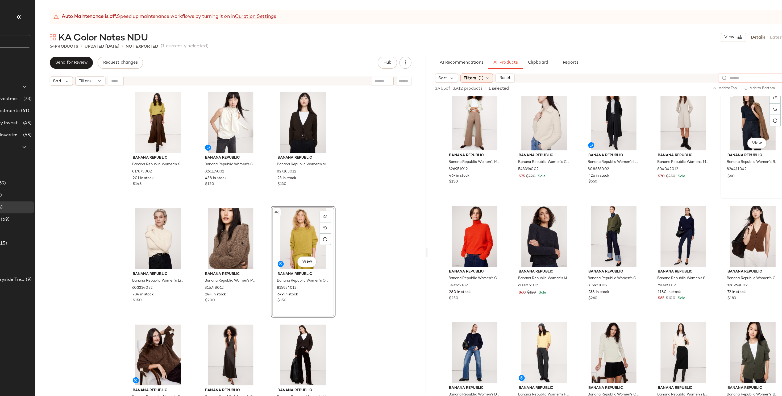
scroll to position [0, 0]
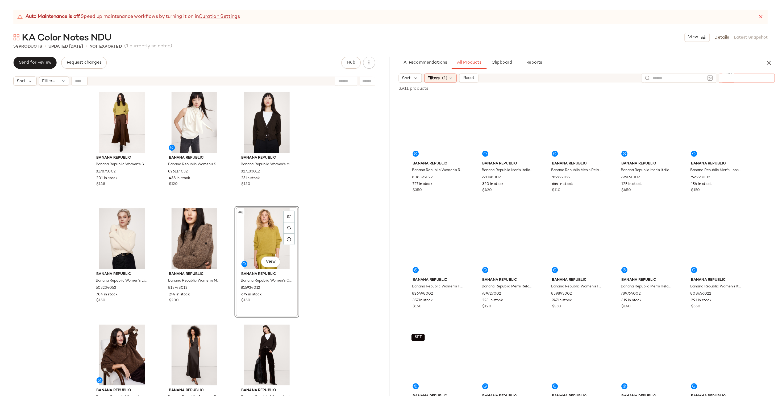
click at [770, 68] on input "Filter" at bounding box center [750, 69] width 45 height 6
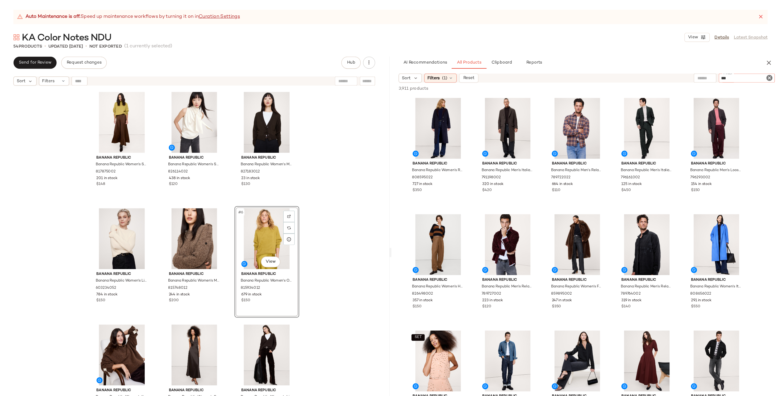
type input "****"
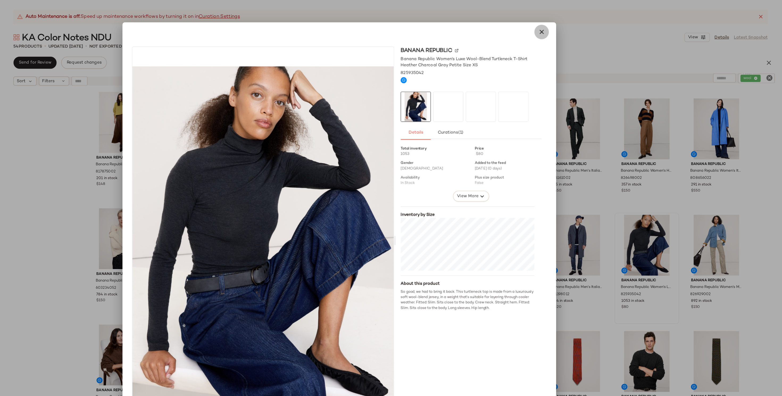
click at [563, 27] on button "button" at bounding box center [569, 28] width 13 height 13
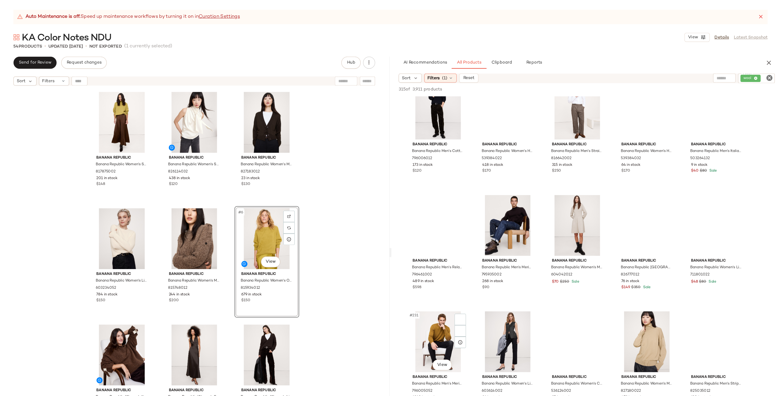
scroll to position [4805, 0]
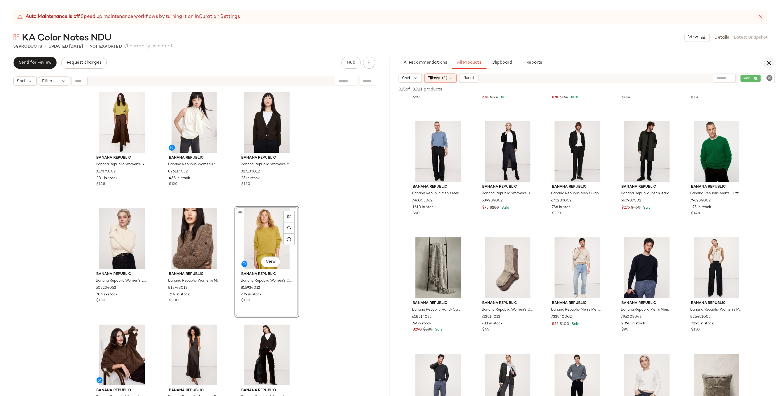
click at [771, 54] on icon "button" at bounding box center [770, 55] width 6 height 6
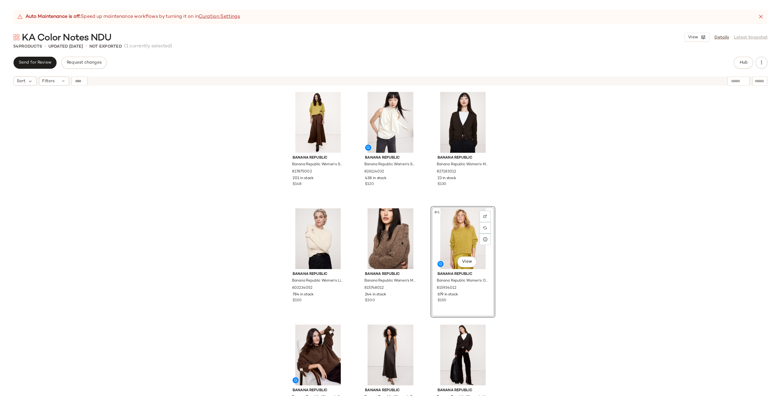
click at [675, 220] on div "Banana Republic Banana Republic Women's Stretch-Satin Maxi Skirt Espresso Brown…" at bounding box center [435, 243] width 691 height 331
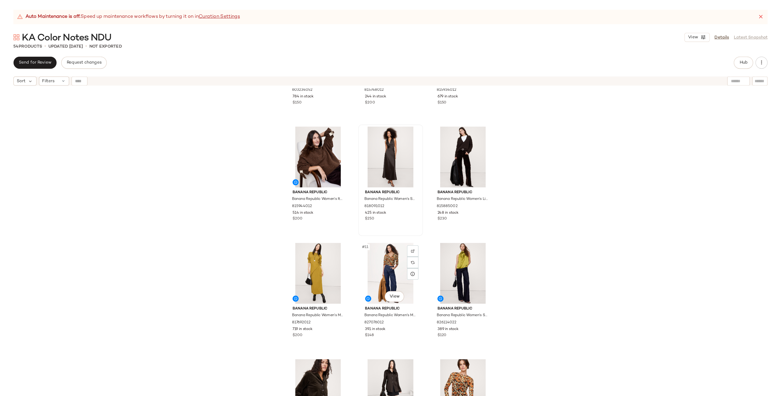
scroll to position [184, 0]
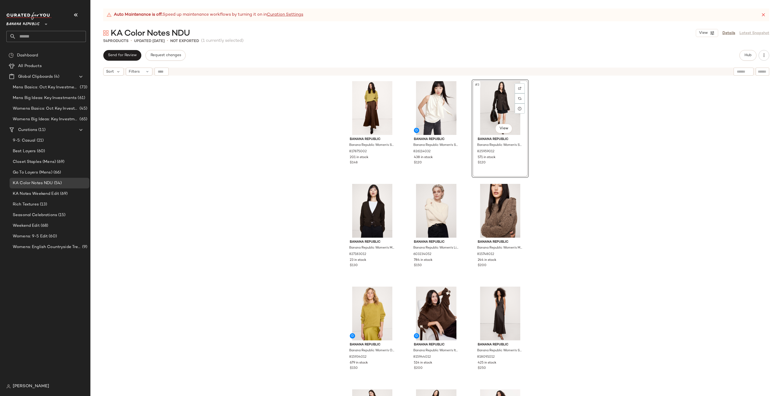
click at [571, 189] on div "Banana Republic Banana Republic Women's Stretch-Satin Maxi Skirt Espresso Brown…" at bounding box center [435, 243] width 691 height 331
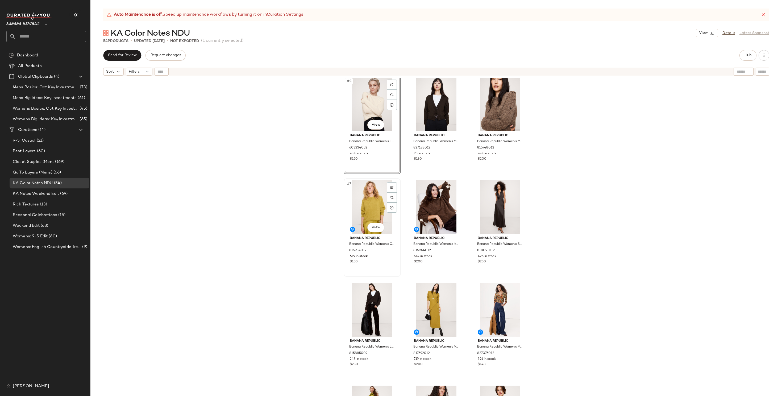
scroll to position [107, 0]
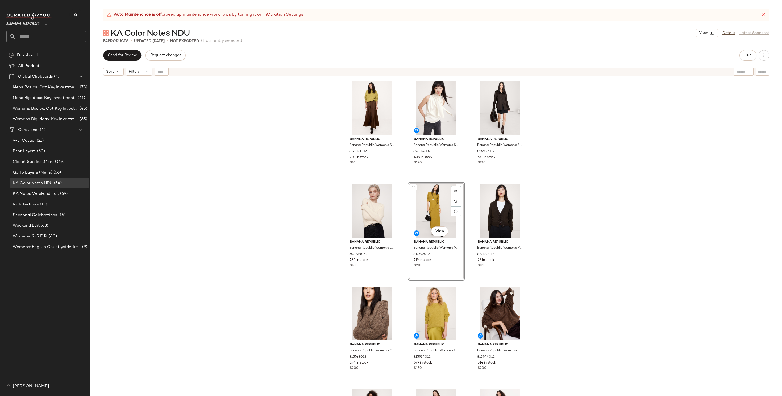
click at [287, 245] on div "Banana Republic Banana Republic Women's Stretch-Satin Maxi Skirt Espresso Brown…" at bounding box center [435, 243] width 691 height 331
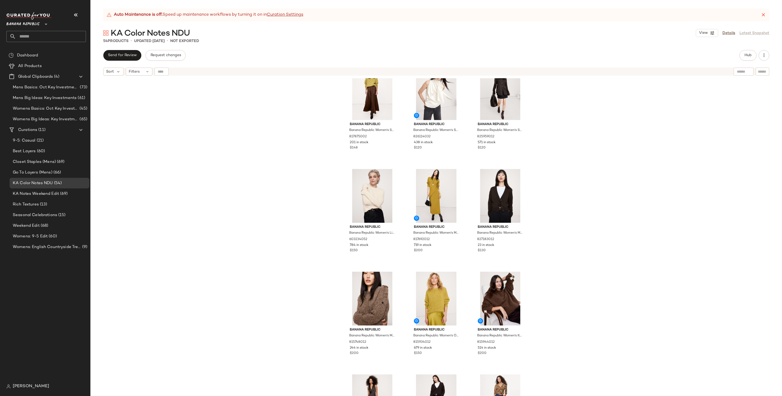
scroll to position [84, 0]
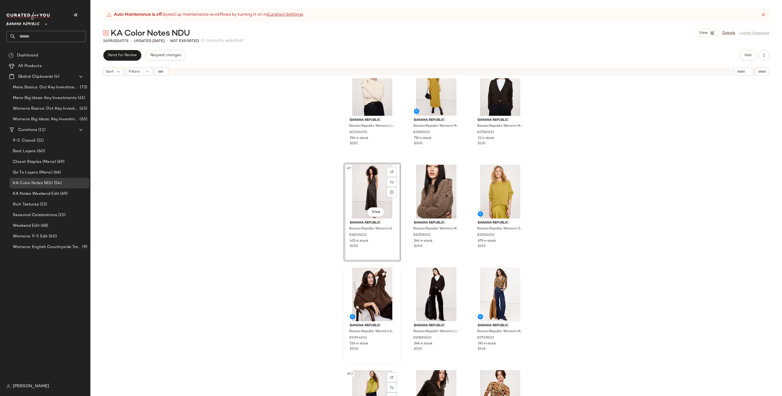
scroll to position [125, 0]
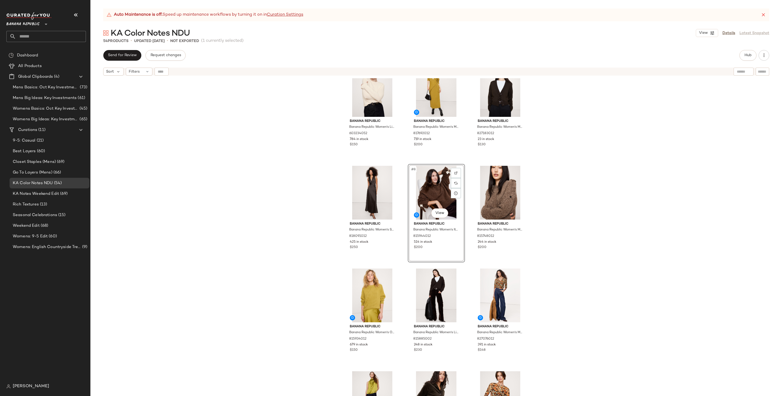
click at [259, 285] on div "Banana Republic Banana Republic Women's Lightweight Cashmere Crew-Neck Sweater …" at bounding box center [435, 243] width 691 height 331
drag, startPoint x: 360, startPoint y: 291, endPoint x: 360, endPoint y: 288, distance: 3.2
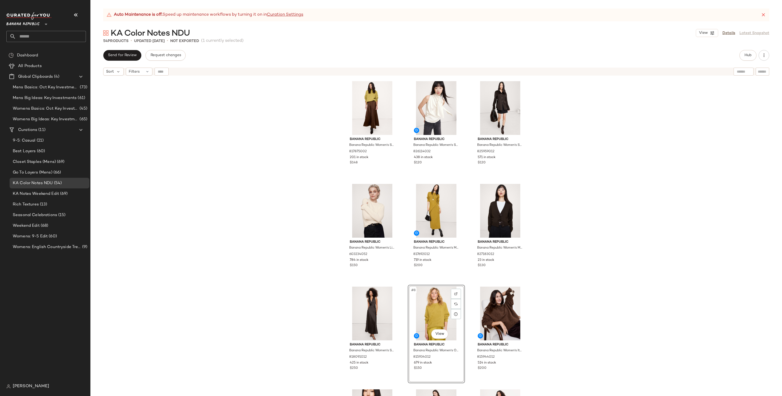
click at [310, 225] on div "Banana Republic Banana Republic Women's Stretch-Satin Maxi Skirt Espresso Brown…" at bounding box center [435, 243] width 691 height 331
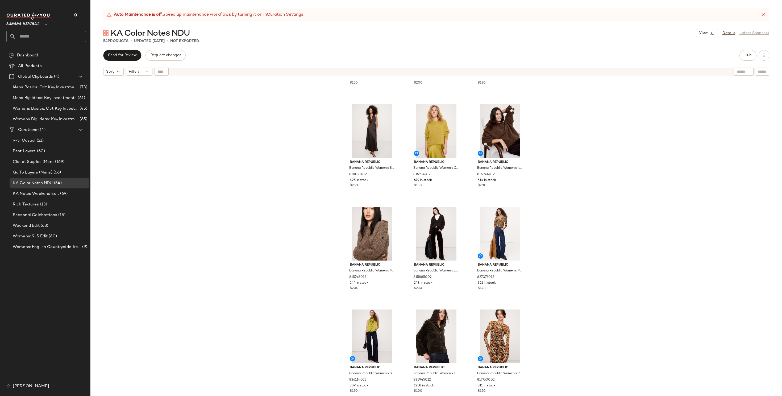
scroll to position [198, 0]
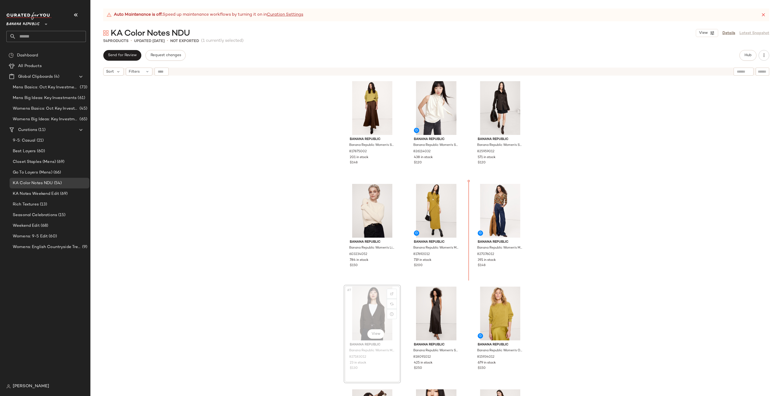
drag, startPoint x: 380, startPoint y: 313, endPoint x: 383, endPoint y: 308, distance: 5.7
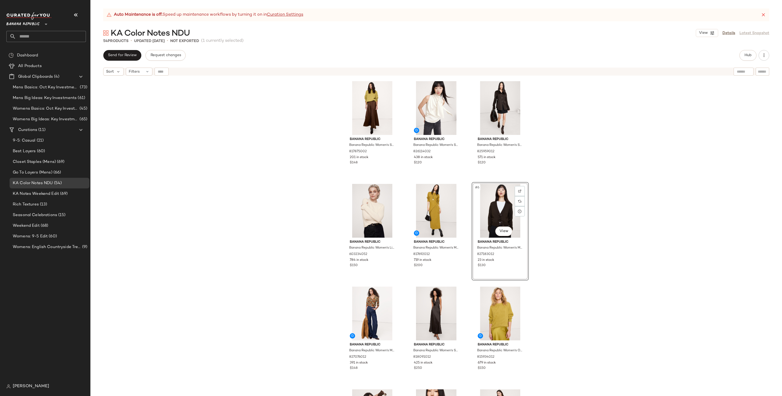
click at [571, 252] on div "Banana Republic Banana Republic Women's Stretch-Satin Maxi Skirt Espresso Brown…" at bounding box center [435, 243] width 691 height 331
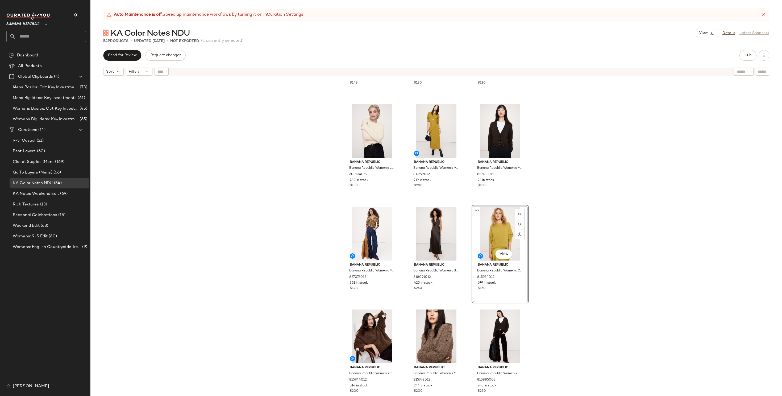
scroll to position [93, 0]
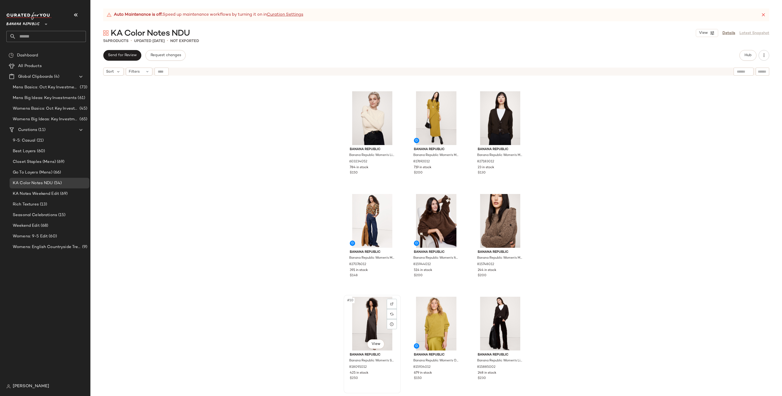
click at [376, 328] on div "#10 View" at bounding box center [371, 324] width 53 height 54
drag, startPoint x: 426, startPoint y: 329, endPoint x: 427, endPoint y: 325, distance: 4.1
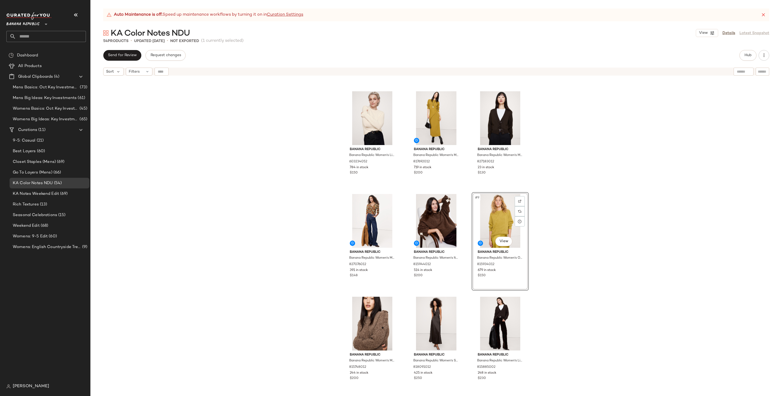
click at [584, 273] on div "Banana Republic Banana Republic Women's Stretch-Satin Maxi Skirt Espresso Brown…" at bounding box center [435, 243] width 691 height 331
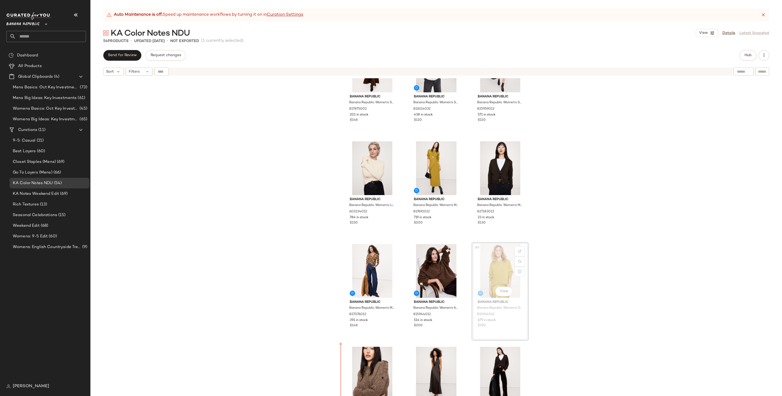
scroll to position [44, 0]
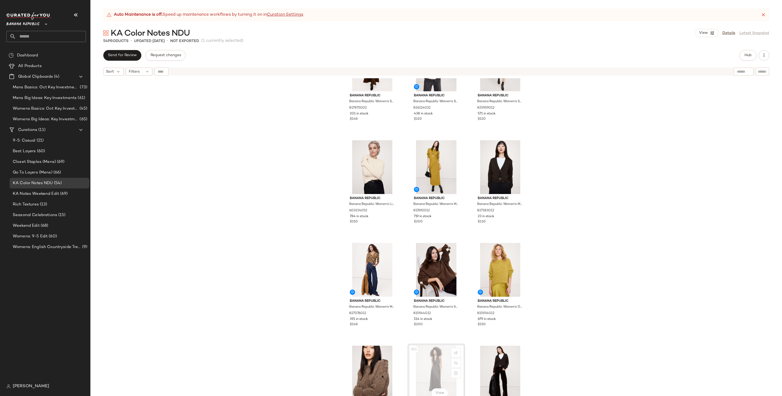
scroll to position [44, 0]
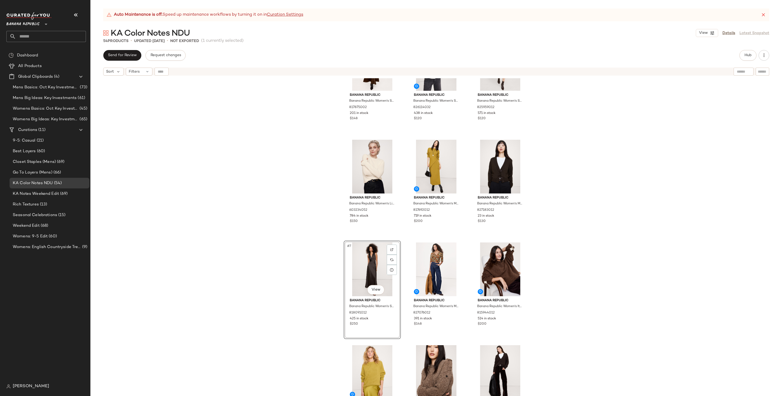
click at [306, 310] on div "Banana Republic Banana Republic Women's Stretch-Satin Maxi Skirt Espresso Brown…" at bounding box center [435, 243] width 691 height 331
drag, startPoint x: 497, startPoint y: 264, endPoint x: 493, endPoint y: 264, distance: 3.5
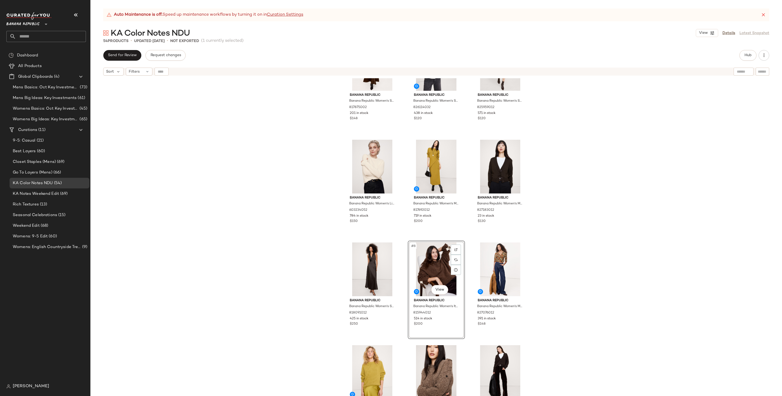
click at [575, 339] on div "Banana Republic Banana Republic Women's Stretch-Satin Maxi Skirt Espresso Brown…" at bounding box center [435, 243] width 691 height 331
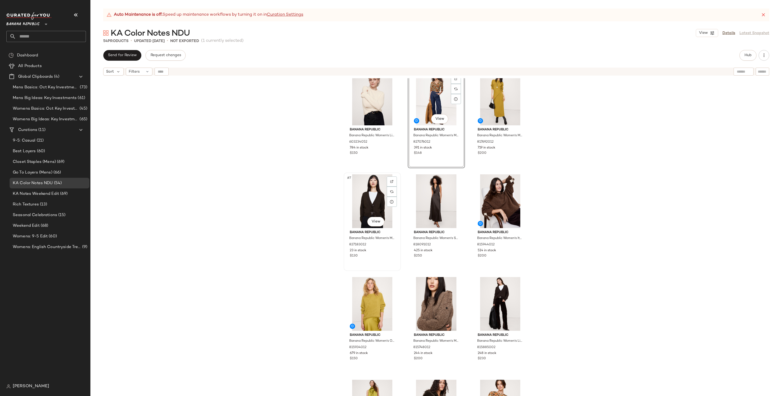
scroll to position [114, 0]
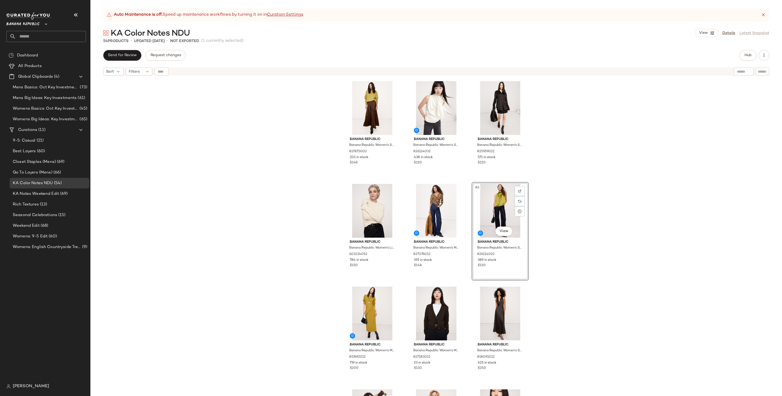
click at [576, 237] on div "Banana Republic Banana Republic Women's Stretch-Satin Maxi Skirt Espresso Brown…" at bounding box center [435, 243] width 691 height 331
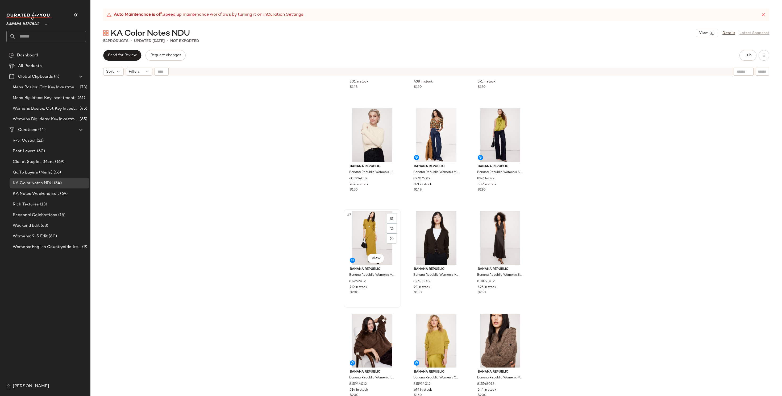
scroll to position [84, 0]
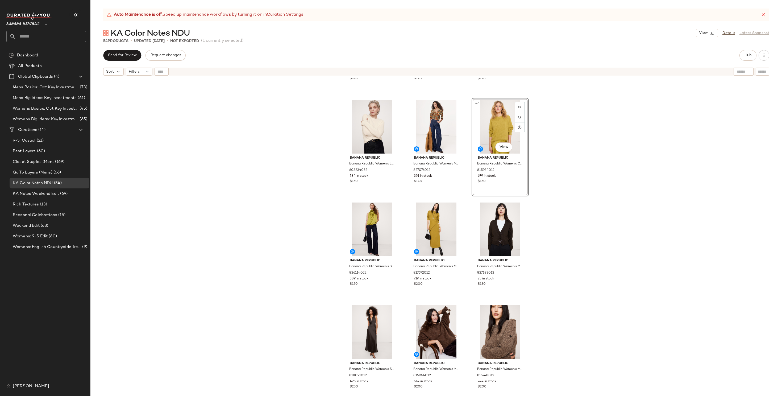
click at [581, 197] on div "Banana Republic Banana Republic Women's Stretch-Satin Maxi Skirt Espresso Brown…" at bounding box center [435, 243] width 691 height 331
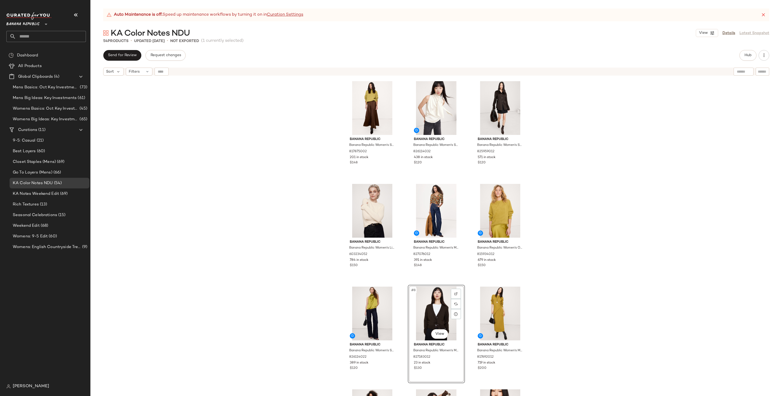
click at [585, 309] on div "Banana Republic Banana Republic Women's Stretch-Satin Maxi Skirt Espresso Brown…" at bounding box center [435, 243] width 691 height 331
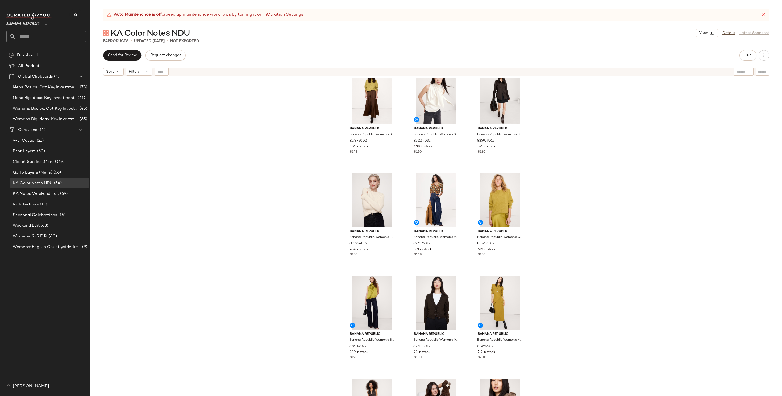
scroll to position [10, 0]
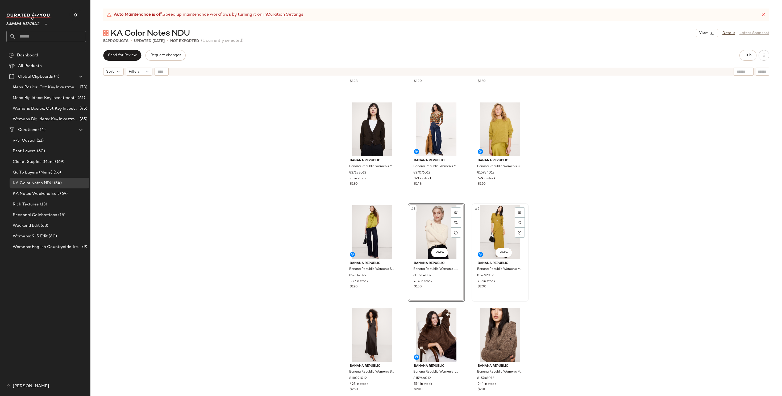
scroll to position [81, 0]
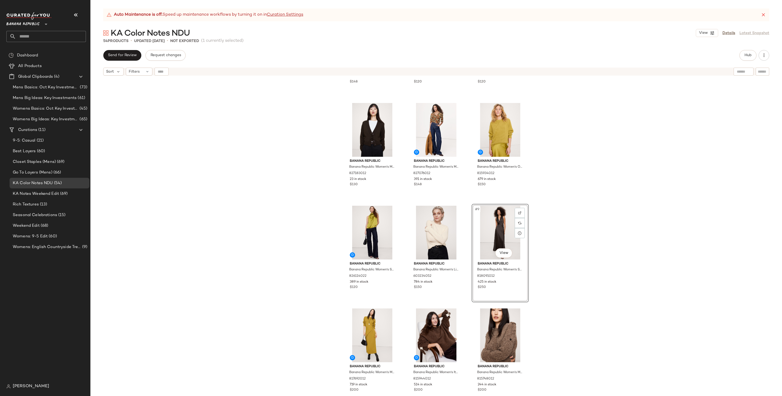
click at [579, 259] on div "Banana Republic Banana Republic Women's Stretch-Satin Maxi Skirt Espresso Brown…" at bounding box center [435, 243] width 691 height 331
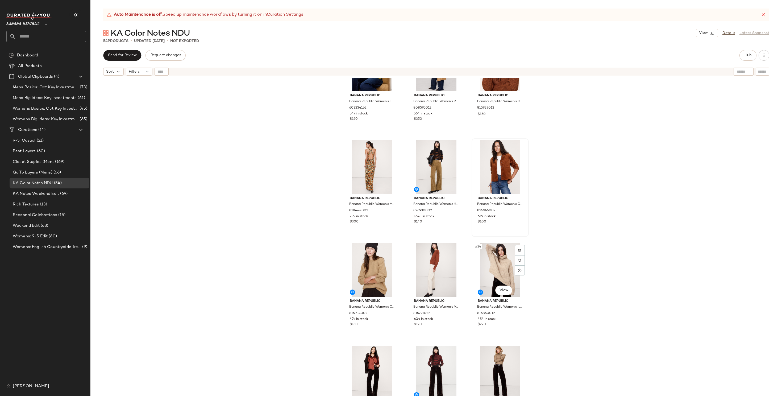
scroll to position [621, 0]
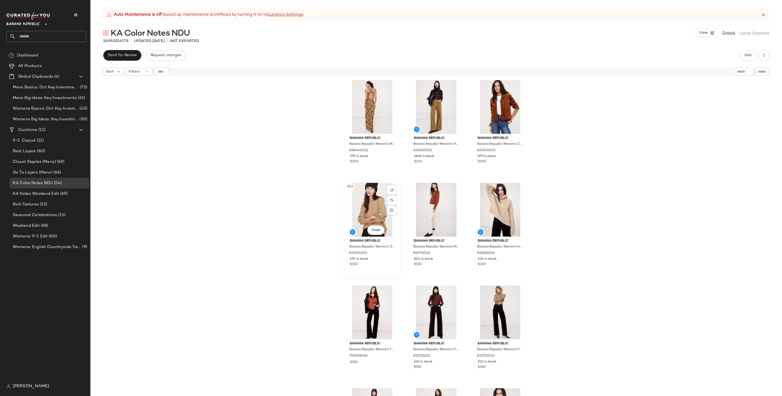
click at [362, 209] on div "#22 View" at bounding box center [371, 210] width 53 height 54
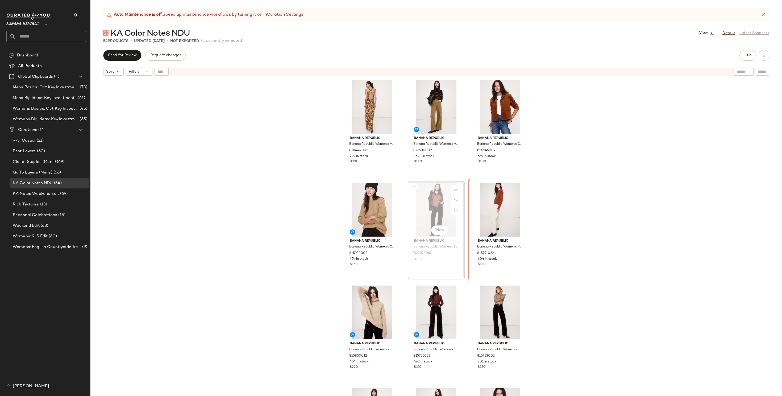
drag, startPoint x: 371, startPoint y: 323, endPoint x: 374, endPoint y: 309, distance: 14.4
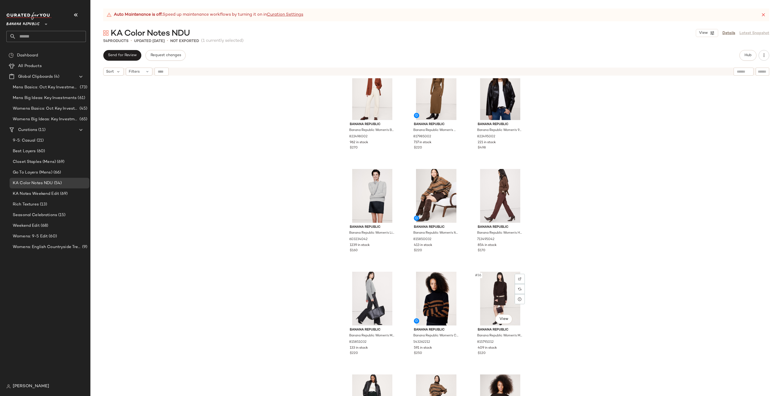
scroll to position [944, 0]
click at [435, 302] on div "#35 View" at bounding box center [436, 298] width 53 height 54
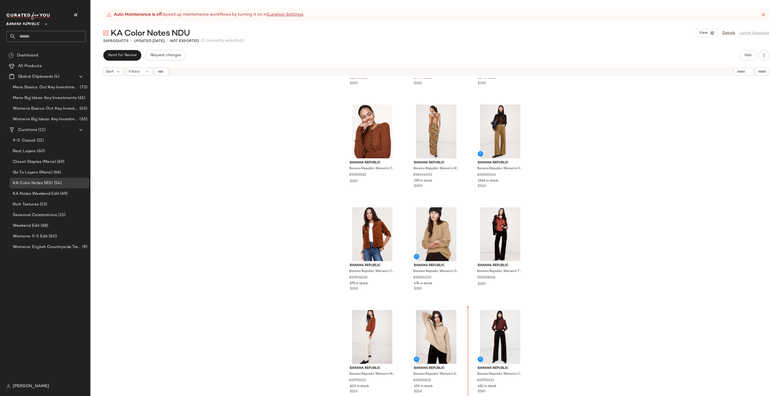
scroll to position [630, 0]
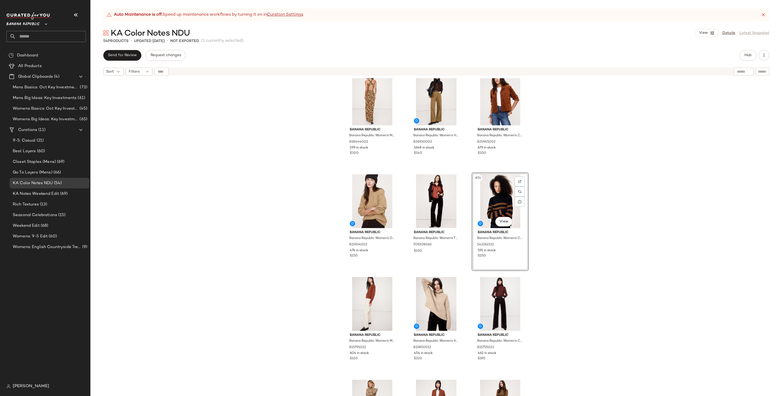
scroll to position [527, 0]
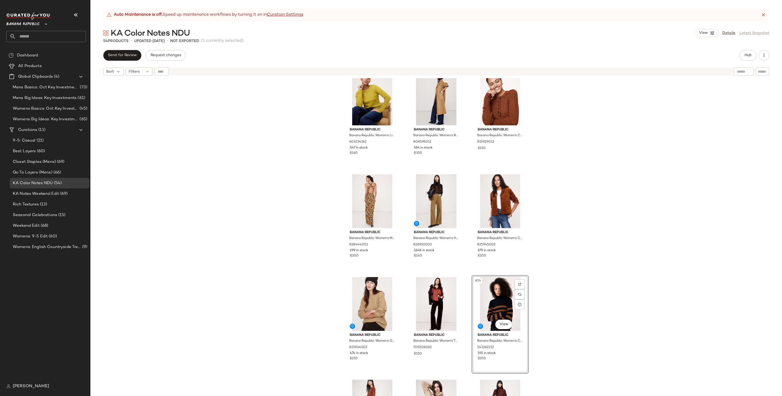
click at [580, 288] on div "Banana Republic Banana Republic Women's Lightweight Cashmere Crew-Neck Sweater …" at bounding box center [435, 243] width 691 height 331
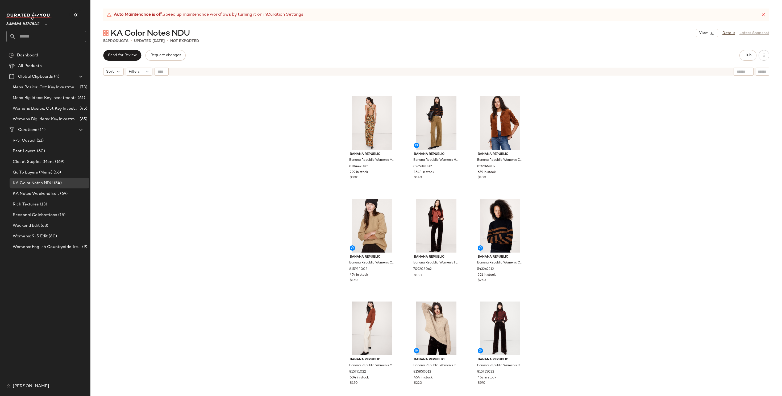
scroll to position [608, 0]
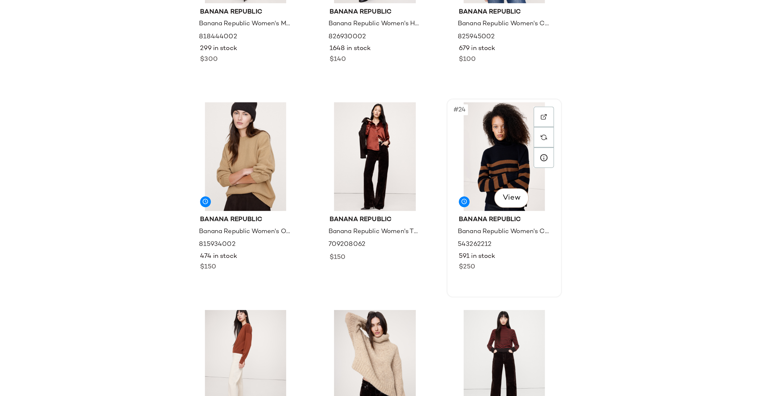
click at [490, 212] on div "#24 View" at bounding box center [499, 223] width 53 height 54
click at [352, 224] on div "#22 View" at bounding box center [371, 223] width 53 height 54
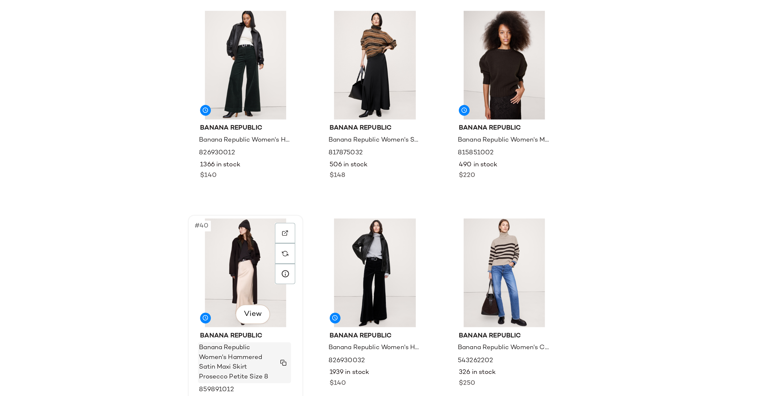
scroll to position [1171, 0]
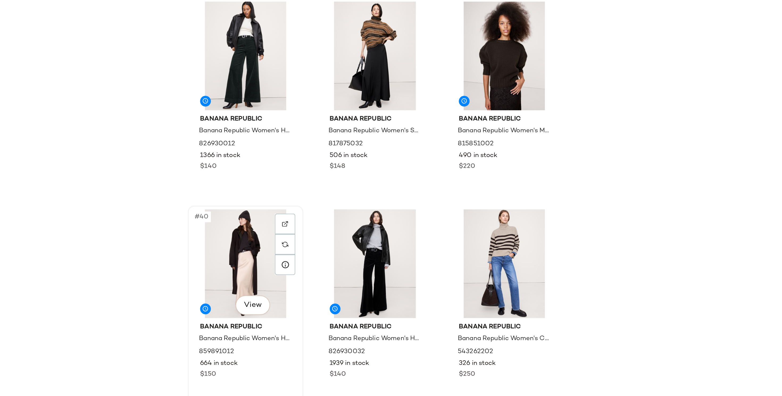
click at [375, 274] on div "#40 View" at bounding box center [371, 276] width 53 height 54
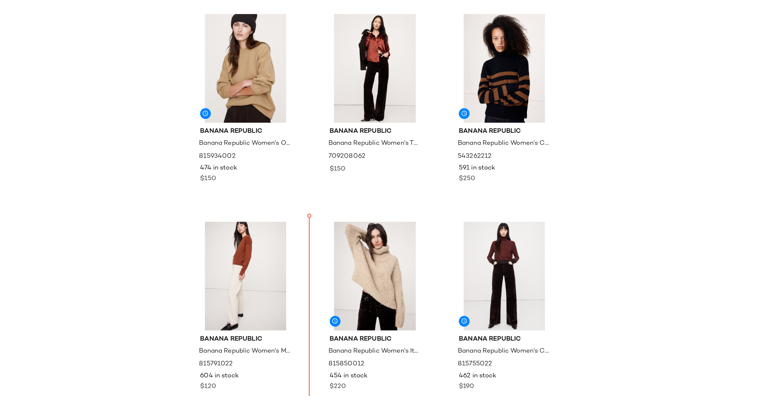
scroll to position [650, 0]
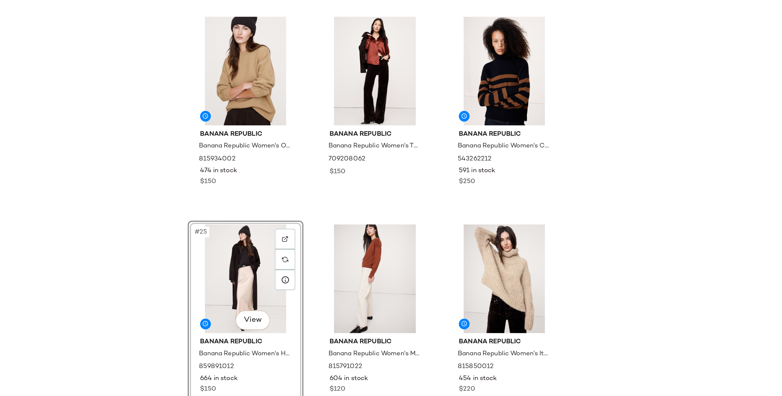
click at [314, 293] on div "Banana Republic Banana Republic Women's Matte Silk Cowl-Neck Backless Maxi Dres…" at bounding box center [435, 243] width 691 height 331
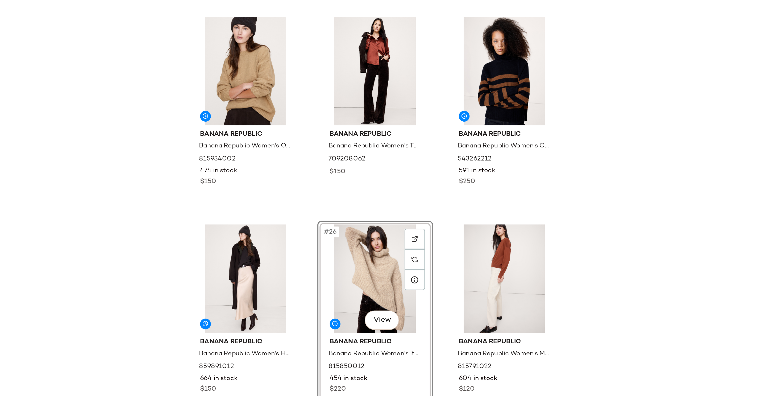
click at [572, 271] on div "Banana Republic Banana Republic Women's Matte Silk Cowl-Neck Backless Maxi Dres…" at bounding box center [435, 243] width 691 height 331
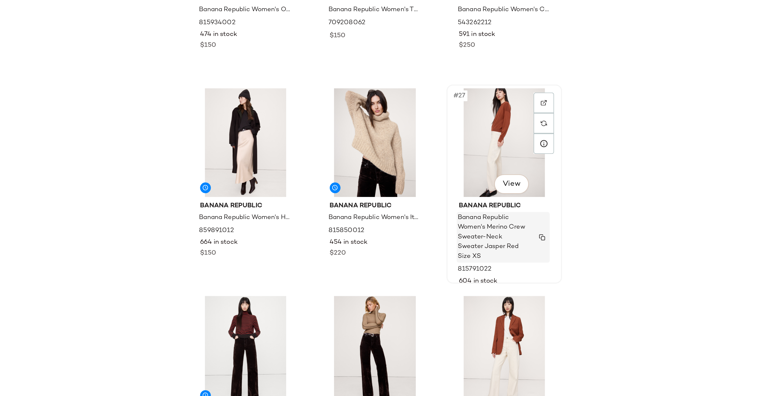
scroll to position [718, 0]
click at [493, 202] on div "#27 View" at bounding box center [499, 216] width 53 height 54
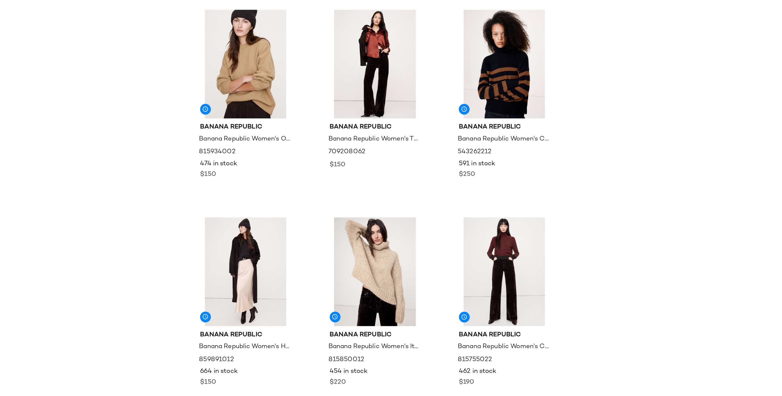
scroll to position [655, 0]
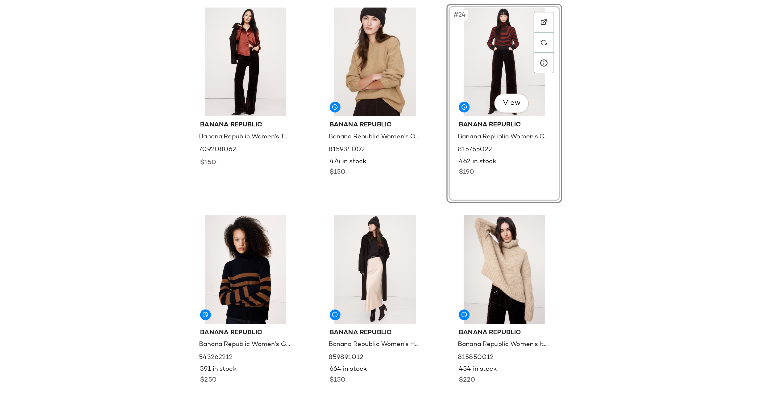
click at [567, 249] on div "Banana Republic Banana Republic Women's Matte Silk Cowl-Neck Backless Maxi Dres…" at bounding box center [435, 243] width 691 height 331
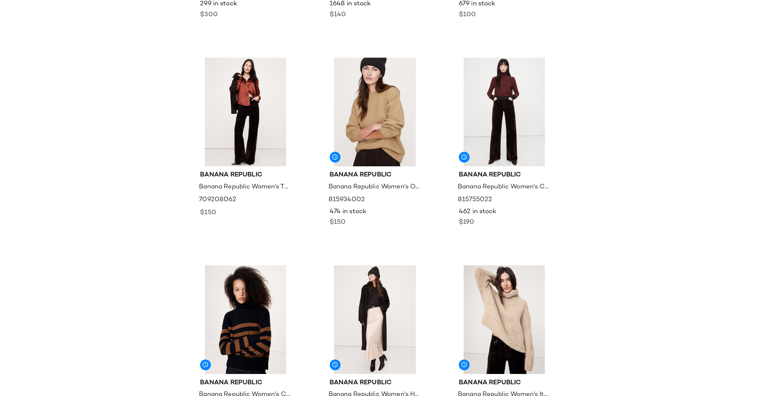
scroll to position [661, 0]
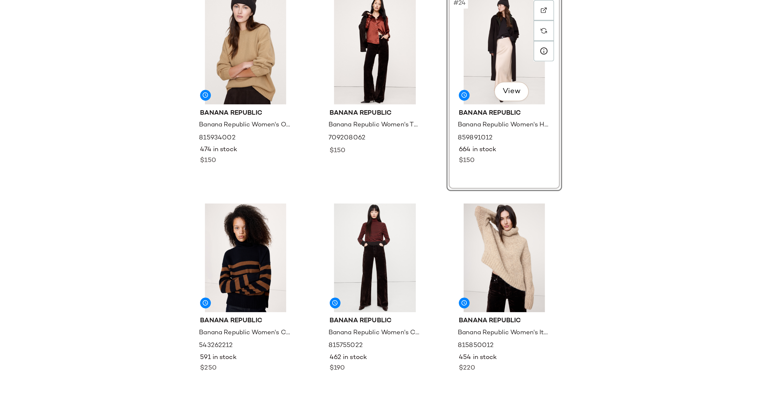
click at [554, 235] on div "Banana Republic Banana Republic Women's Matte Silk Cowl-Neck Backless Maxi Dres…" at bounding box center [435, 243] width 691 height 331
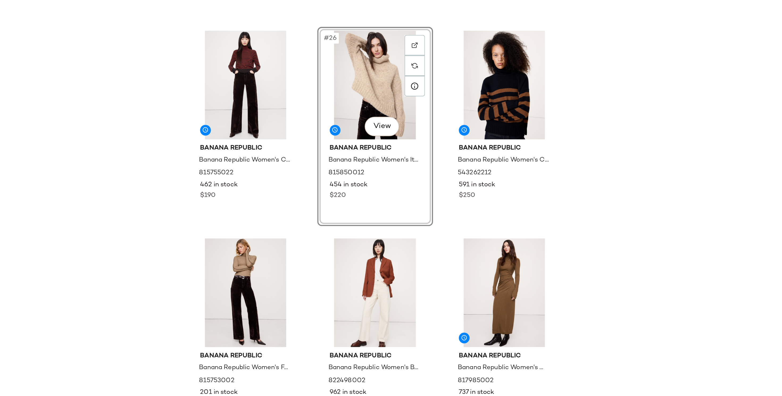
scroll to position [745, 0]
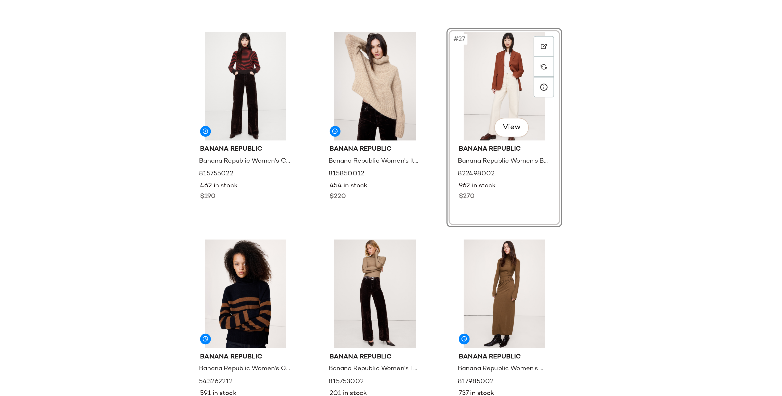
click at [557, 254] on div "Banana Republic Banana Republic Women's Matte Silk Cowl-Neck Backless Maxi Dres…" at bounding box center [435, 243] width 691 height 331
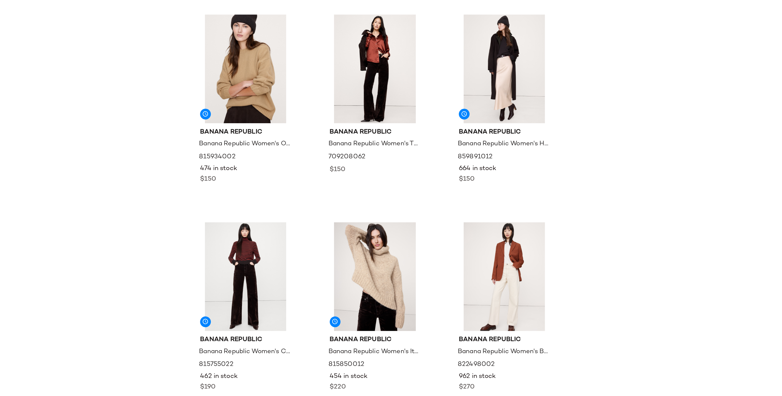
scroll to position [650, 0]
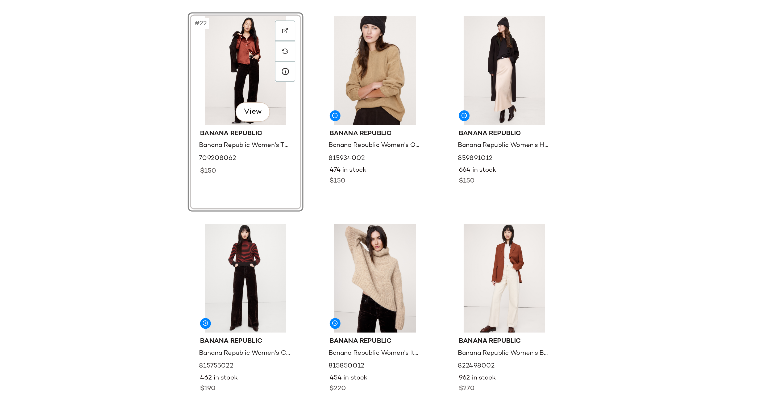
click at [328, 222] on div "Banana Republic Banana Republic Women's Matte Silk Cowl-Neck Backless Maxi Dres…" at bounding box center [435, 243] width 691 height 331
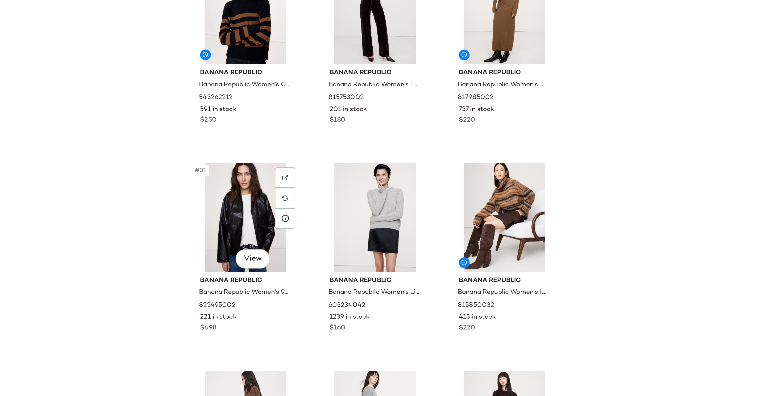
scroll to position [882, 0]
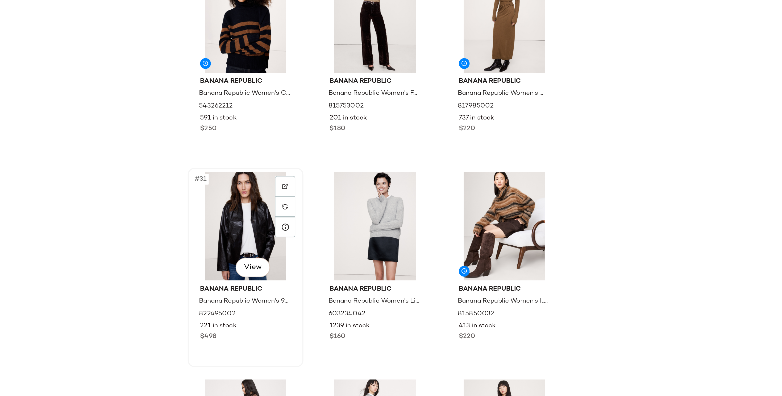
click at [367, 254] on div "#31 View" at bounding box center [371, 257] width 53 height 54
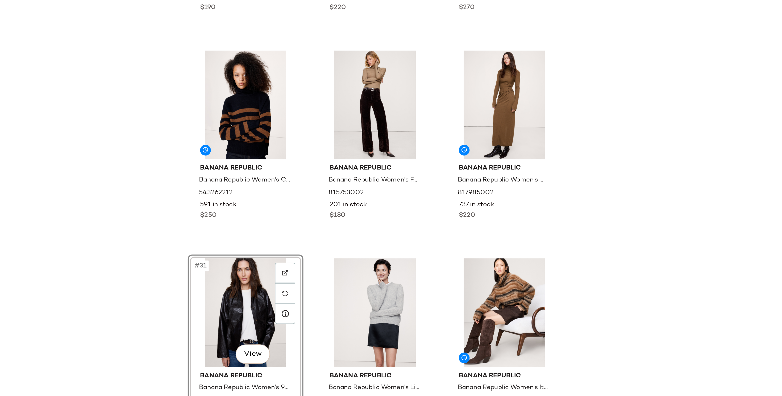
scroll to position [840, 0]
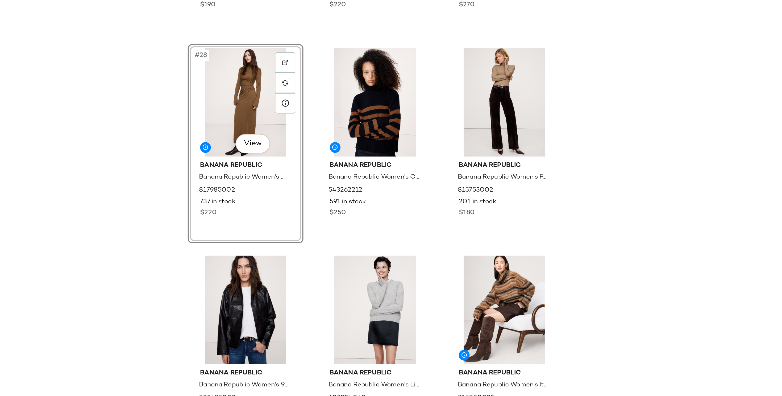
click at [310, 218] on div "Banana Republic Banana Republic Women's Cashmere Turtleneck Sweater Red & Brown…" at bounding box center [435, 243] width 691 height 331
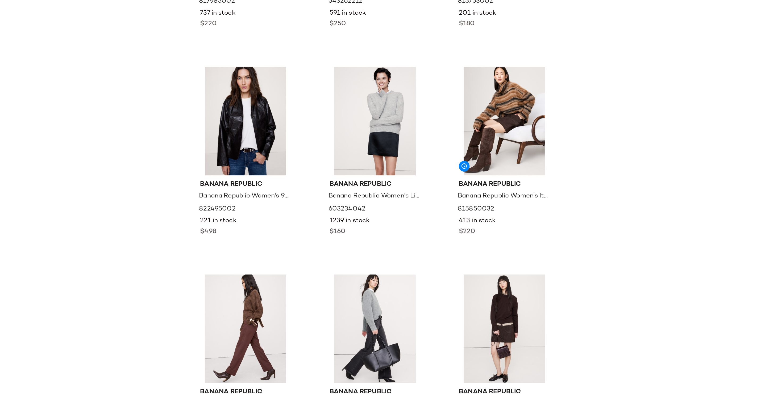
scroll to position [938, 0]
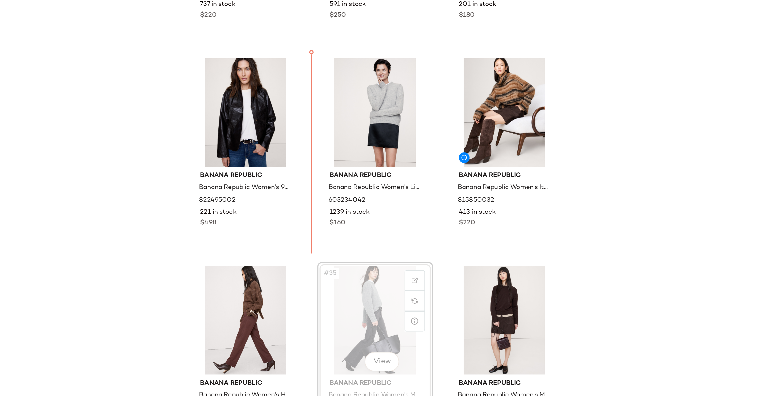
drag, startPoint x: 419, startPoint y: 297, endPoint x: 419, endPoint y: 294, distance: 2.7
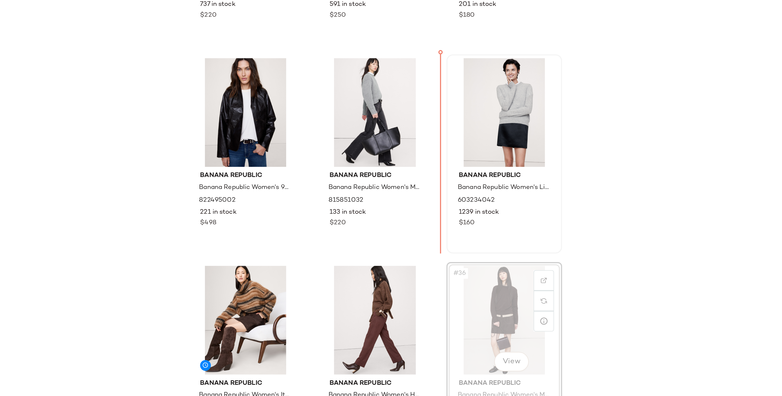
drag, startPoint x: 496, startPoint y: 290, endPoint x: 484, endPoint y: 233, distance: 58.7
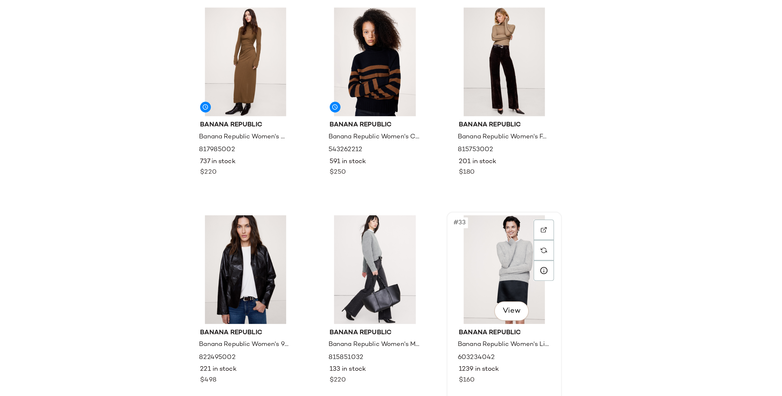
scroll to position [859, 0]
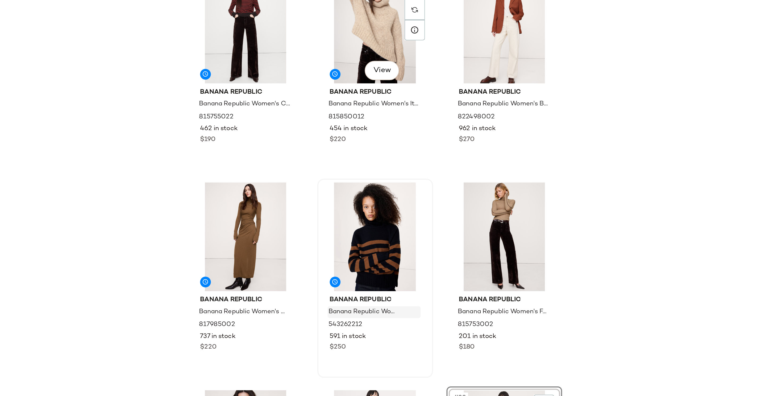
scroll to position [770, 0]
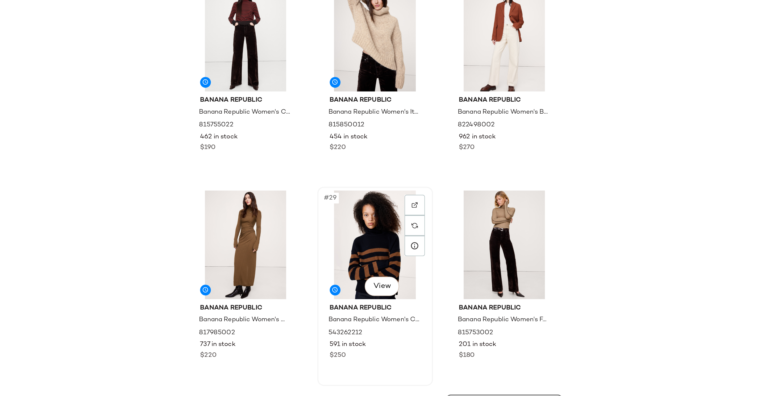
click at [420, 278] on div "#29 View" at bounding box center [436, 267] width 53 height 54
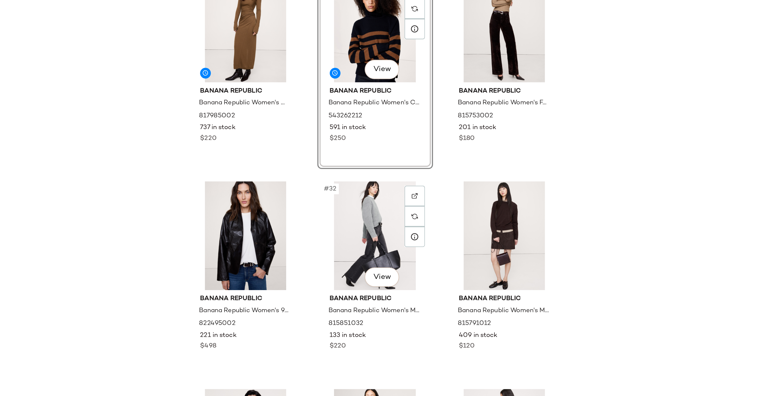
scroll to position [878, 0]
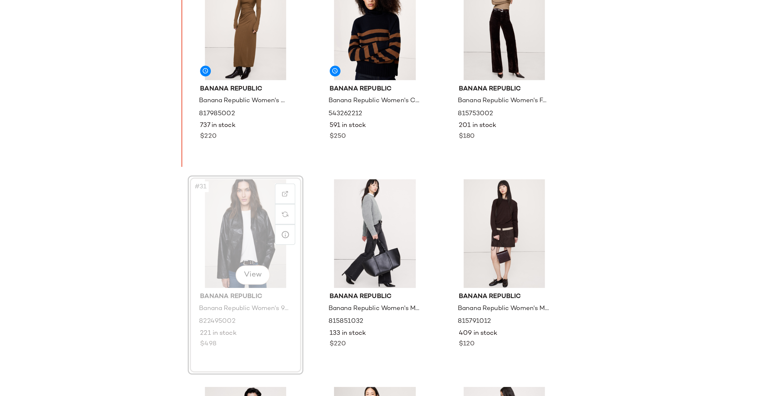
drag, startPoint x: 364, startPoint y: 247, endPoint x: 363, endPoint y: 244, distance: 3.0
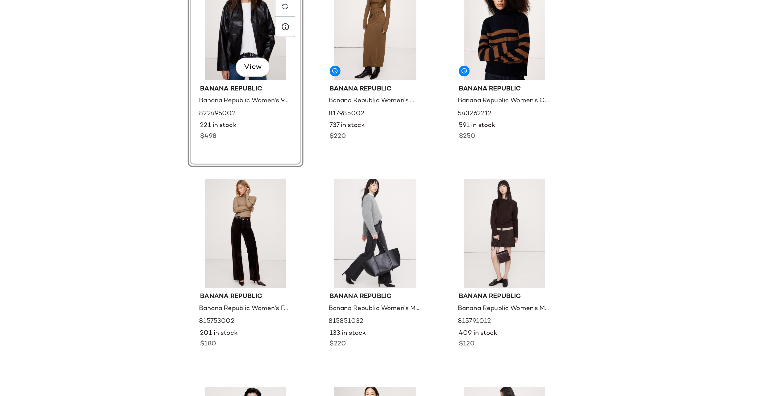
click at [308, 236] on div "Banana Republic Banana Republic Women's Cashmere Turtleneck Sweater Red & Brown…" at bounding box center [435, 243] width 691 height 331
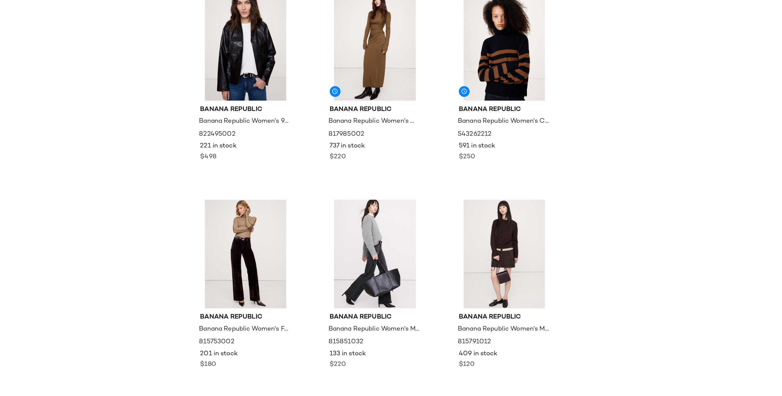
scroll to position [872, 0]
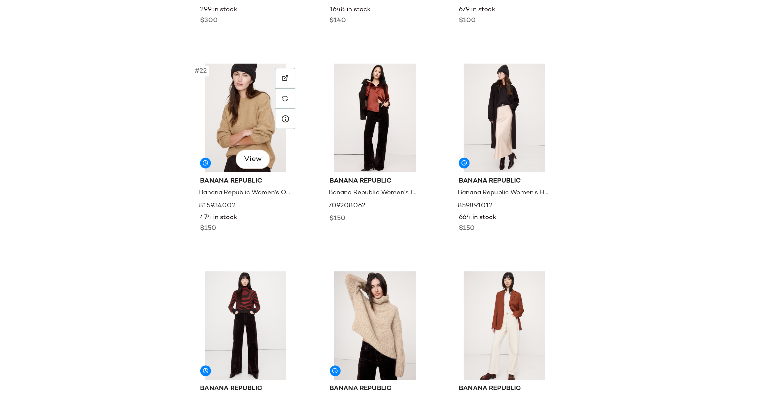
scroll to position [624, 0]
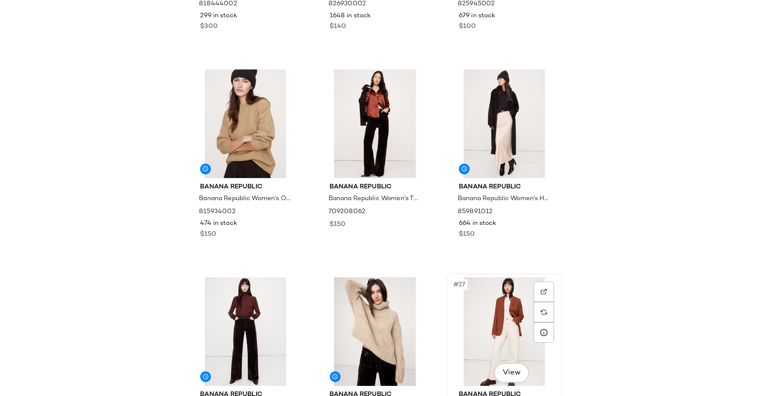
click at [490, 301] on div "#27 View" at bounding box center [499, 309] width 53 height 54
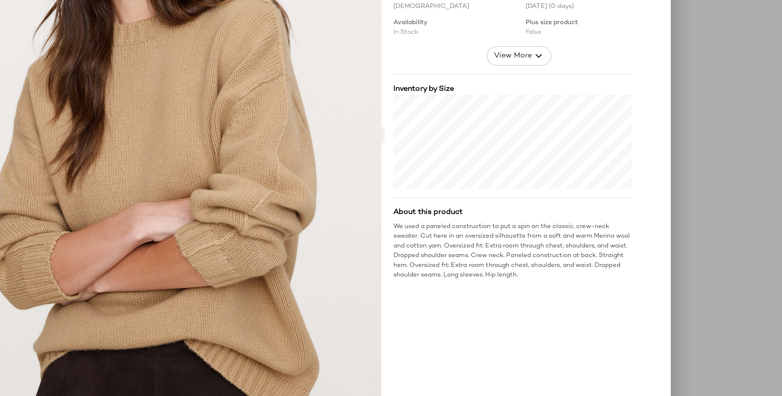
click at [591, 208] on div at bounding box center [391, 198] width 782 height 396
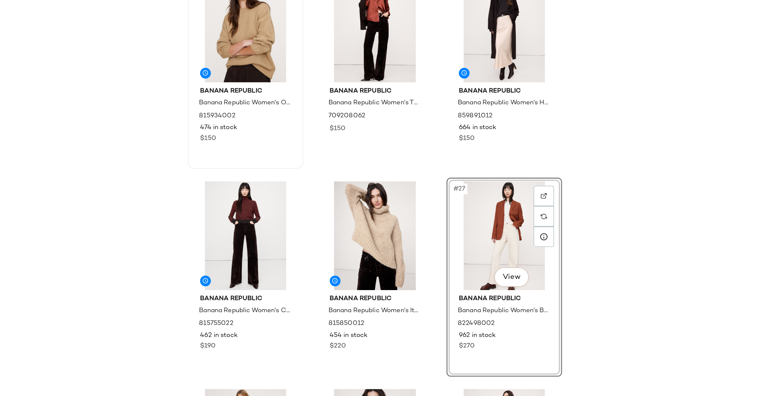
scroll to position [672, 0]
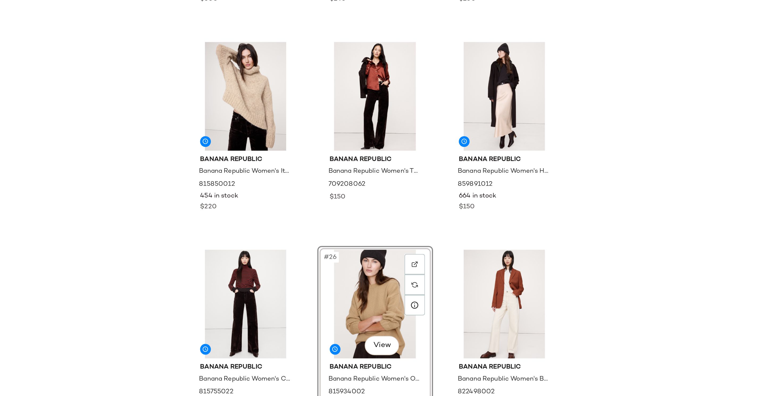
scroll to position [627, 0]
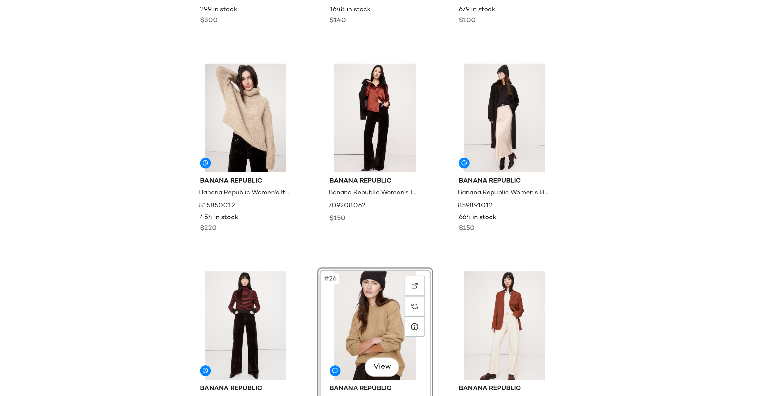
click at [562, 279] on div "Banana Republic Banana Republic Women's Matte Silk Cowl-Neck Backless Maxi Dres…" at bounding box center [435, 243] width 691 height 331
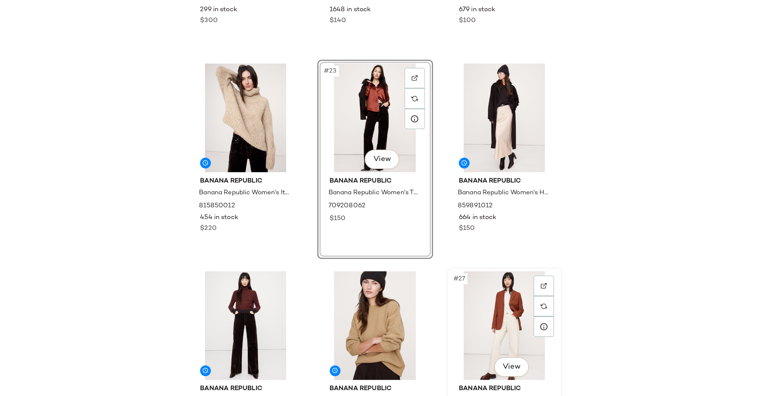
click at [501, 291] on div "#27 View" at bounding box center [499, 307] width 53 height 54
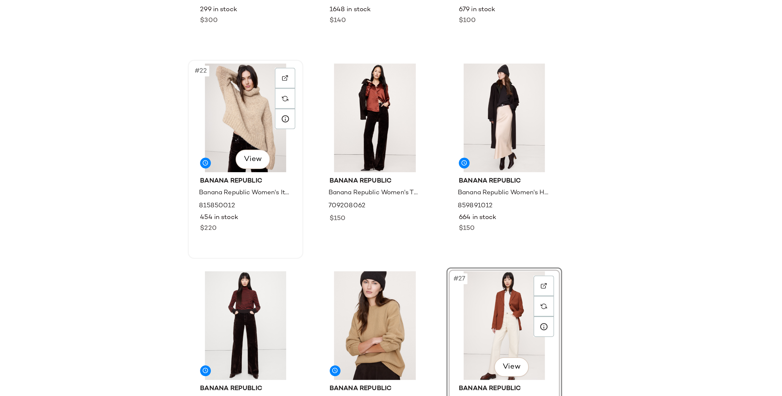
click at [369, 198] on div "#22 View" at bounding box center [371, 204] width 53 height 54
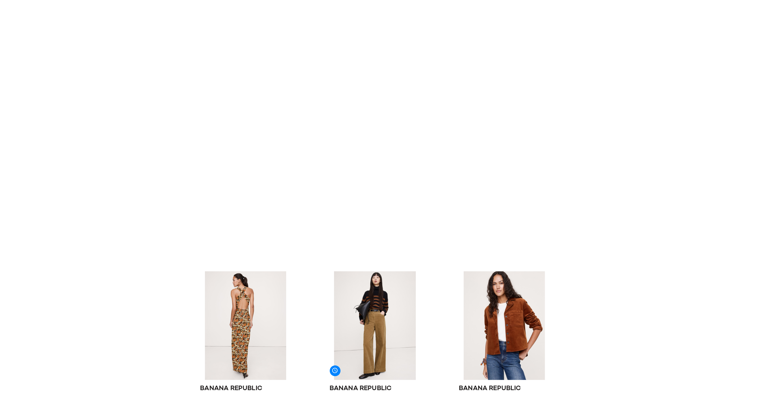
scroll to position [832, 0]
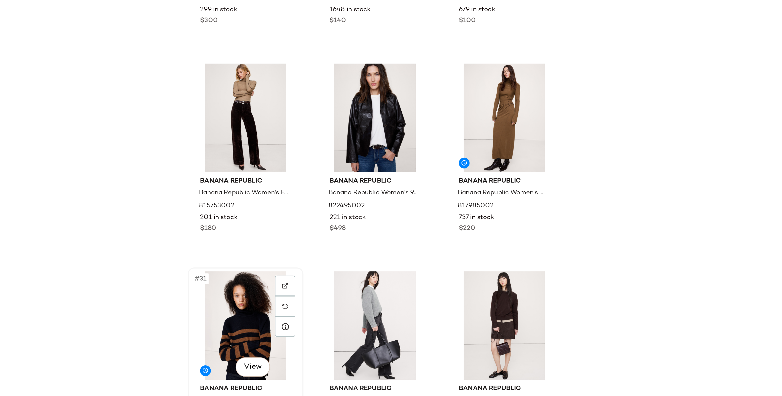
click at [361, 293] on div "#31 View" at bounding box center [371, 307] width 53 height 54
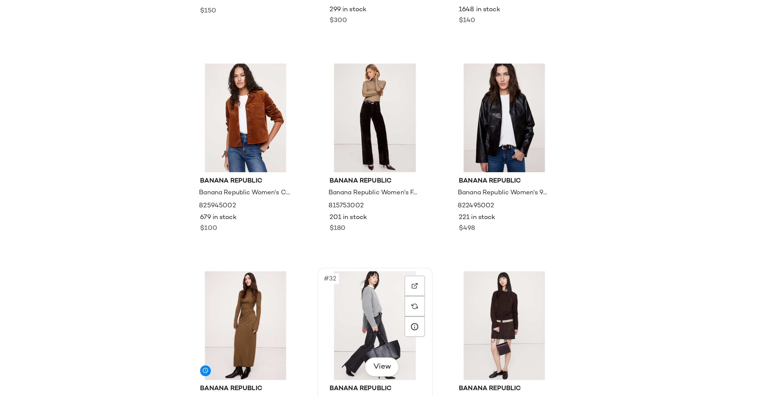
click at [426, 309] on div "#32 View" at bounding box center [436, 307] width 53 height 54
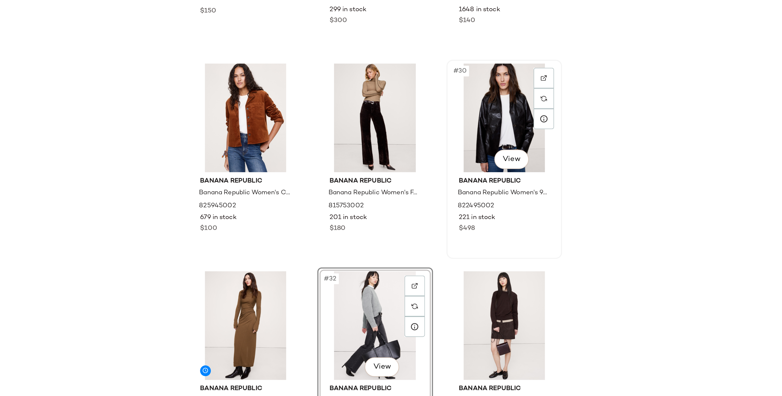
click at [489, 217] on div "#30 View" at bounding box center [499, 204] width 53 height 54
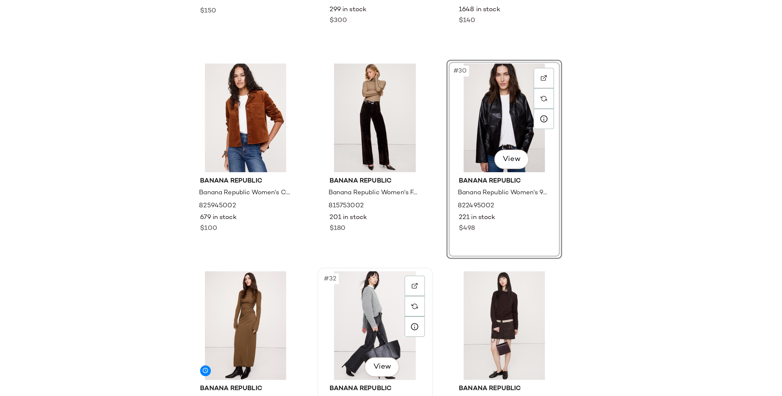
click at [425, 311] on div "#32 View" at bounding box center [436, 307] width 53 height 54
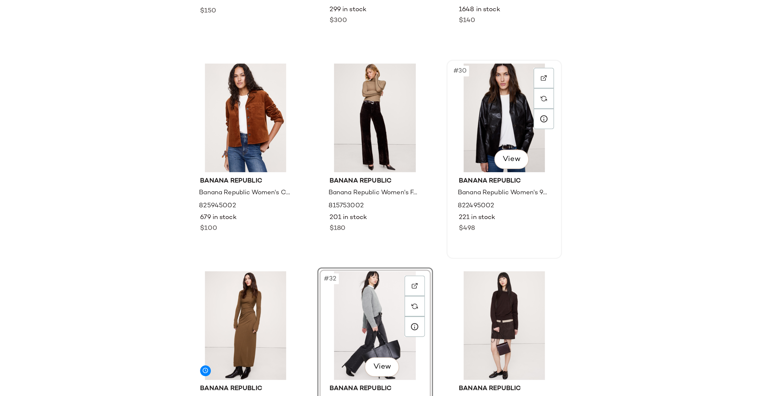
click at [492, 203] on div "#30 View" at bounding box center [499, 204] width 53 height 54
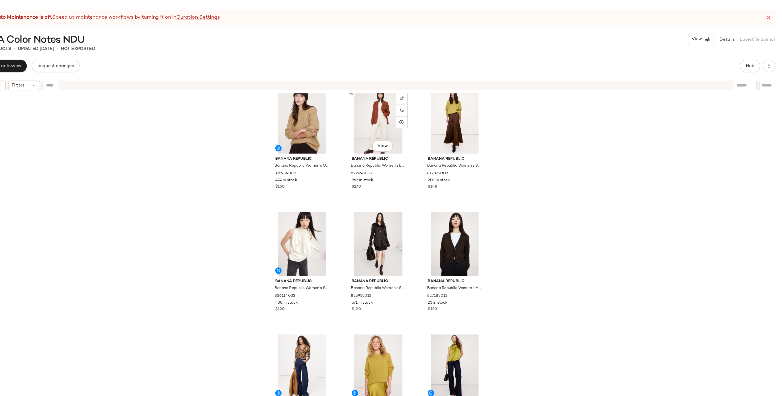
scroll to position [222, 0]
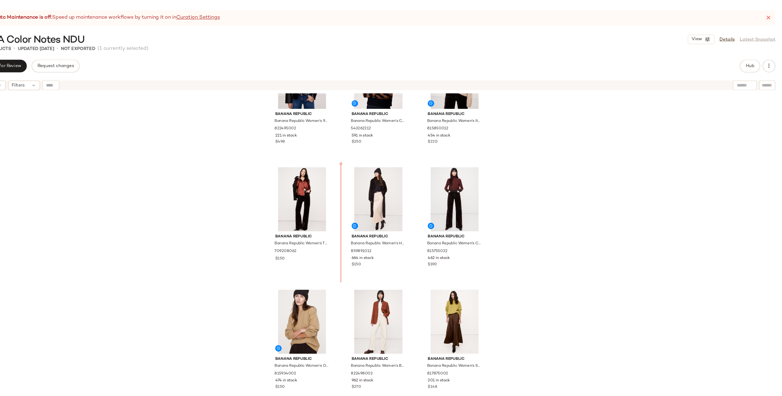
scroll to position [43, 0]
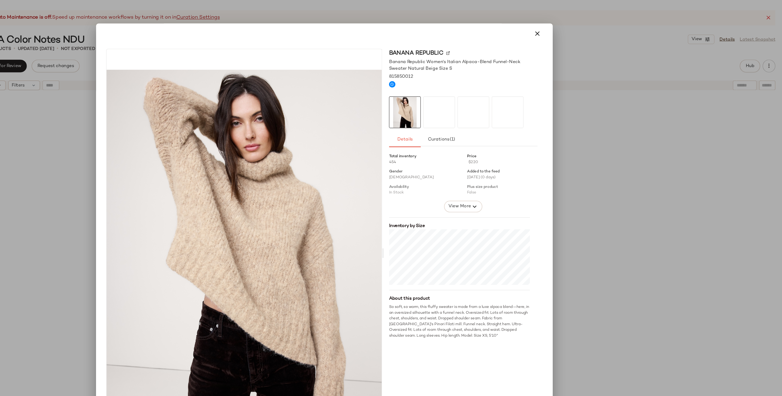
click at [640, 117] on div at bounding box center [391, 198] width 782 height 396
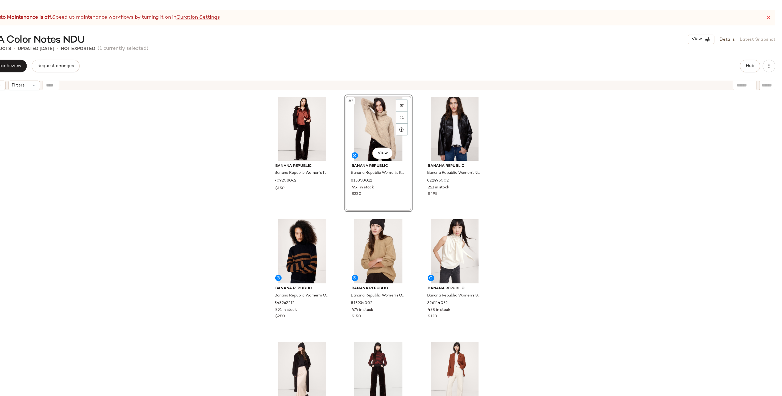
click at [306, 181] on div "Banana Republic Banana Republic Women's The Everyday Silk Shirt Jasper Red Size…" at bounding box center [435, 243] width 691 height 331
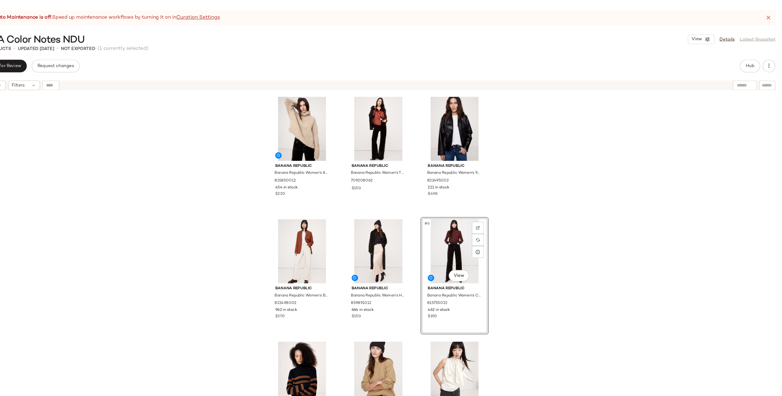
click at [586, 224] on div "Banana Republic Banana Republic Women's Italian Alpaca-Blend Funnel-Neck Sweate…" at bounding box center [435, 243] width 691 height 331
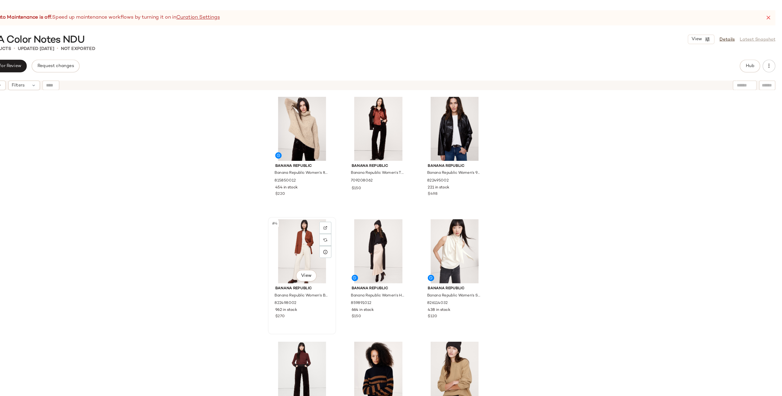
click at [366, 221] on div "#4 View" at bounding box center [371, 211] width 53 height 54
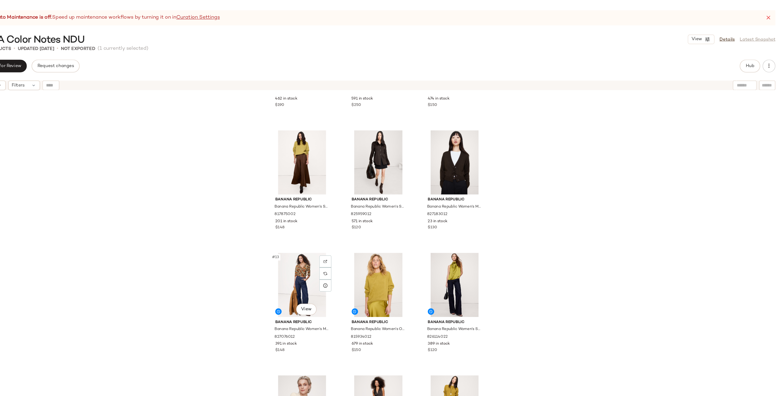
scroll to position [337, 0]
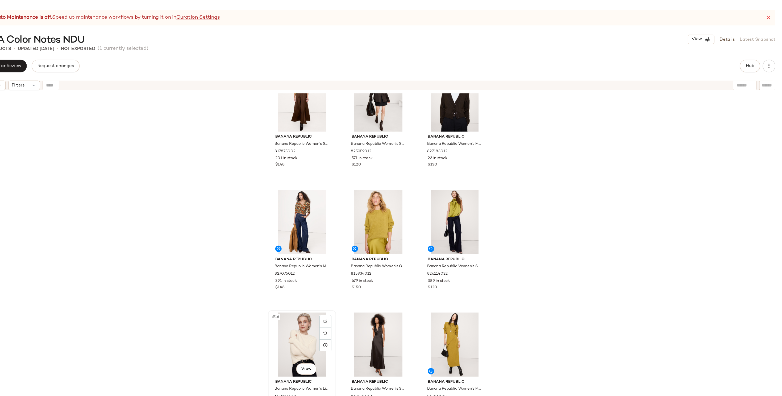
click at [368, 287] on div "#16 View" at bounding box center [371, 289] width 53 height 54
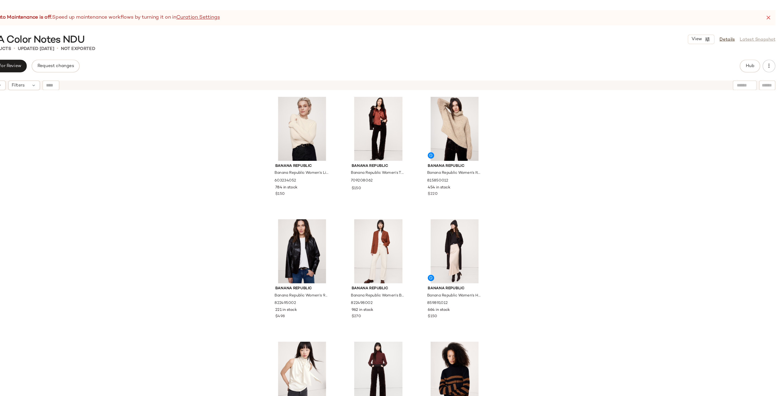
click at [312, 184] on div "Banana Republic Banana Republic Women's Lightweight Cashmere Crew-Neck Sweater …" at bounding box center [435, 243] width 691 height 331
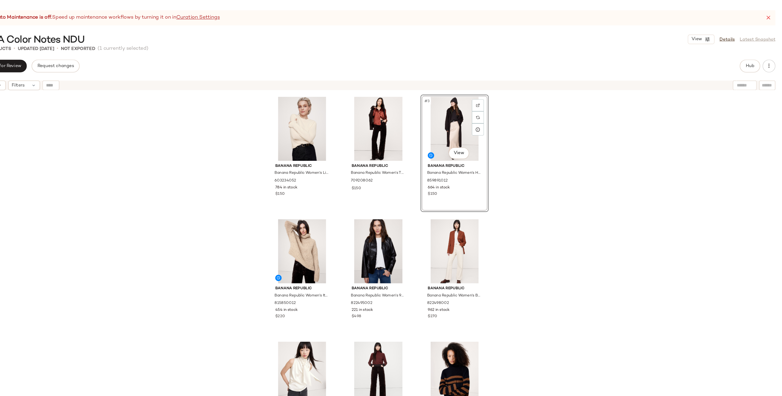
click at [577, 179] on div "Banana Republic Banana Republic Women's Lightweight Cashmere Crew-Neck Sweater …" at bounding box center [435, 243] width 691 height 331
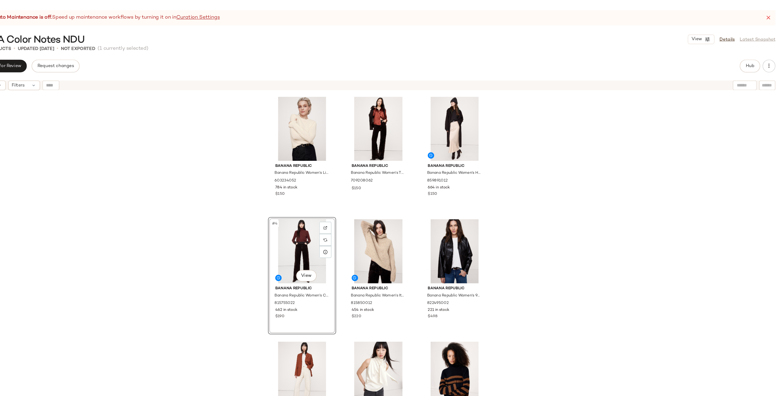
click at [322, 256] on div "Banana Republic Banana Republic Women's Lightweight Cashmere Crew-Neck Sweater …" at bounding box center [435, 243] width 691 height 331
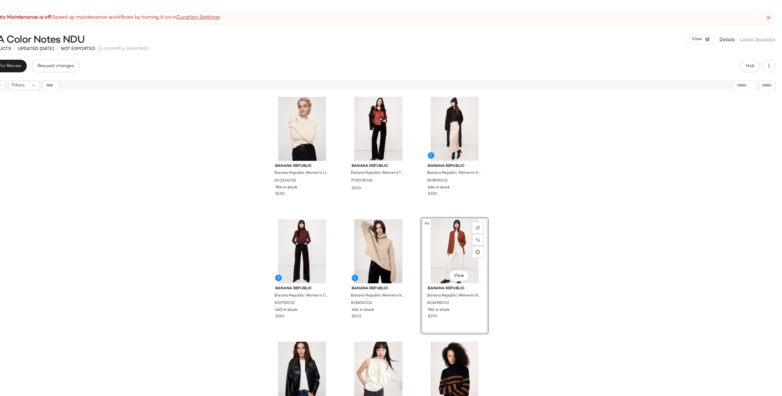
click at [616, 238] on div "Banana Republic Banana Republic Women's Lightweight Cashmere Crew-Neck Sweater …" at bounding box center [435, 243] width 691 height 331
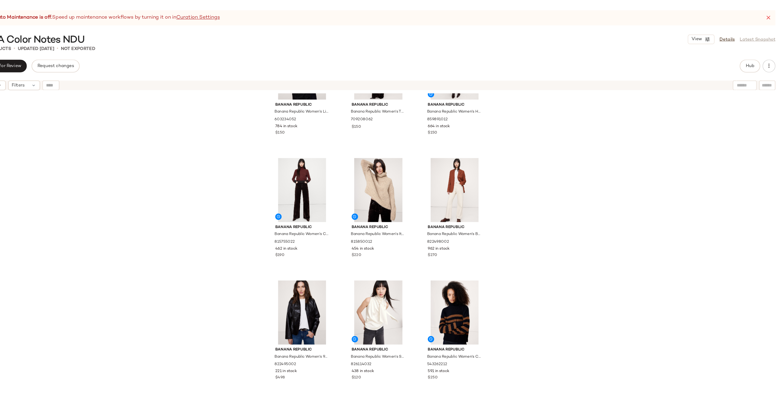
scroll to position [52, 0]
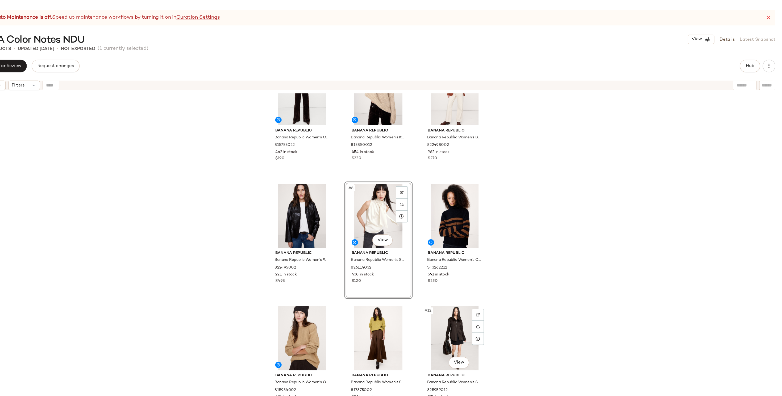
scroll to position [138, 0]
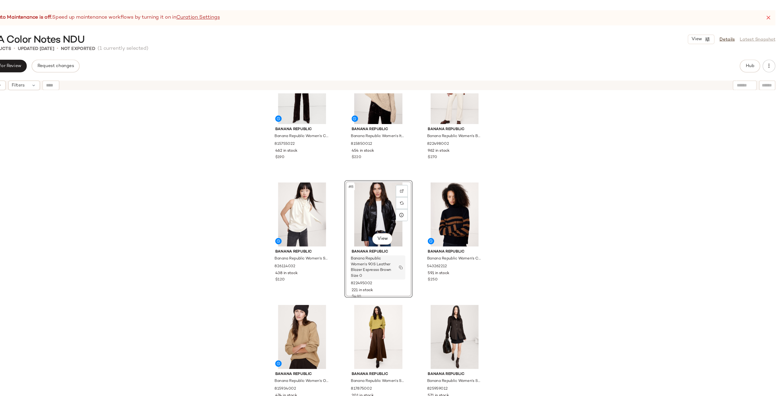
click at [456, 223] on button "button" at bounding box center [454, 224] width 7 height 5
click at [578, 212] on div "Banana Republic Banana Republic Women's Cashmere Turtleneck Sweater Red & Brown…" at bounding box center [435, 243] width 691 height 331
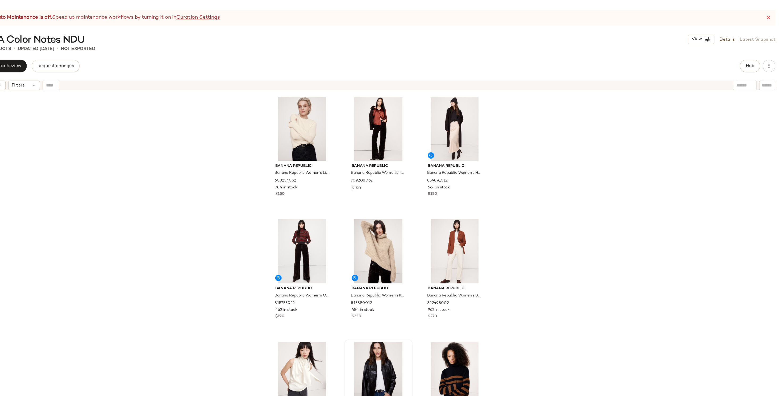
click at [627, 273] on div "Banana Republic Banana Republic Women's Lightweight Cashmere Crew-Neck Sweater …" at bounding box center [435, 243] width 691 height 331
click at [699, 32] on span "View" at bounding box center [703, 33] width 9 height 4
click at [671, 77] on label "Show Card Details" at bounding box center [681, 78] width 39 height 15
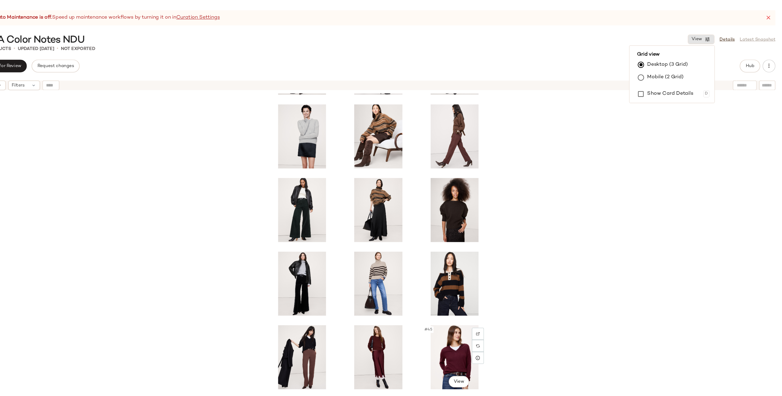
scroll to position [680, 0]
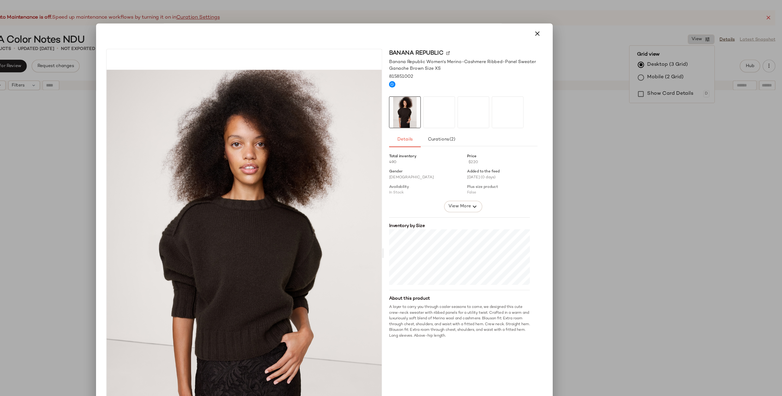
click at [617, 203] on div at bounding box center [391, 198] width 782 height 396
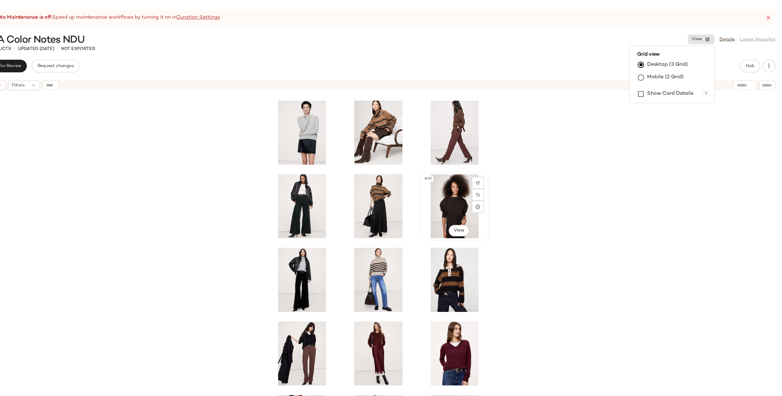
click at [494, 164] on div "#39 View" at bounding box center [499, 173] width 53 height 54
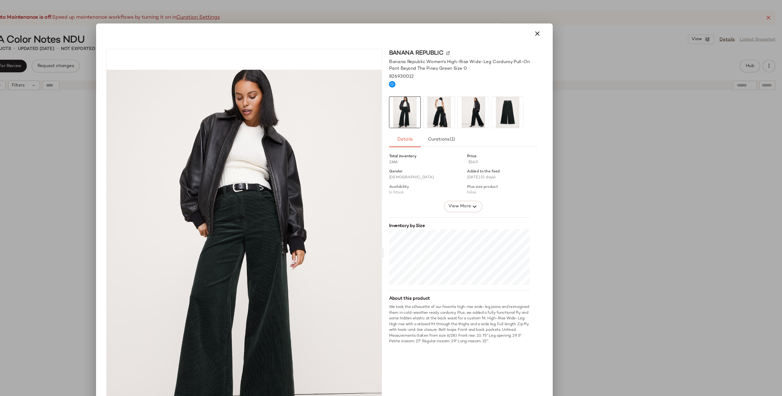
click at [655, 212] on div at bounding box center [391, 198] width 782 height 396
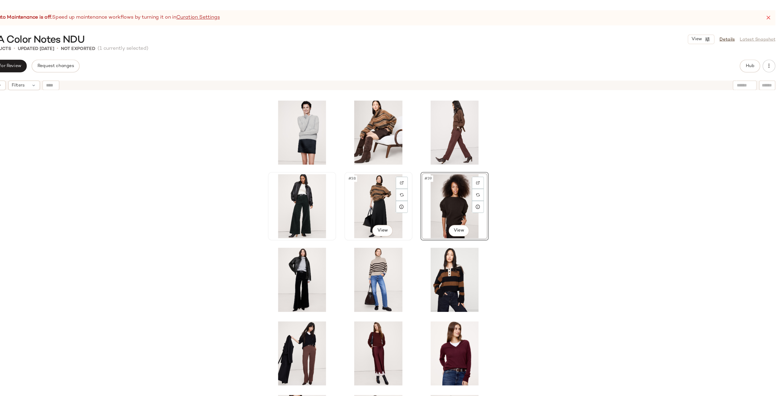
click at [439, 169] on div "#38 View" at bounding box center [436, 173] width 53 height 54
click at [439, 193] on body "Banana Republic ** Dashboard All Products Global Clipboards (4) Mens Basics: Oc…" at bounding box center [391, 198] width 782 height 396
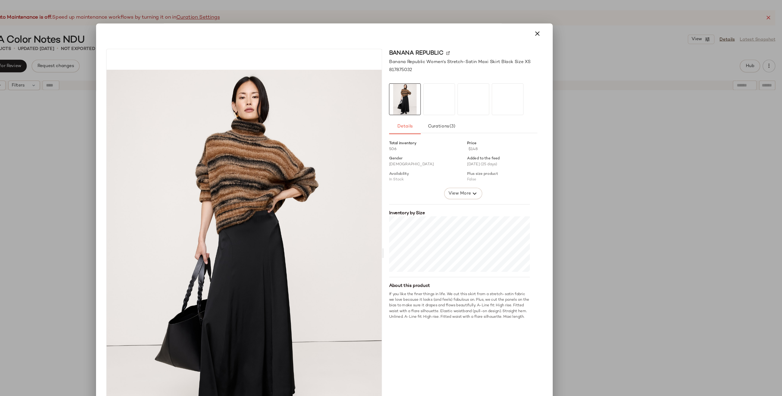
click at [648, 185] on div at bounding box center [391, 198] width 782 height 396
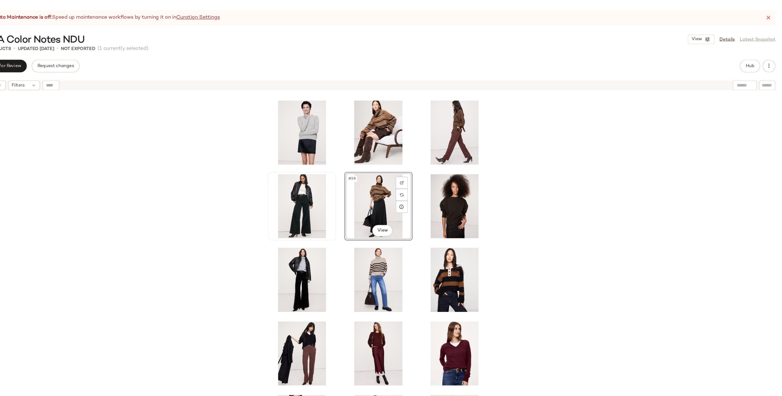
click at [429, 169] on div "#38 View" at bounding box center [436, 173] width 53 height 54
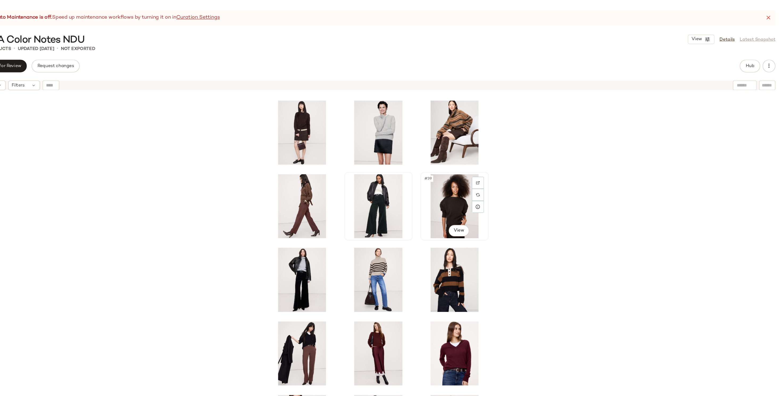
click at [489, 175] on div "#39 View" at bounding box center [499, 173] width 53 height 54
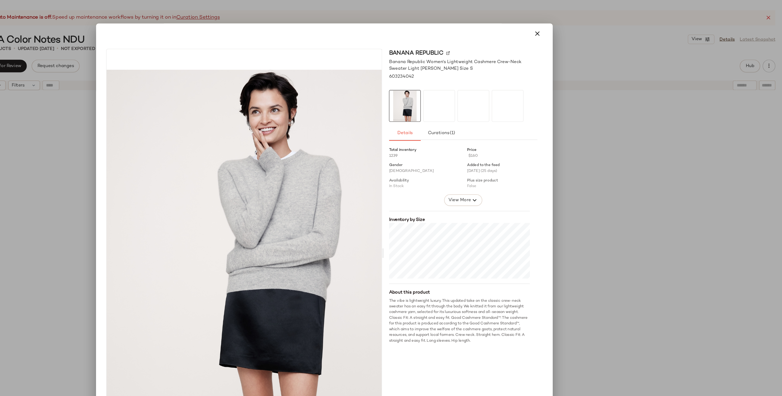
click at [620, 147] on div at bounding box center [391, 198] width 782 height 396
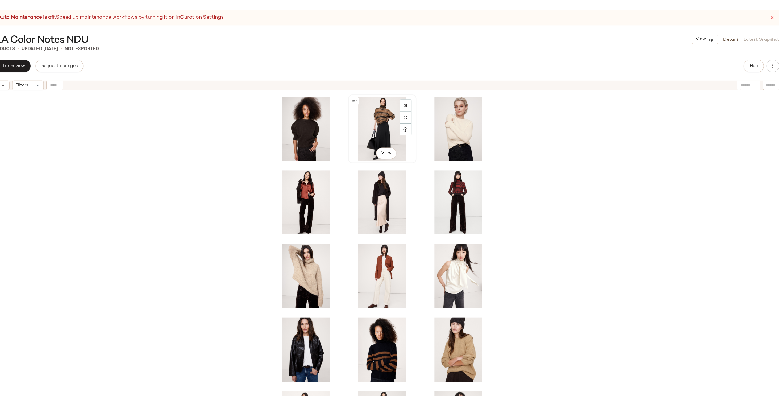
click at [410, 103] on div "#2 View" at bounding box center [436, 108] width 53 height 54
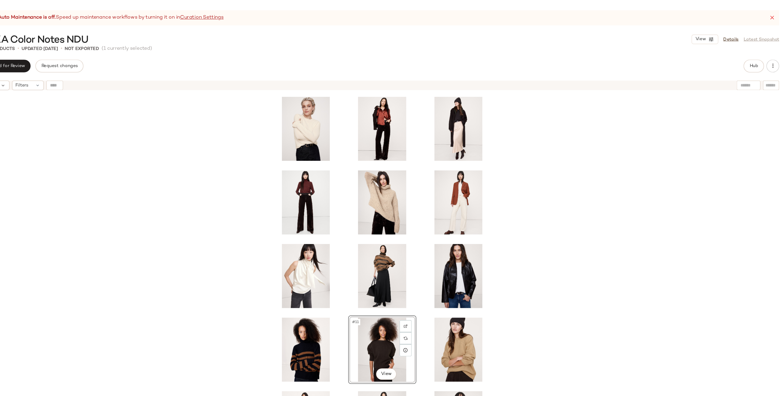
click at [584, 241] on div "#11 View" at bounding box center [435, 243] width 691 height 331
click at [491, 227] on div "#9 View" at bounding box center [499, 232] width 53 height 54
click at [566, 218] on div "#9 View" at bounding box center [435, 243] width 691 height 331
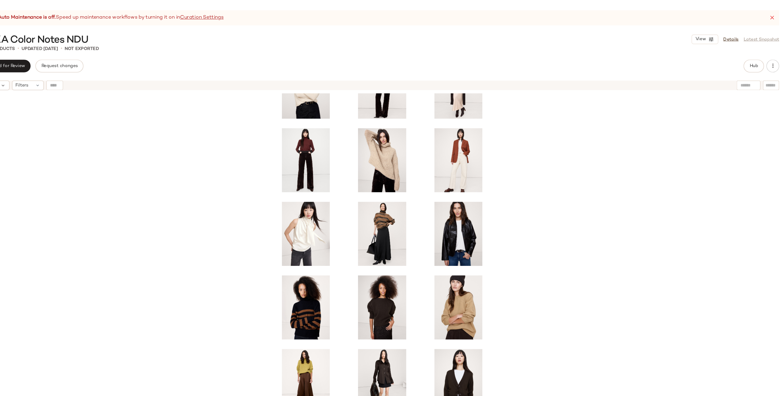
scroll to position [37, 0]
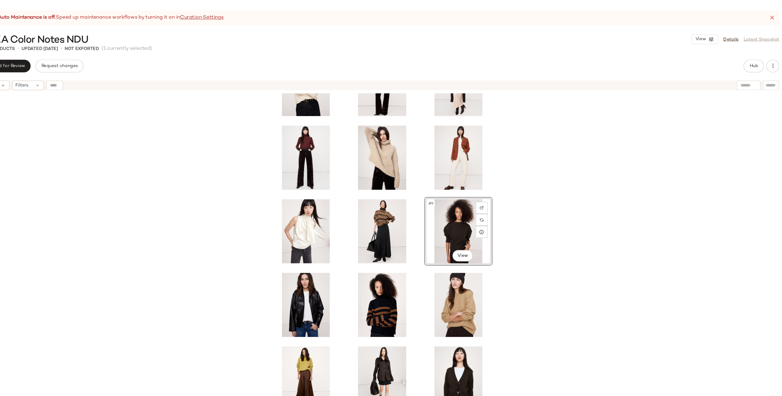
click at [556, 190] on div "#9 View" at bounding box center [435, 243] width 691 height 331
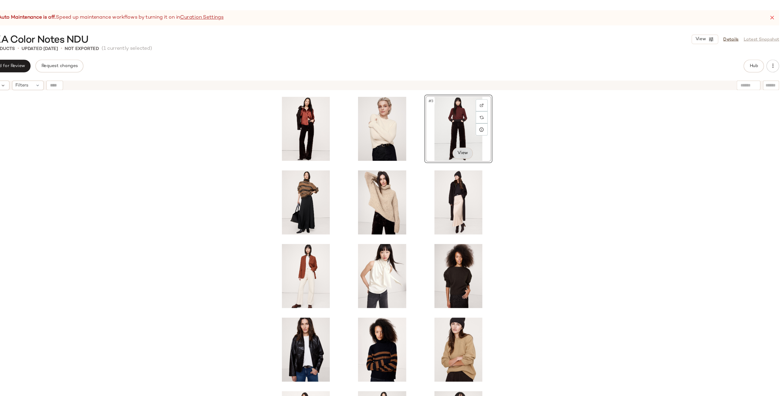
click at [506, 126] on body "Banana Republic ** Dashboard All Products Global Clipboards (4) Mens Basics: Oc…" at bounding box center [391, 198] width 782 height 396
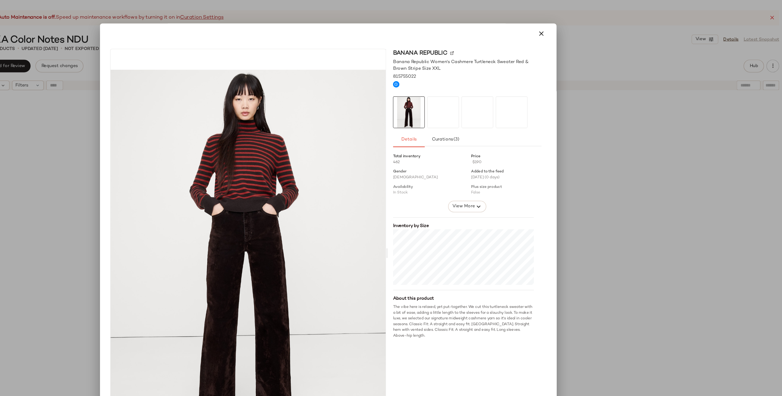
click at [619, 159] on div at bounding box center [391, 198] width 782 height 396
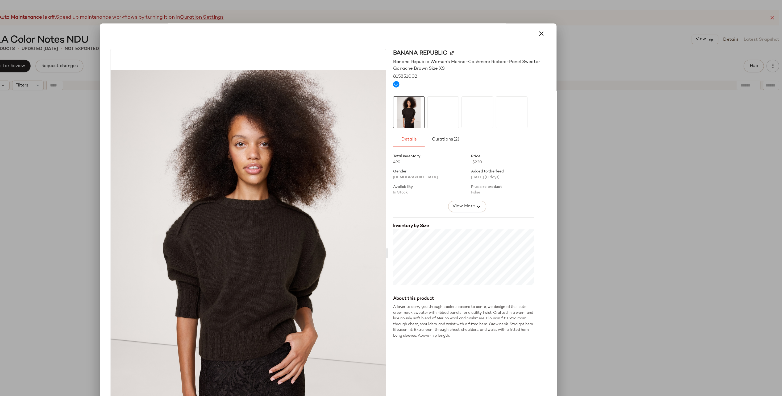
click at [670, 215] on div at bounding box center [391, 198] width 782 height 396
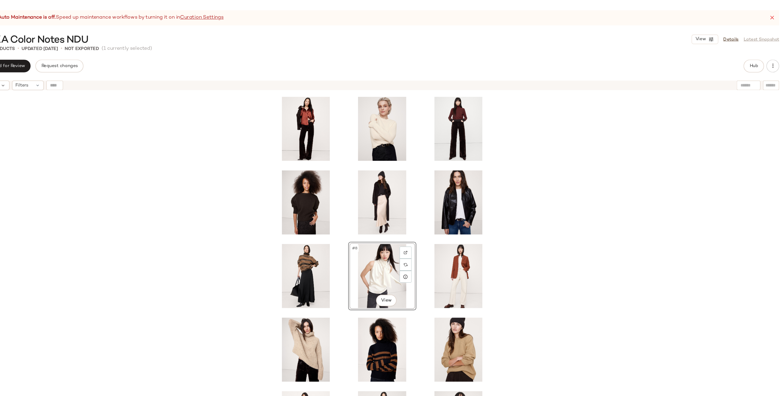
click at [557, 238] on div "#8 View" at bounding box center [435, 243] width 691 height 331
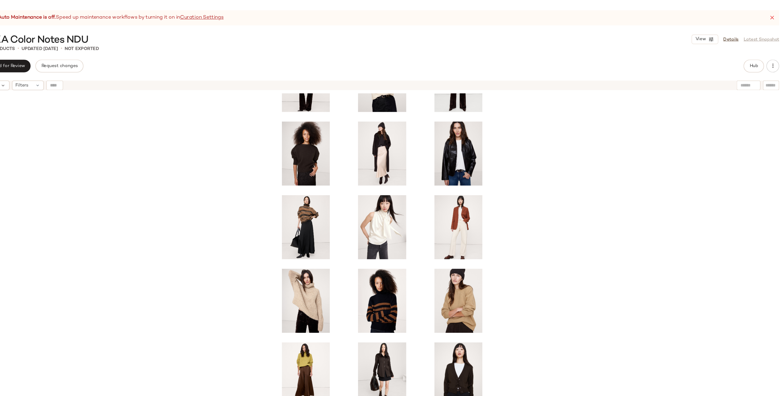
scroll to position [39, 0]
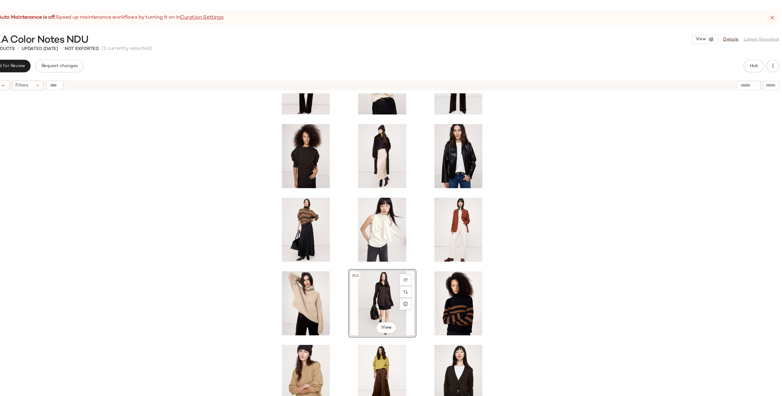
click at [572, 270] on div "#11 View" at bounding box center [435, 243] width 691 height 331
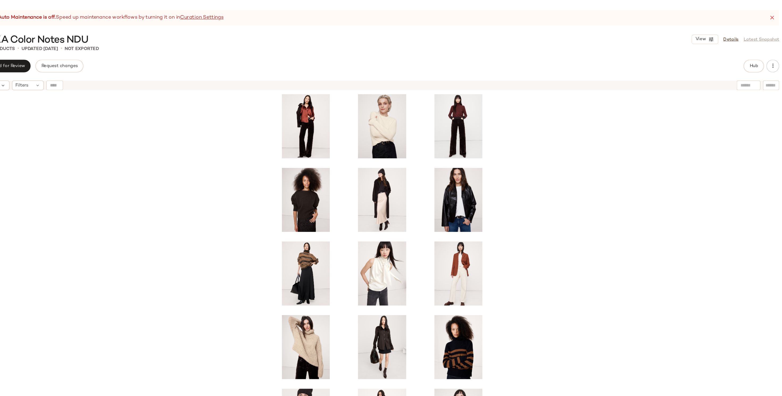
scroll to position [2, 0]
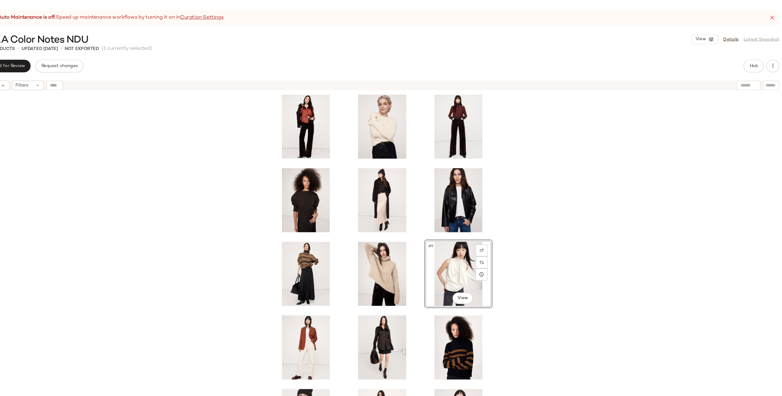
click at [289, 270] on div "#9 View" at bounding box center [435, 243] width 691 height 331
click at [600, 226] on div "#9 View" at bounding box center [435, 243] width 691 height 331
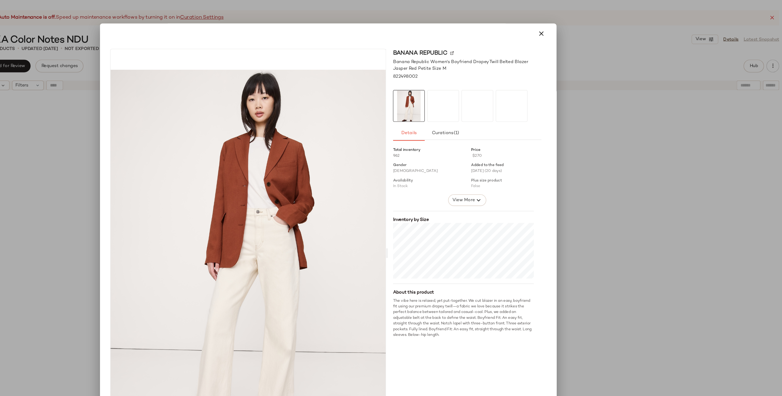
click at [630, 248] on div at bounding box center [391, 198] width 782 height 396
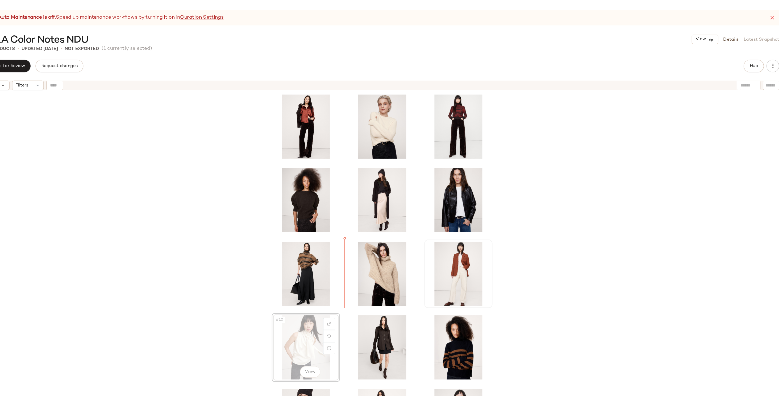
drag, startPoint x: 365, startPoint y: 283, endPoint x: 369, endPoint y: 279, distance: 5.5
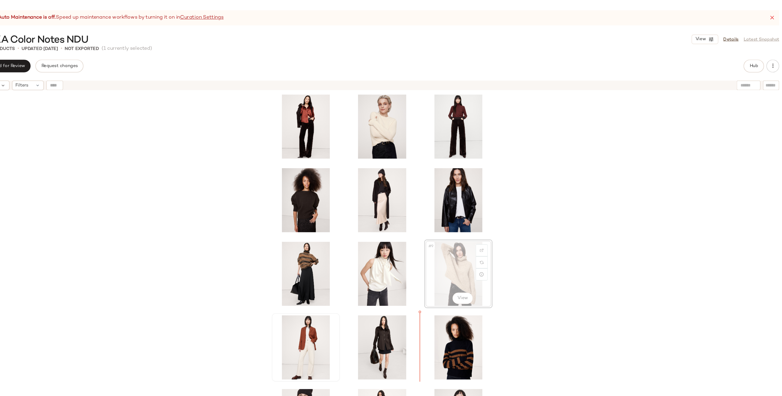
drag, startPoint x: 490, startPoint y: 224, endPoint x: 490, endPoint y: 227, distance: 2.8
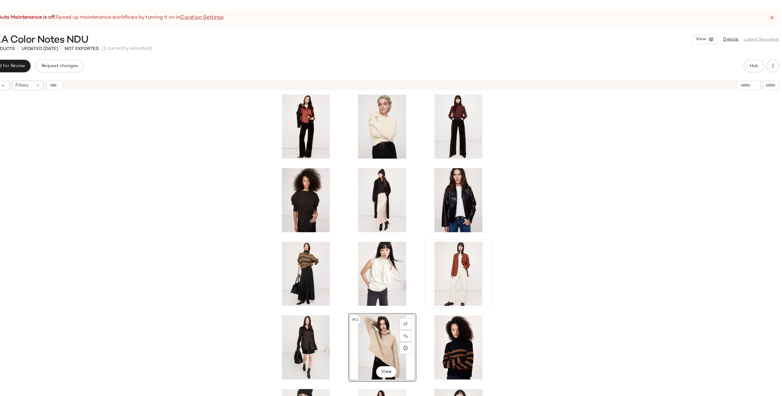
click at [556, 271] on div "#11 View" at bounding box center [435, 243] width 691 height 331
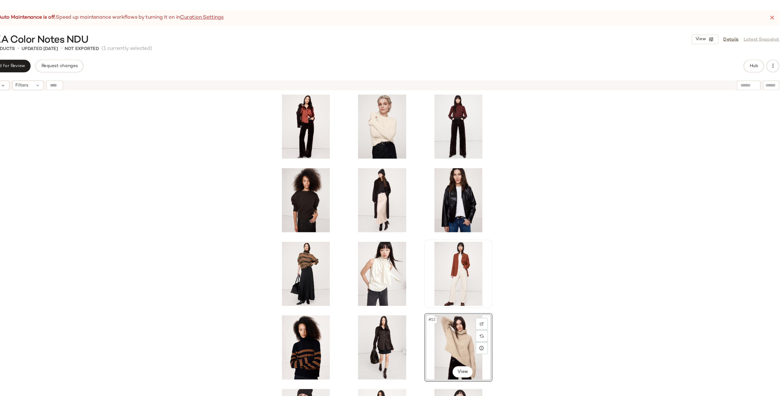
click at [553, 282] on div "#12 View" at bounding box center [435, 243] width 691 height 331
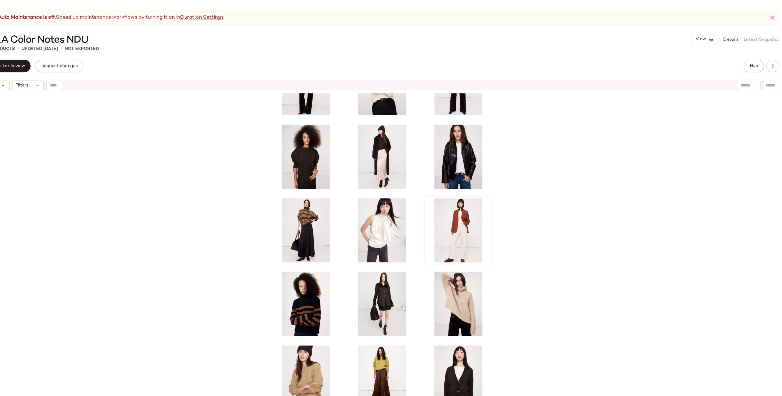
scroll to position [37, 0]
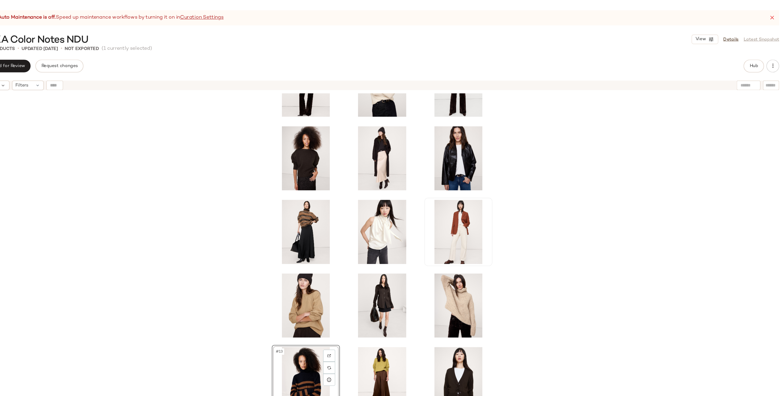
click at [580, 269] on div "#13 View" at bounding box center [435, 243] width 691 height 331
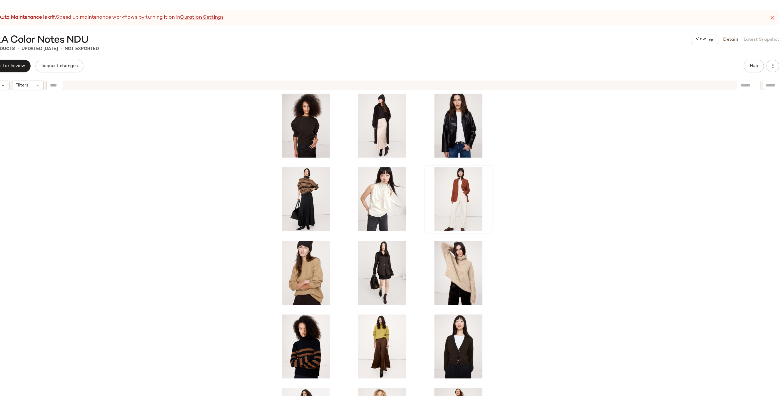
scroll to position [66, 0]
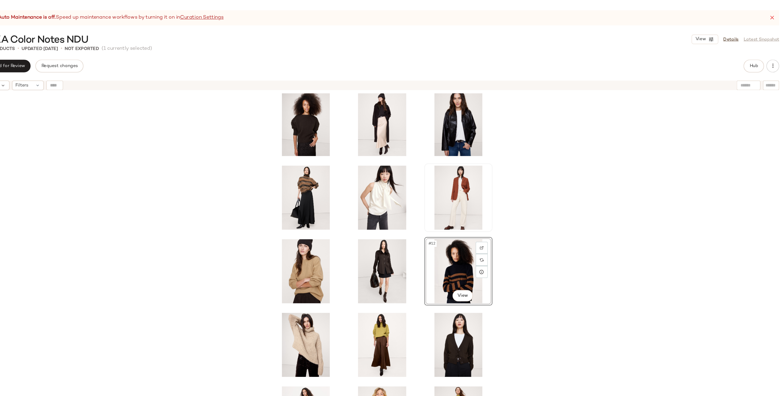
click at [571, 264] on div "#12 View" at bounding box center [435, 243] width 691 height 331
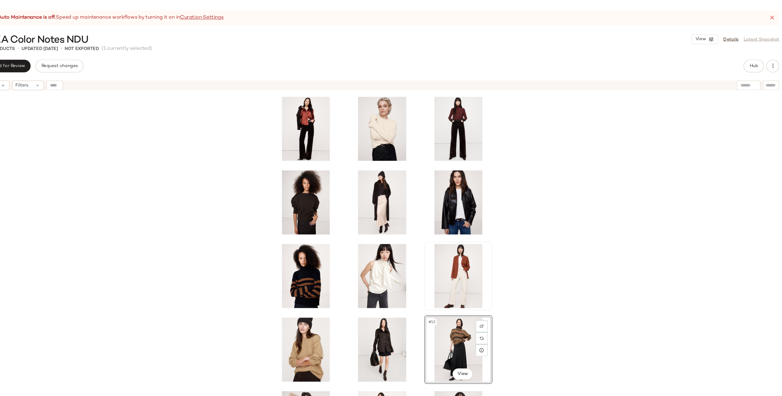
click at [568, 294] on div "#12 View" at bounding box center [435, 243] width 691 height 331
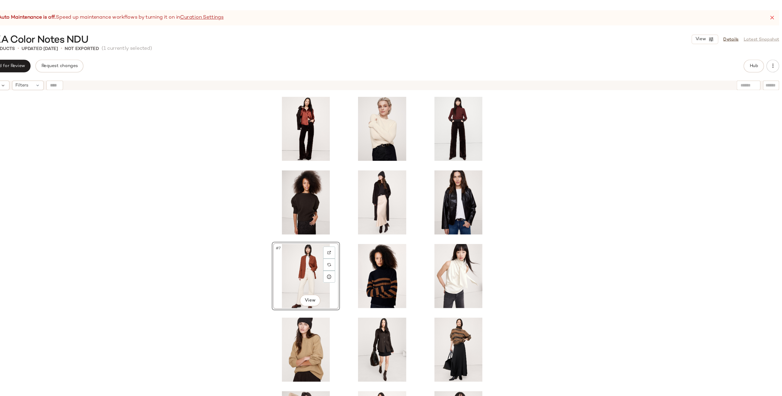
click at [568, 251] on div "#7 View" at bounding box center [435, 243] width 691 height 331
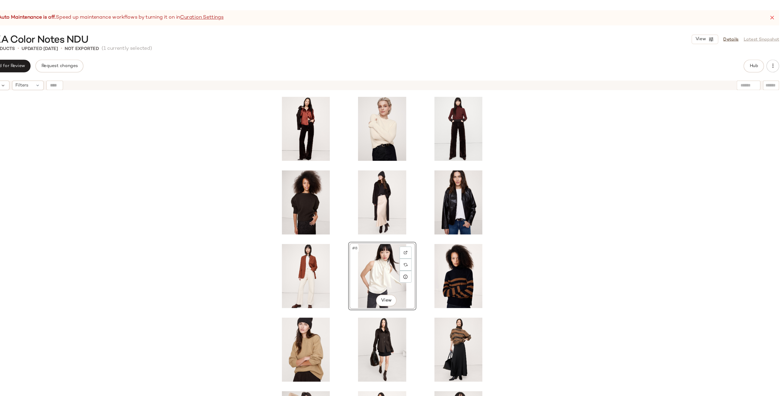
click at [561, 251] on div "#8 View" at bounding box center [435, 243] width 691 height 331
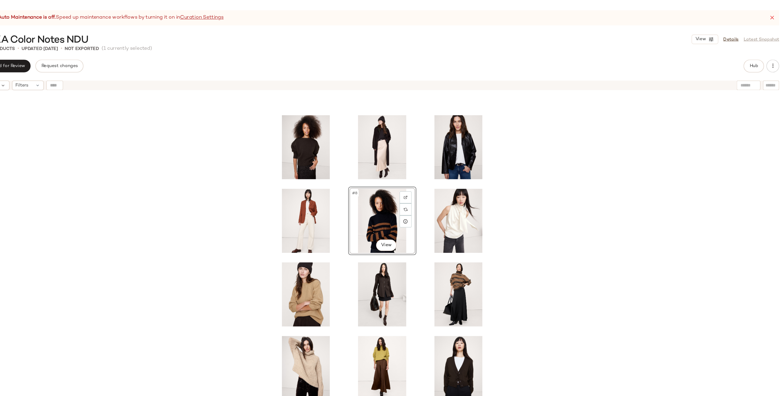
scroll to position [47, 0]
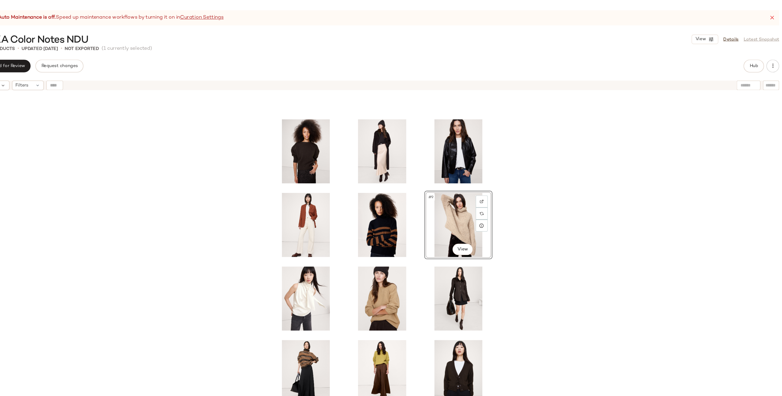
click at [552, 215] on div "#9 View" at bounding box center [435, 243] width 691 height 331
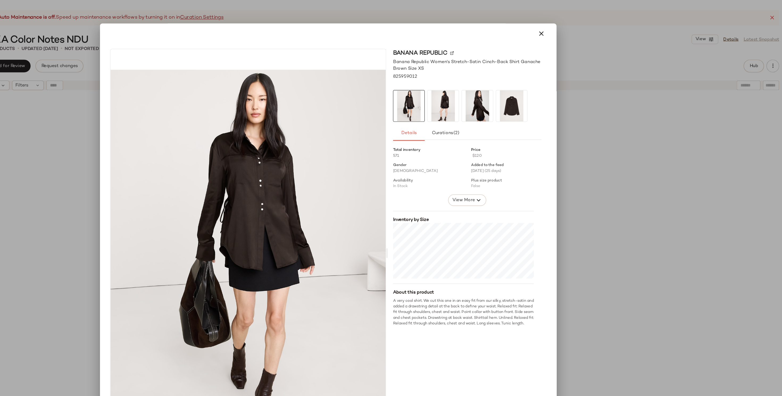
click at [622, 238] on div at bounding box center [391, 198] width 782 height 396
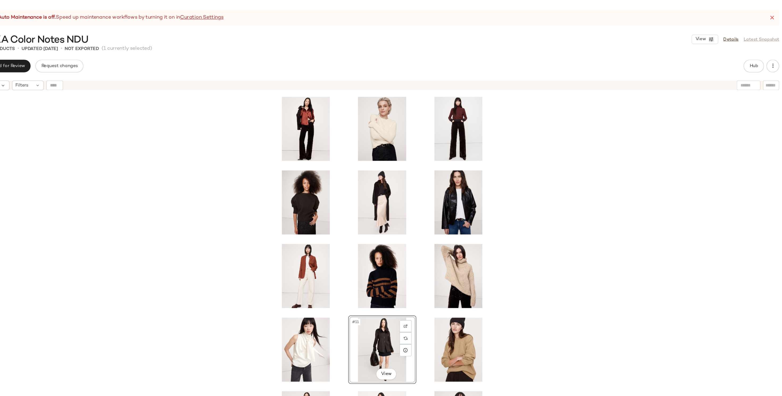
click at [569, 271] on div "#11 View" at bounding box center [435, 243] width 691 height 331
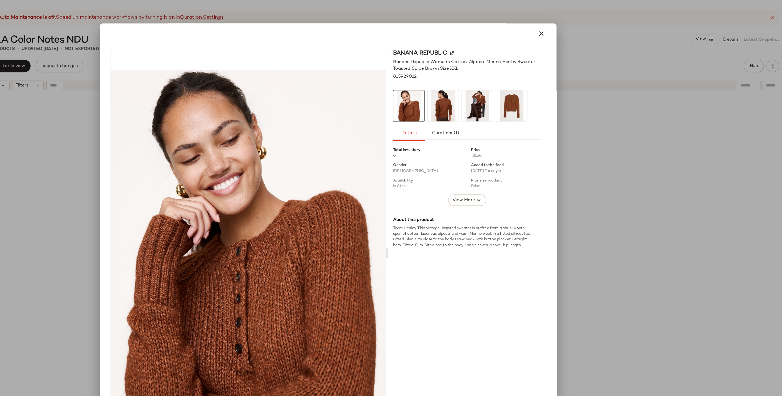
click at [621, 166] on div at bounding box center [391, 198] width 782 height 396
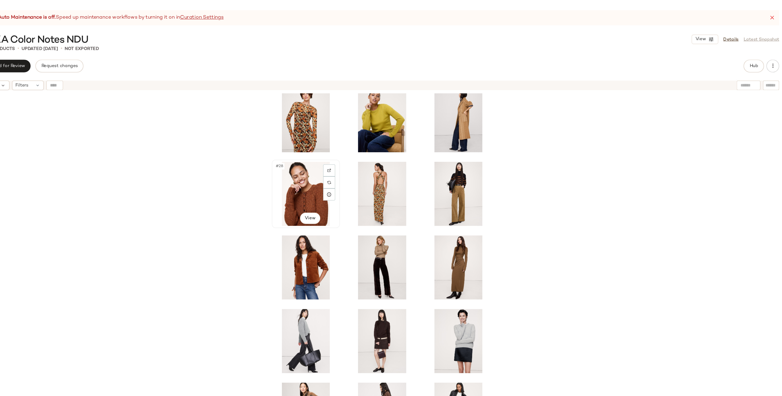
click at [351, 156] on div "#28 View" at bounding box center [371, 163] width 53 height 54
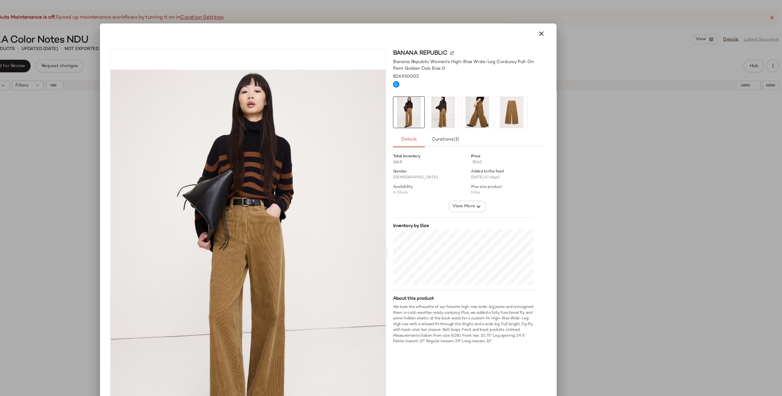
click at [638, 181] on div at bounding box center [391, 198] width 782 height 396
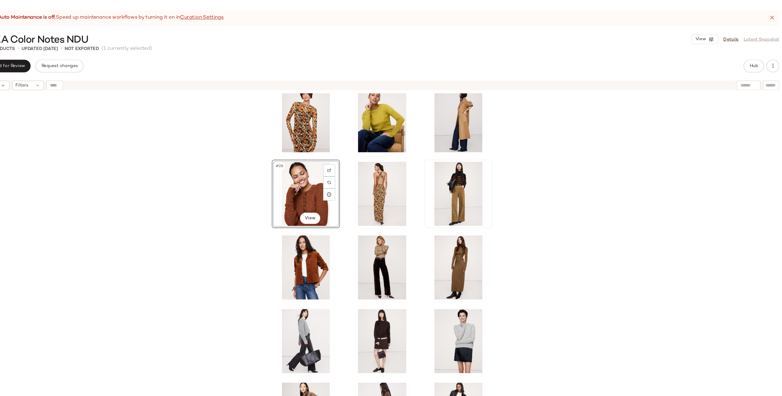
click at [369, 154] on div "#28 View" at bounding box center [371, 163] width 53 height 54
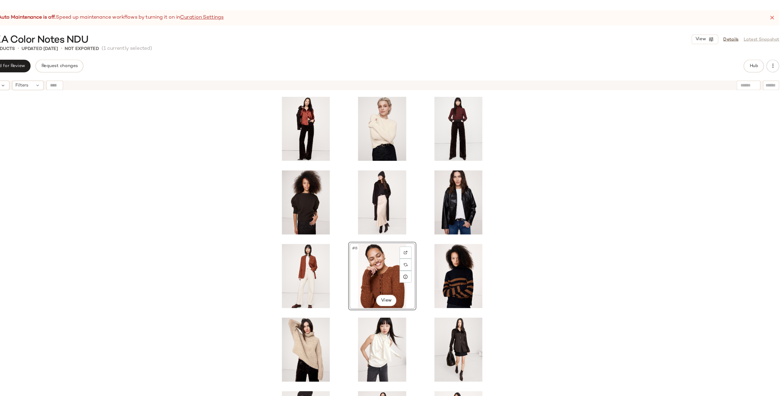
click at [608, 243] on div "#8 View" at bounding box center [435, 243] width 691 height 331
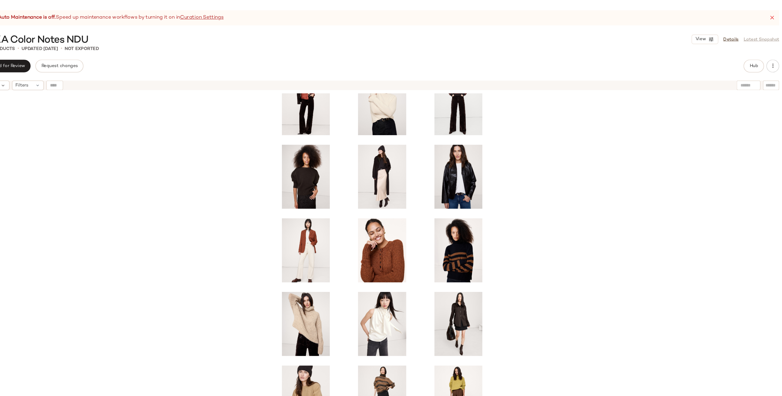
scroll to position [46, 0]
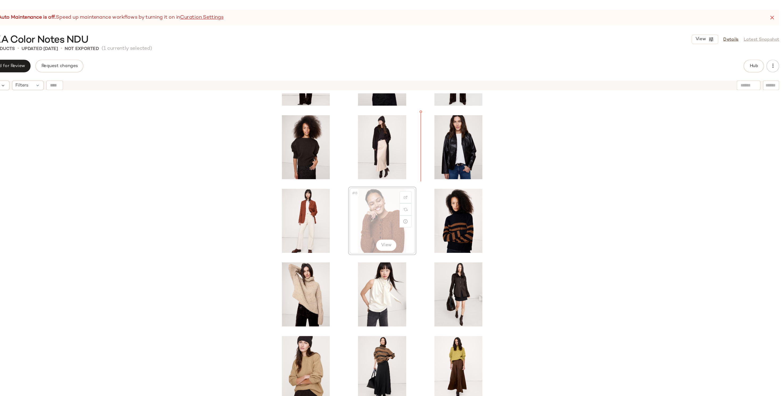
drag, startPoint x: 429, startPoint y: 190, endPoint x: 431, endPoint y: 188, distance: 3.4
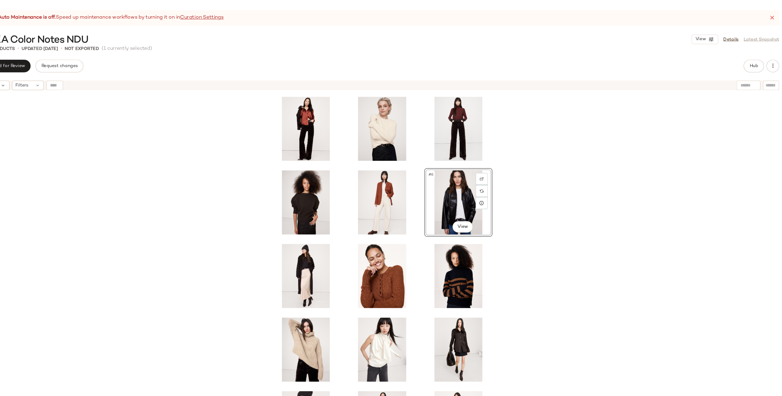
click at [584, 187] on div "#6 View" at bounding box center [435, 243] width 691 height 331
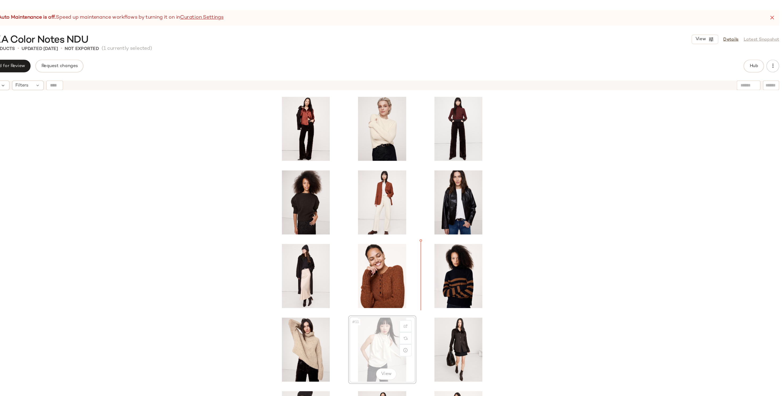
drag, startPoint x: 431, startPoint y: 283, endPoint x: 435, endPoint y: 278, distance: 6.3
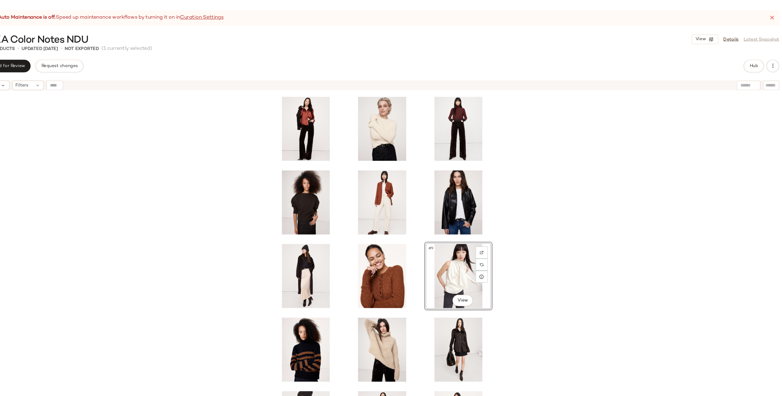
click at [553, 230] on div "#9 View" at bounding box center [435, 243] width 691 height 331
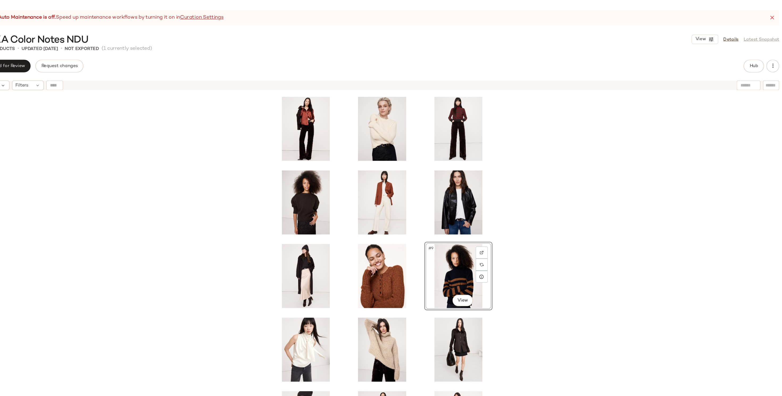
click at [577, 240] on div "#9 View" at bounding box center [435, 243] width 691 height 331
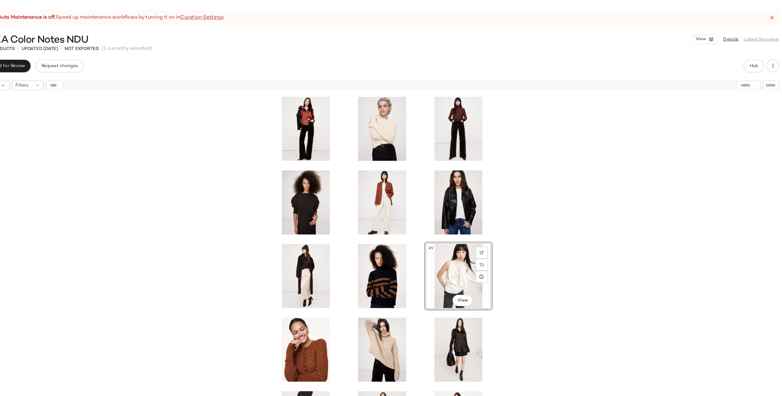
click at [580, 233] on div "#9 View" at bounding box center [435, 243] width 691 height 331
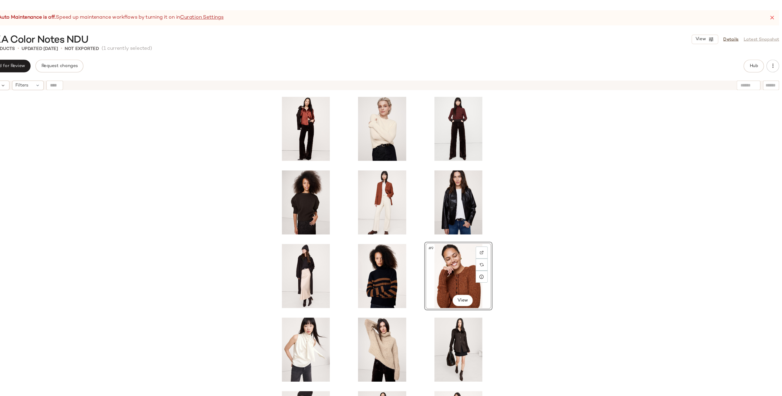
click at [549, 235] on div "#9 View" at bounding box center [435, 243] width 691 height 331
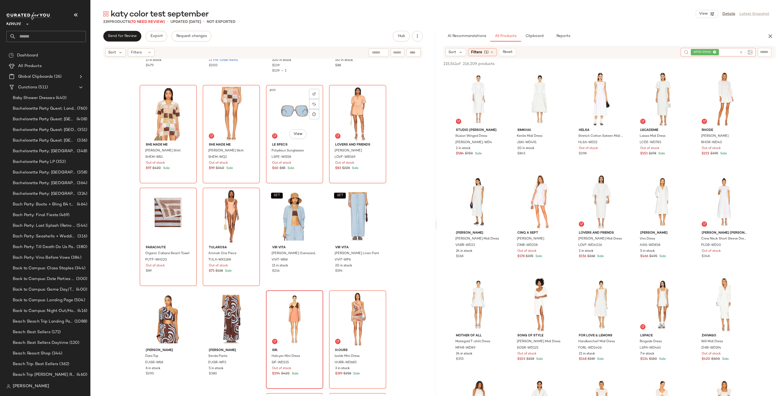
scroll to position [2462, 0]
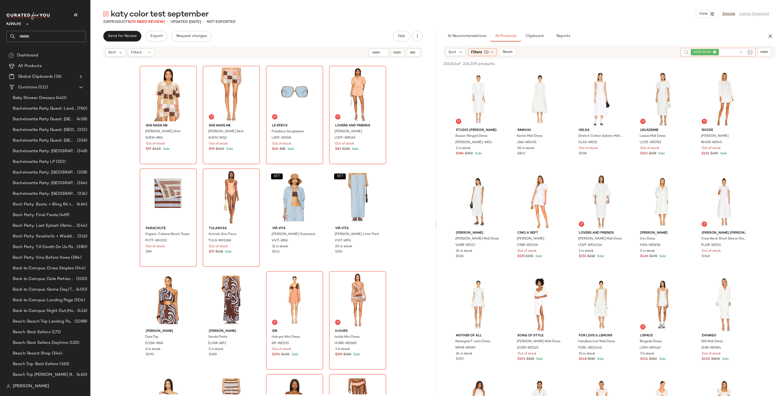
click at [417, 221] on div "Posse Grace Shift Dress PSSE-WD26 17 in stock $479 ELLIATT Palladium Dress ELLI…" at bounding box center [262, 226] width 345 height 335
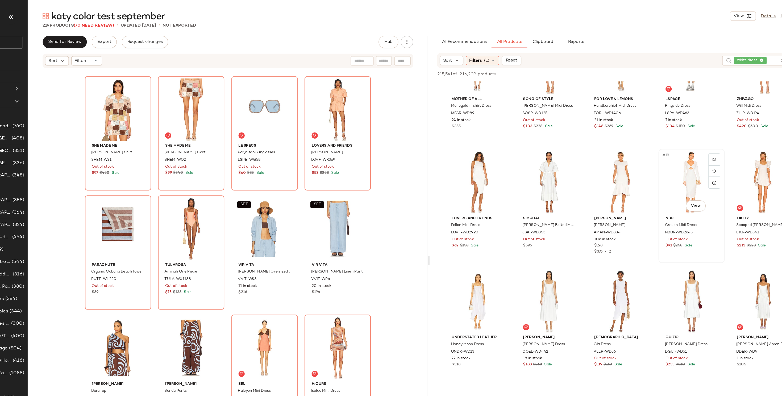
scroll to position [251, 0]
drag, startPoint x: 536, startPoint y: 254, endPoint x: 532, endPoint y: 254, distance: 4.0
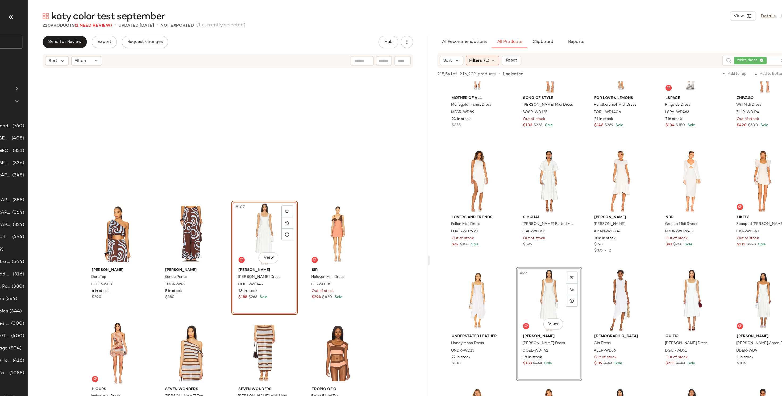
scroll to position [2683, 0]
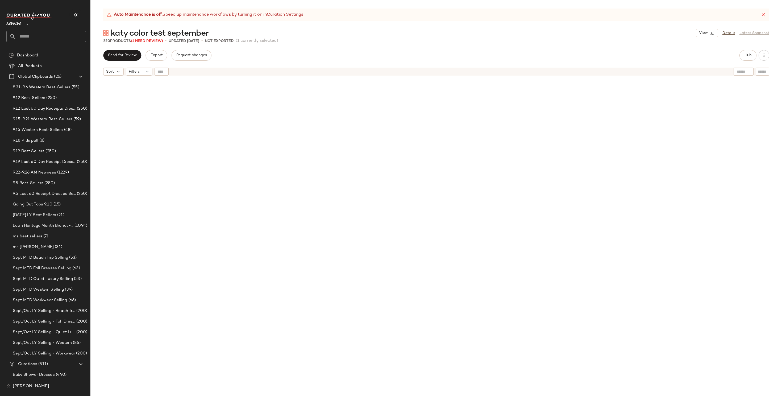
scroll to position [2772, 0]
